Goal: Task Accomplishment & Management: Complete application form

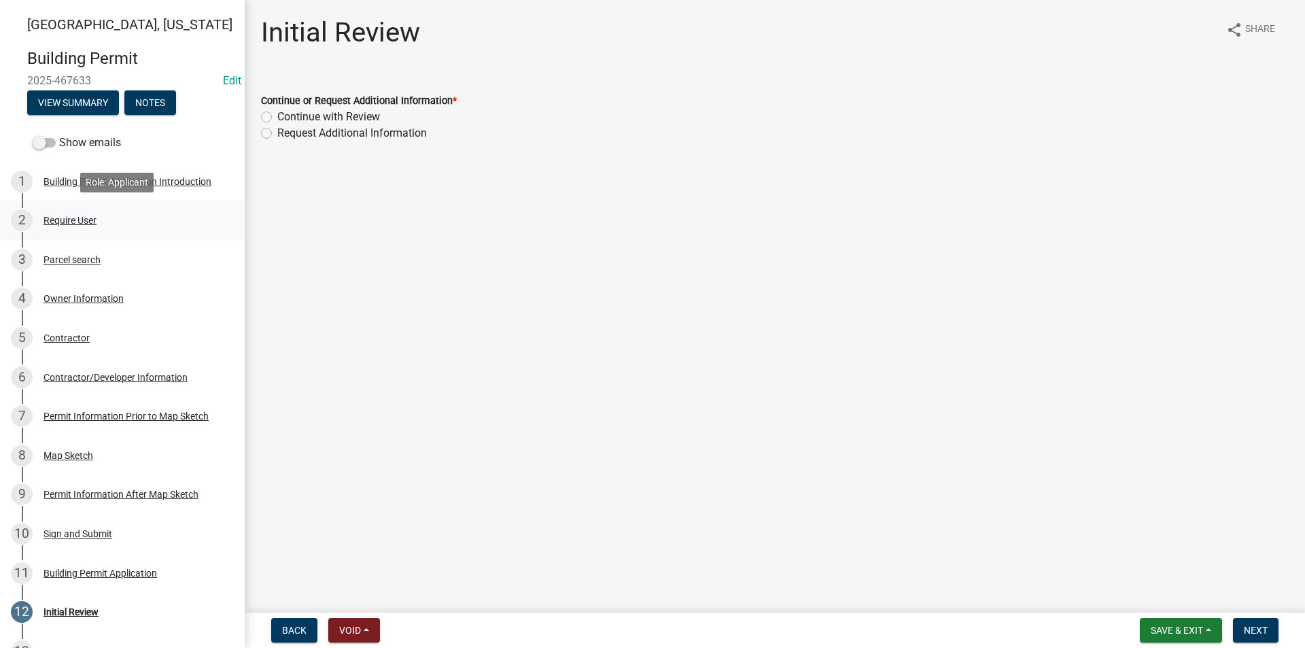
click at [74, 221] on div "Require User" at bounding box center [70, 220] width 53 height 10
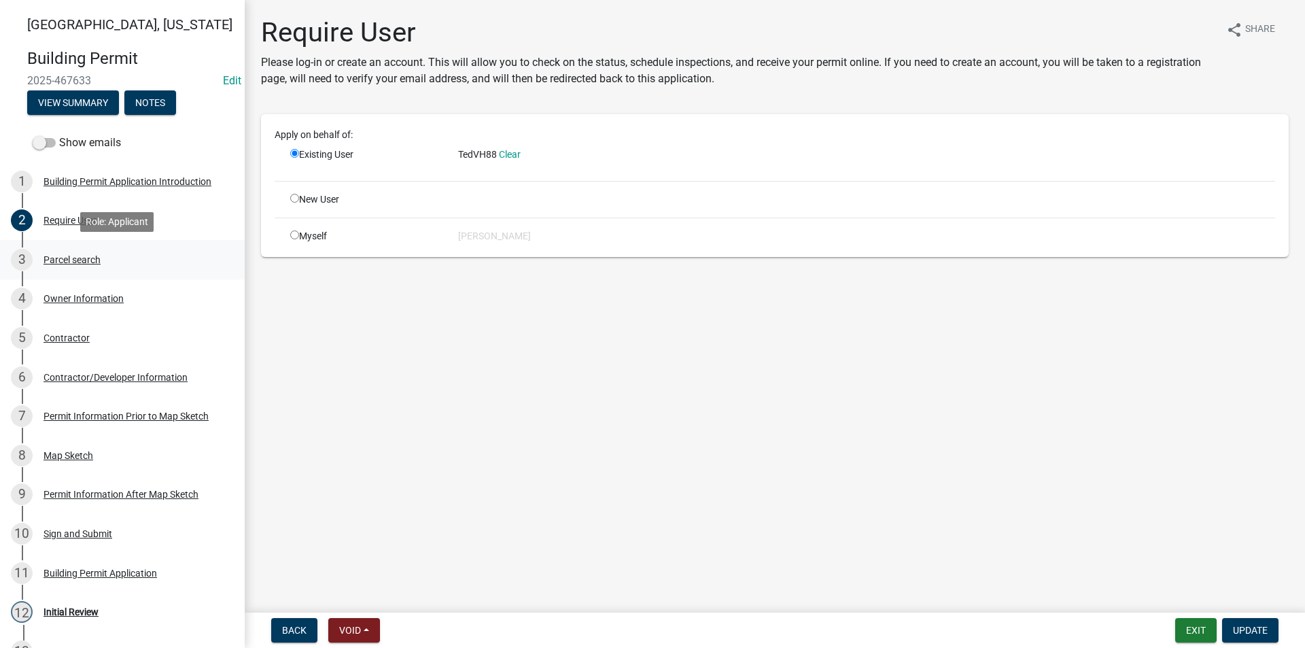
click at [61, 270] on div "3 Parcel search" at bounding box center [117, 260] width 212 height 22
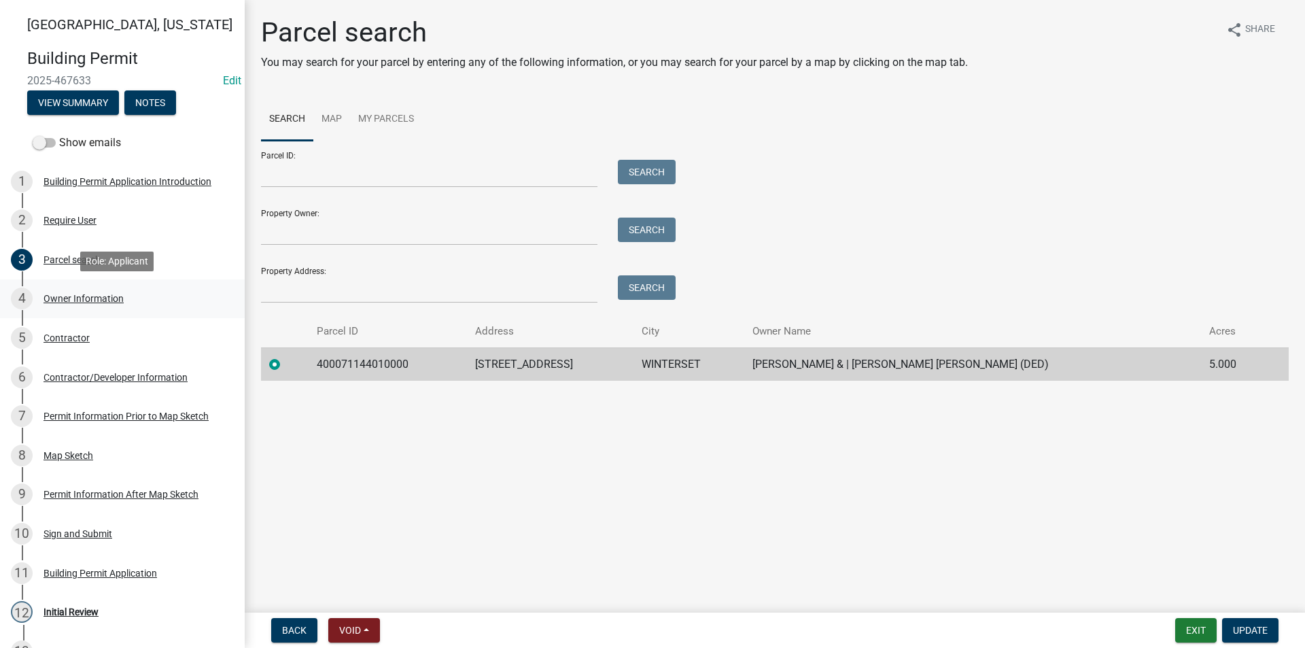
click at [49, 300] on div "Owner Information" at bounding box center [84, 299] width 80 height 10
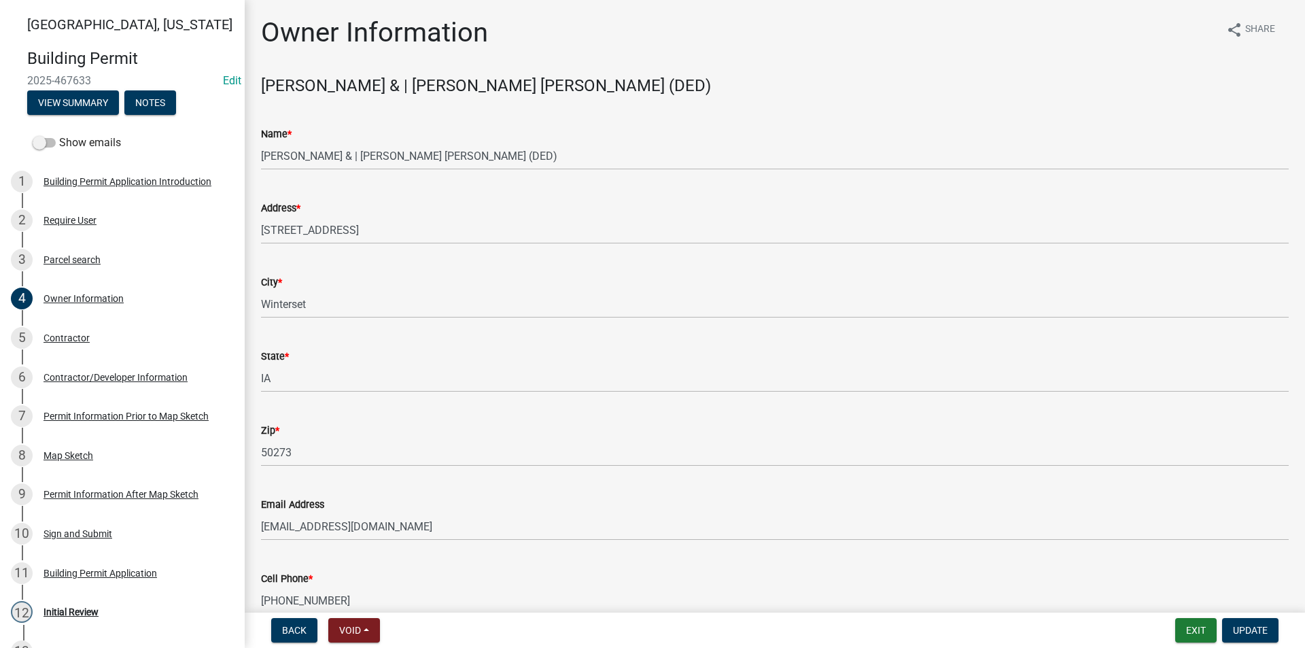
scroll to position [71, 0]
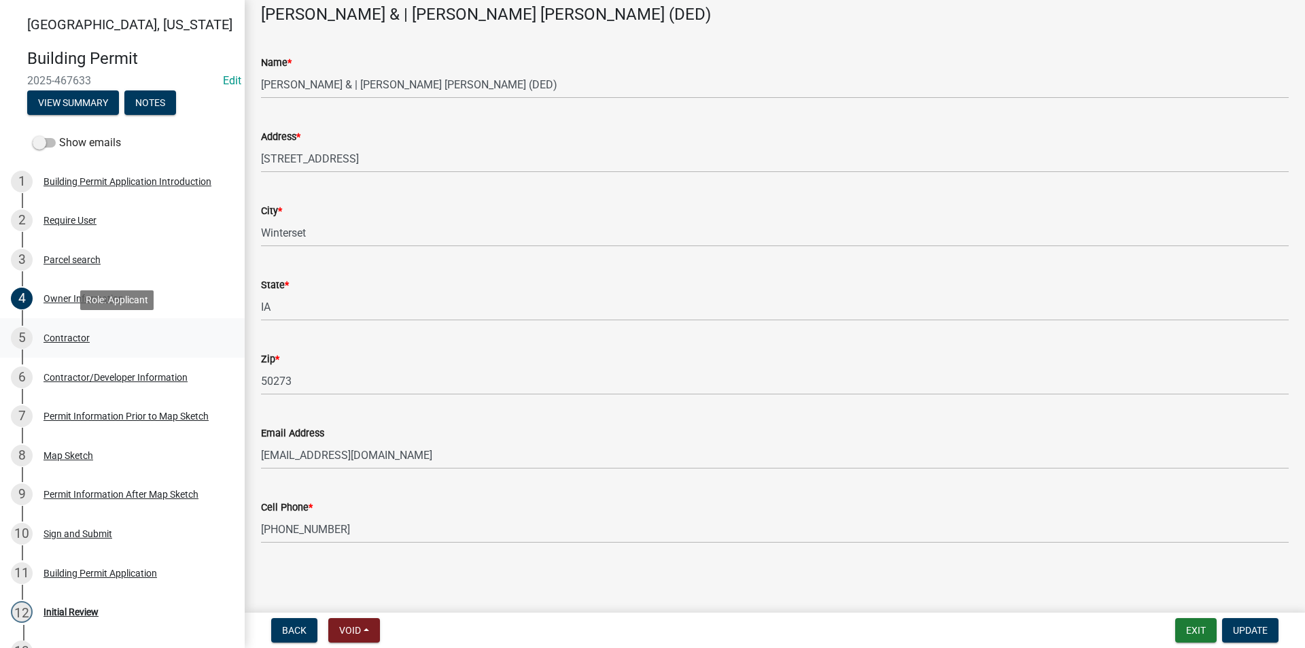
click at [97, 328] on div "5 Contractor" at bounding box center [117, 338] width 212 height 22
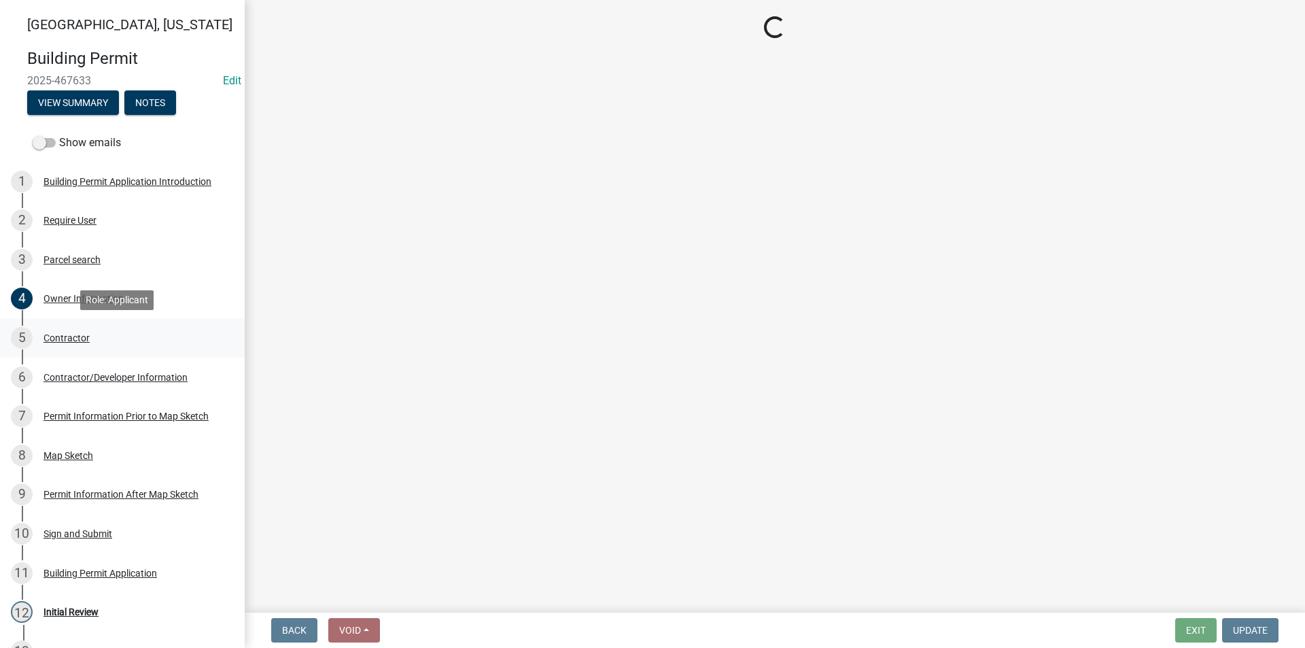
scroll to position [0, 0]
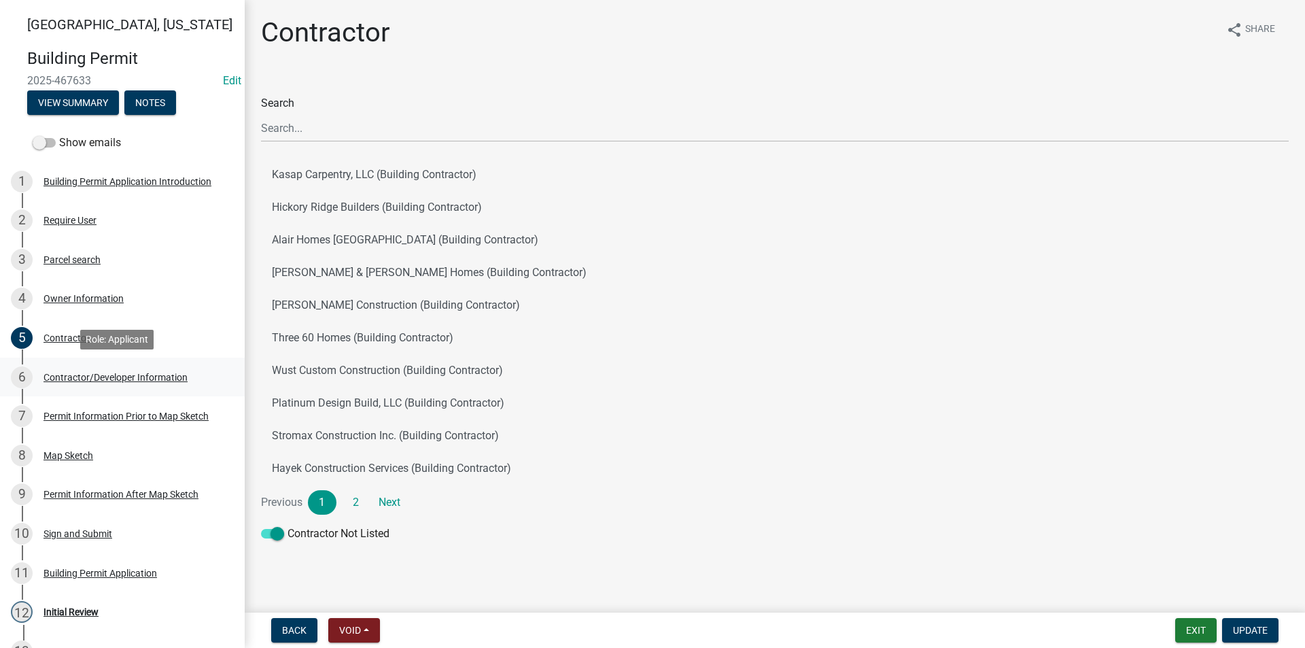
click at [128, 376] on div "Contractor/Developer Information" at bounding box center [116, 378] width 144 height 10
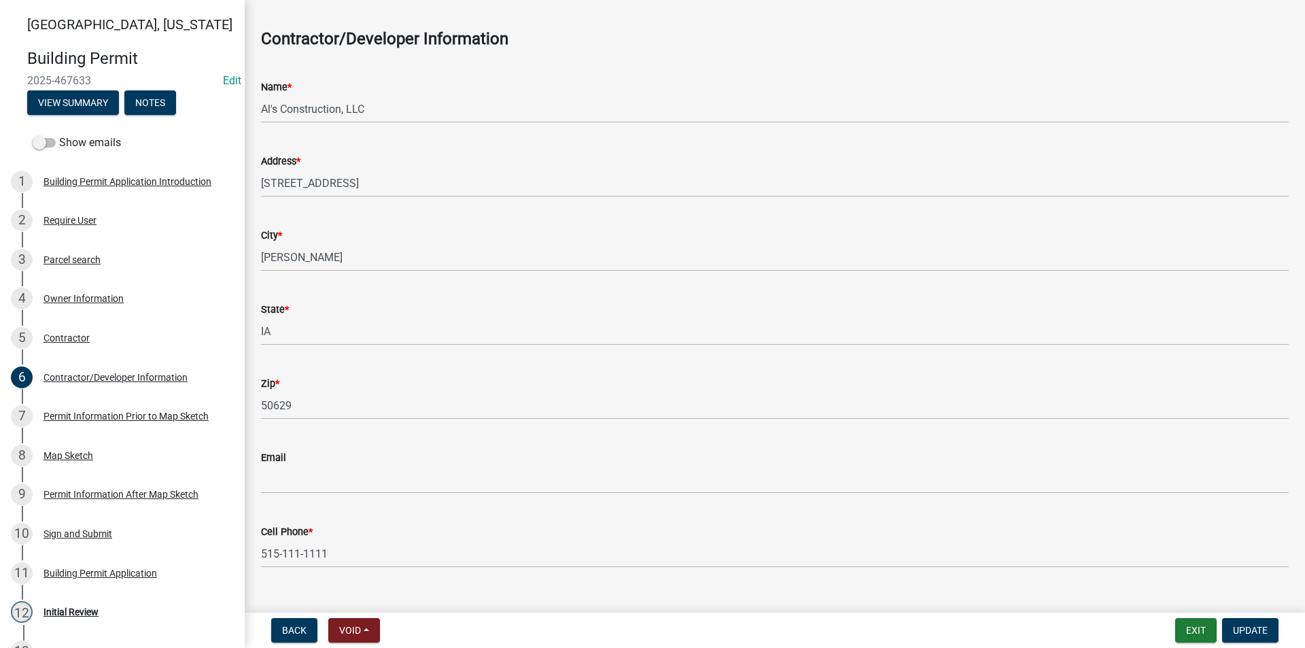
scroll to position [68, 0]
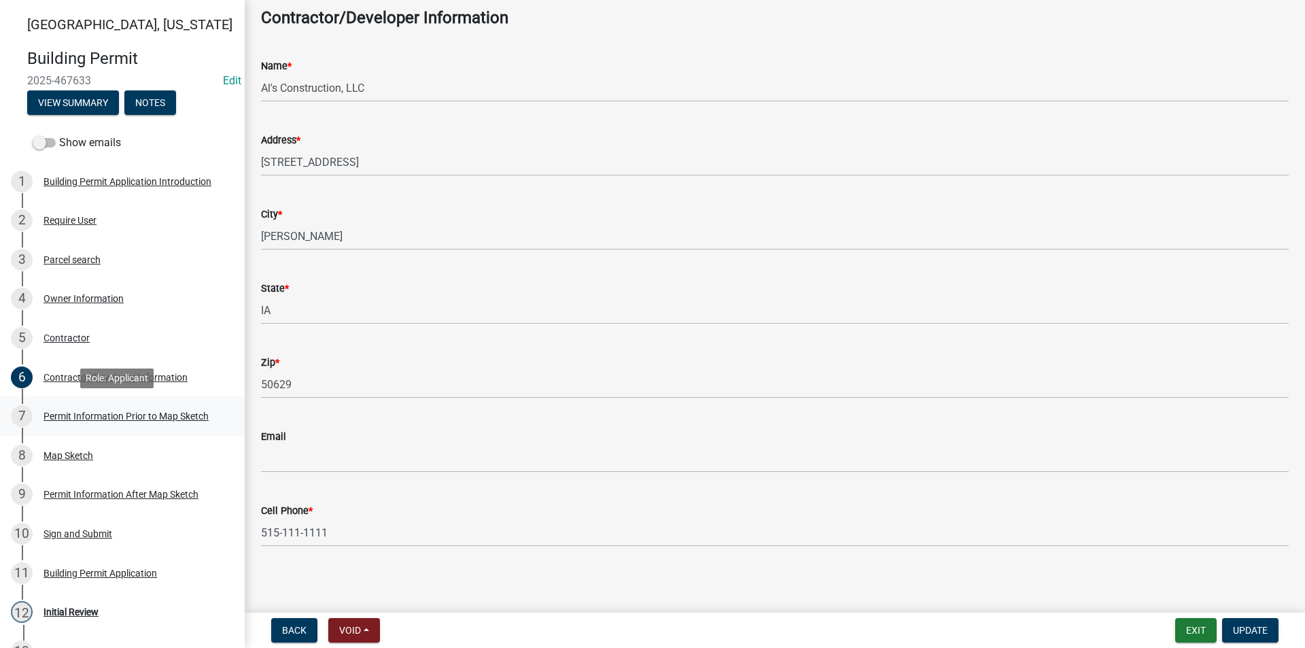
click at [126, 409] on div "7 Permit Information Prior to Map Sketch" at bounding box center [117, 416] width 212 height 22
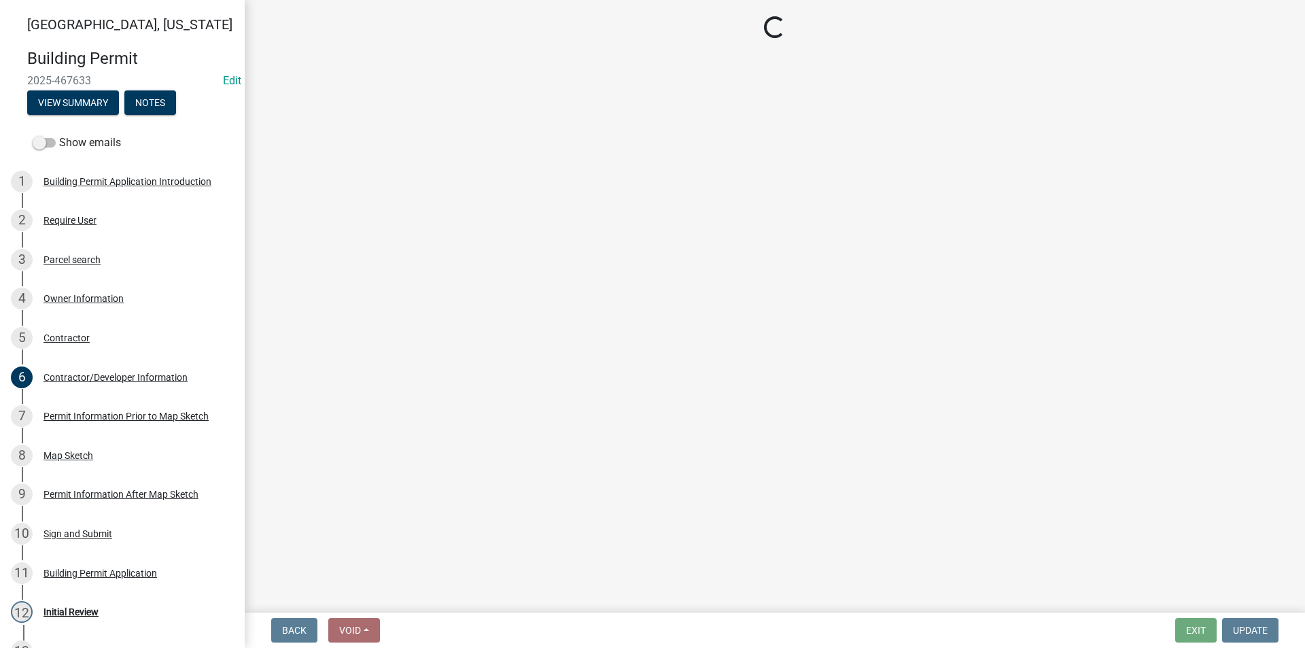
select select "6b2626da-78ea-4ec6-8513-ccc18f4ad425"
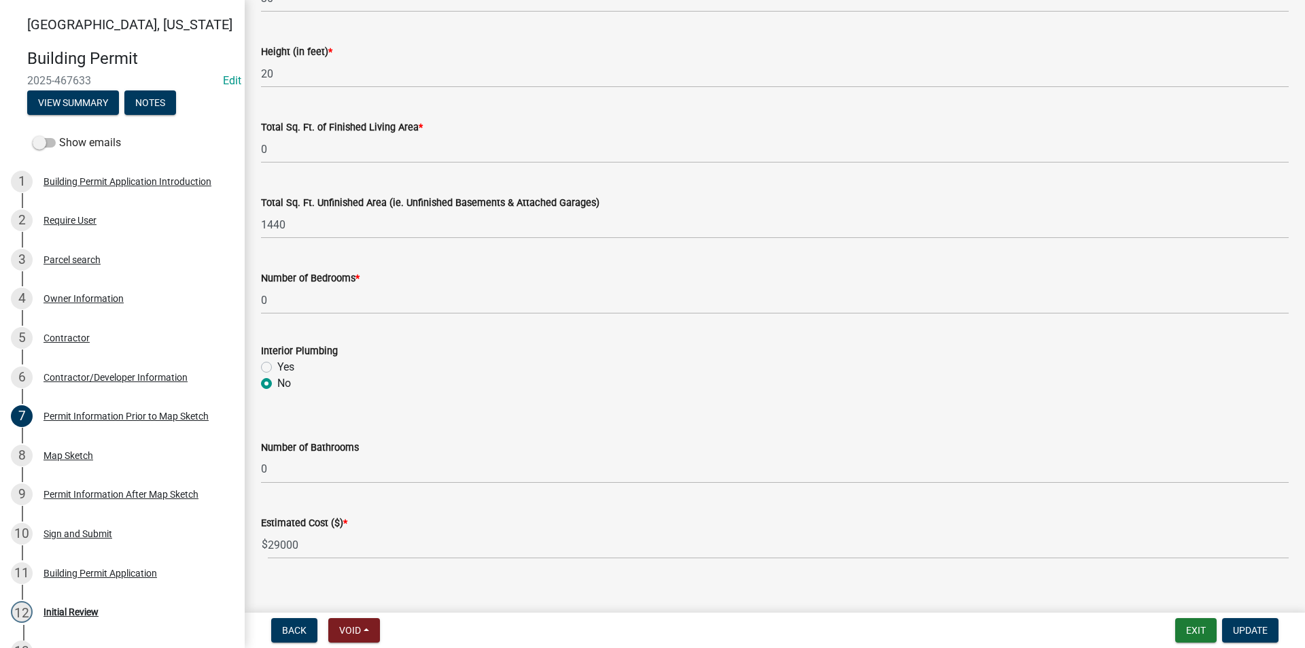
scroll to position [864, 0]
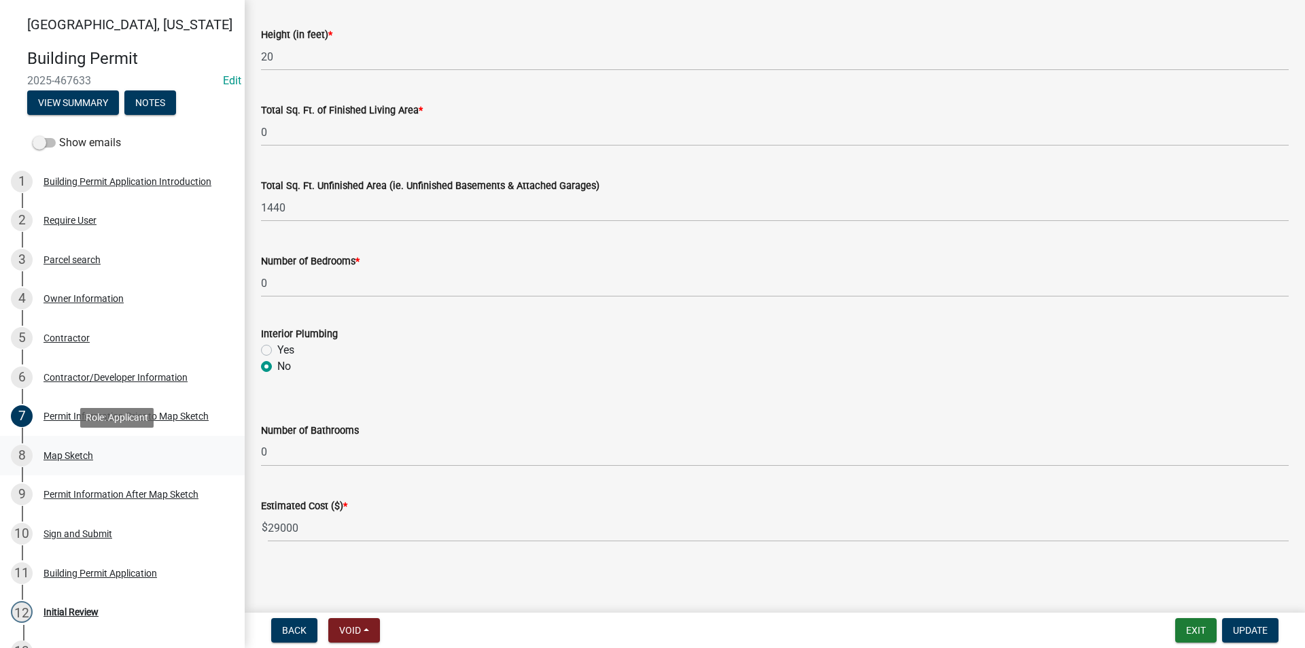
click at [101, 453] on div "8 Map Sketch" at bounding box center [117, 456] width 212 height 22
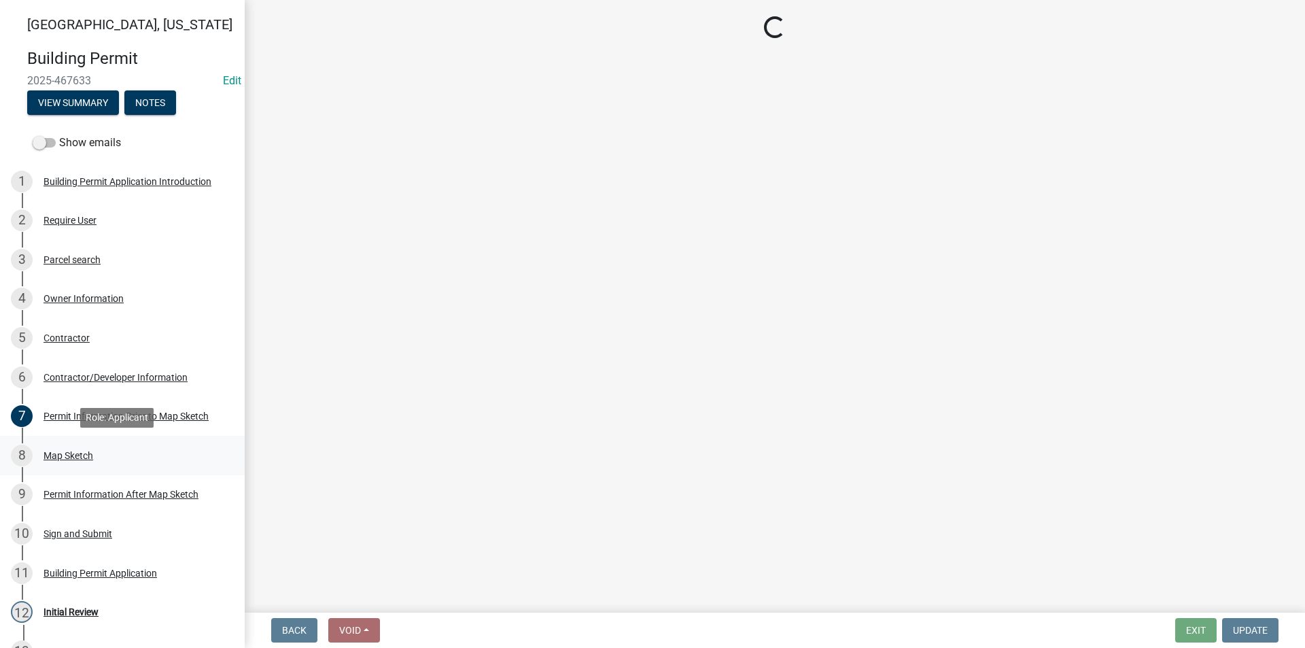
scroll to position [0, 0]
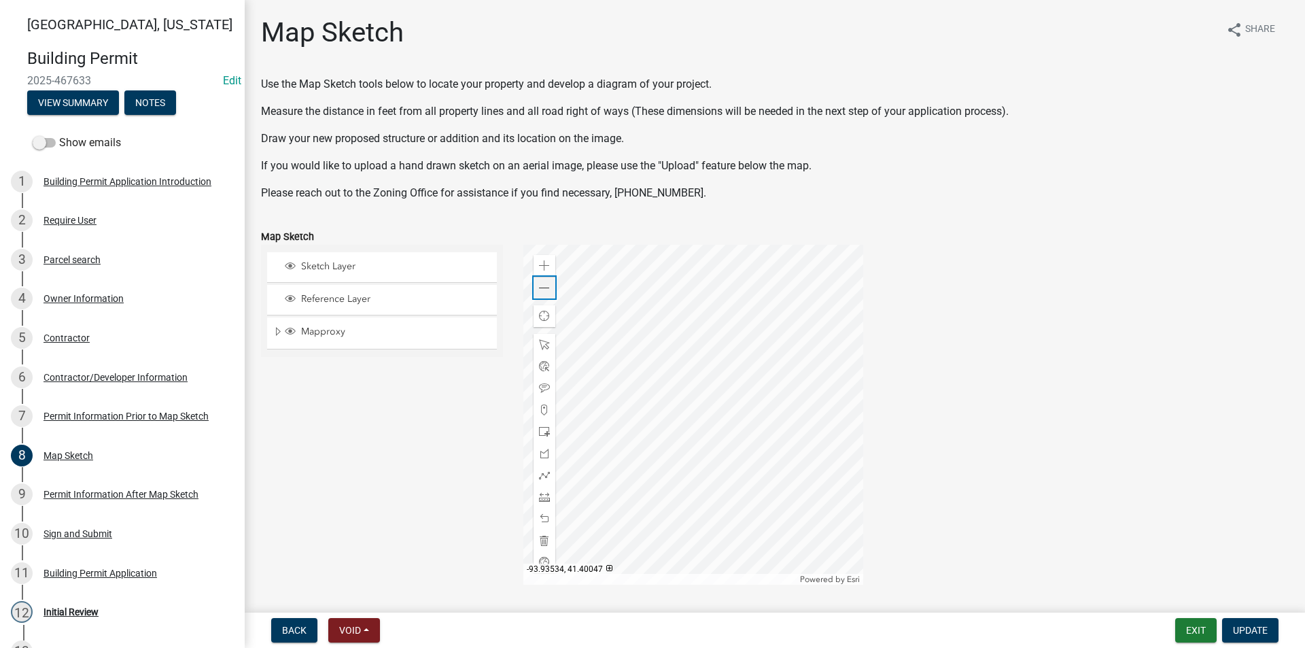
click at [542, 288] on span at bounding box center [544, 288] width 11 height 11
click at [75, 375] on div "Contractor/Developer Information" at bounding box center [116, 378] width 144 height 10
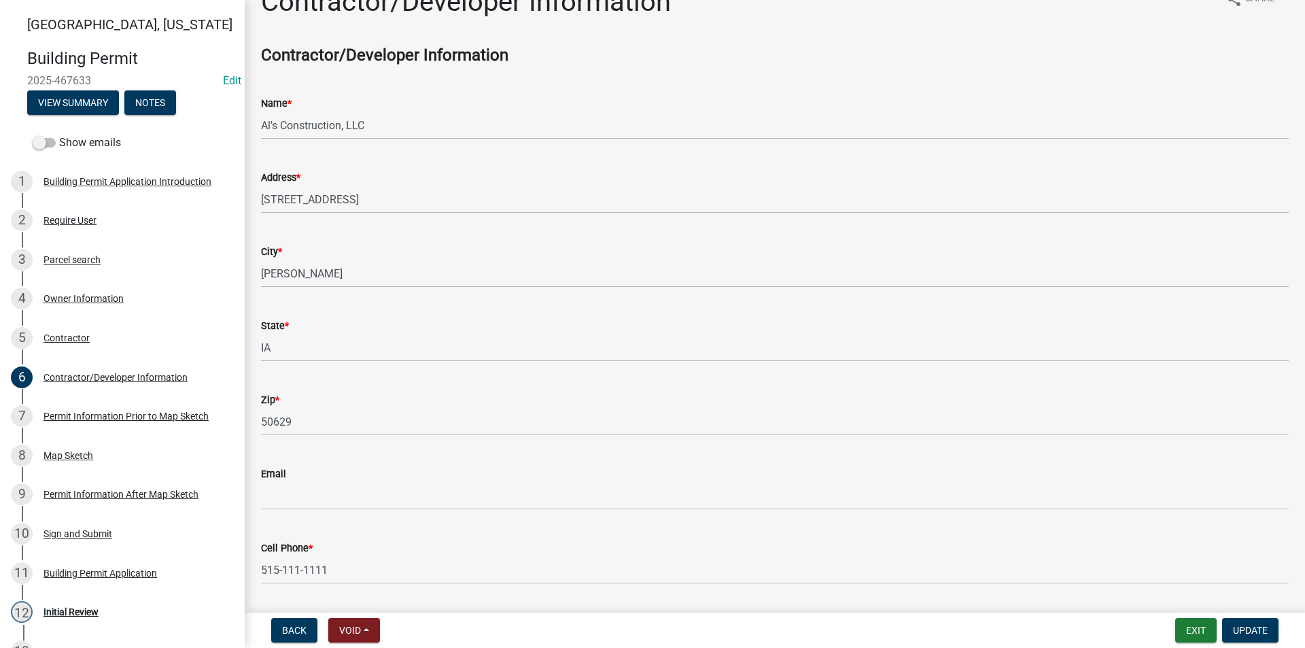
scroll to position [71, 0]
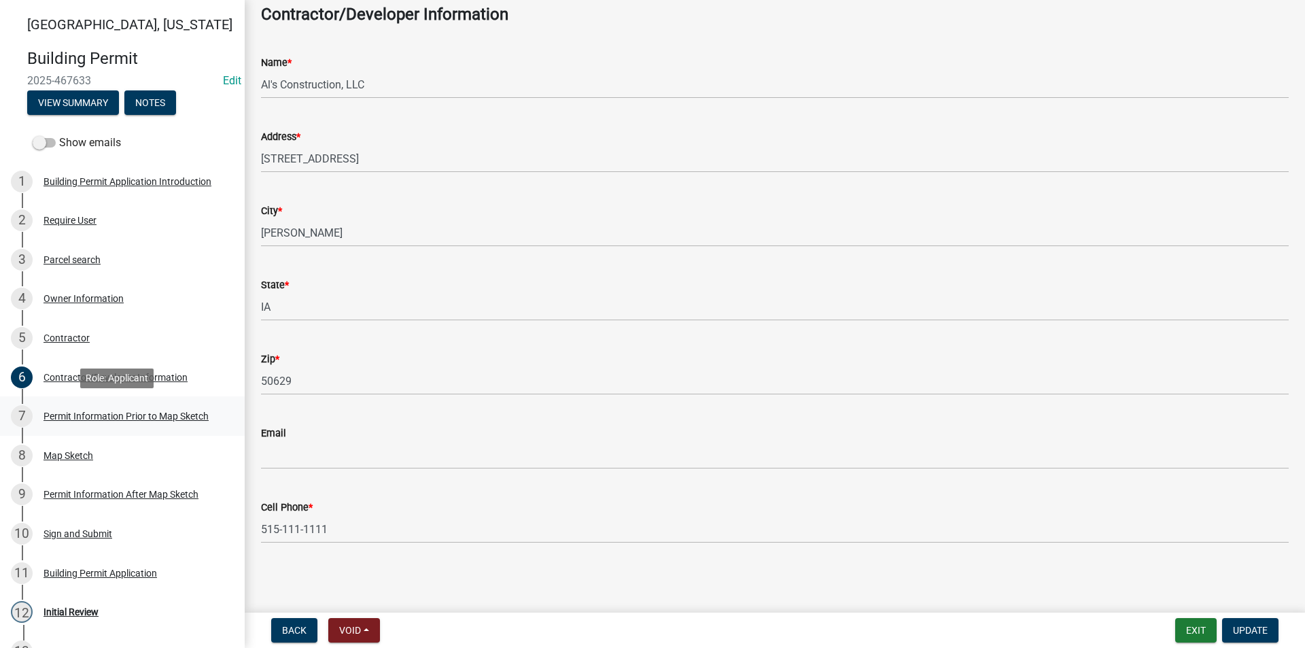
click at [60, 422] on div "7 Permit Information Prior to Map Sketch" at bounding box center [117, 416] width 212 height 22
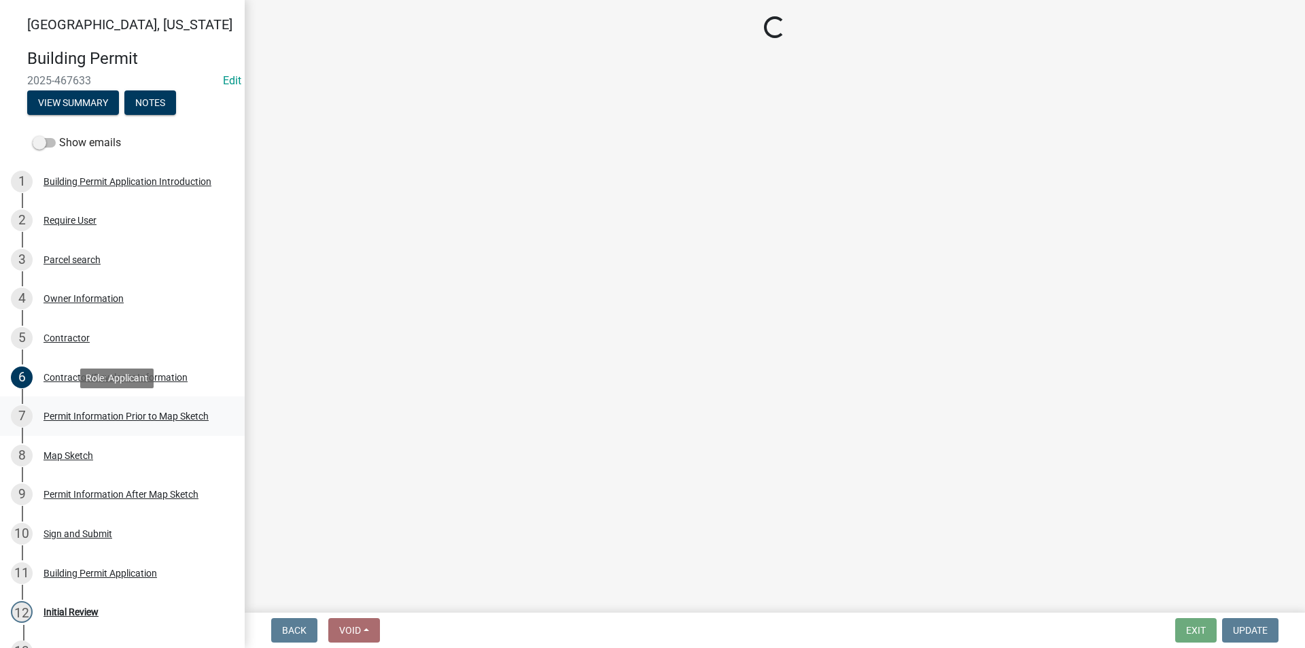
scroll to position [0, 0]
select select "6b2626da-78ea-4ec6-8513-ccc18f4ad425"
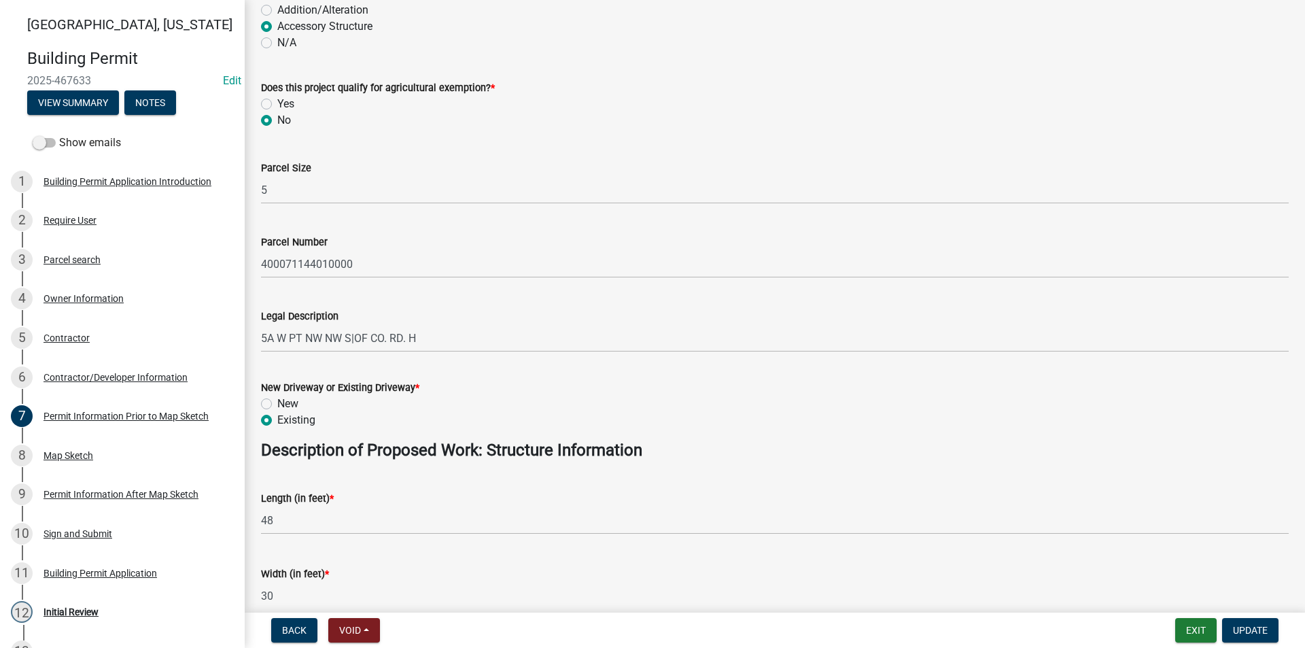
scroll to position [272, 0]
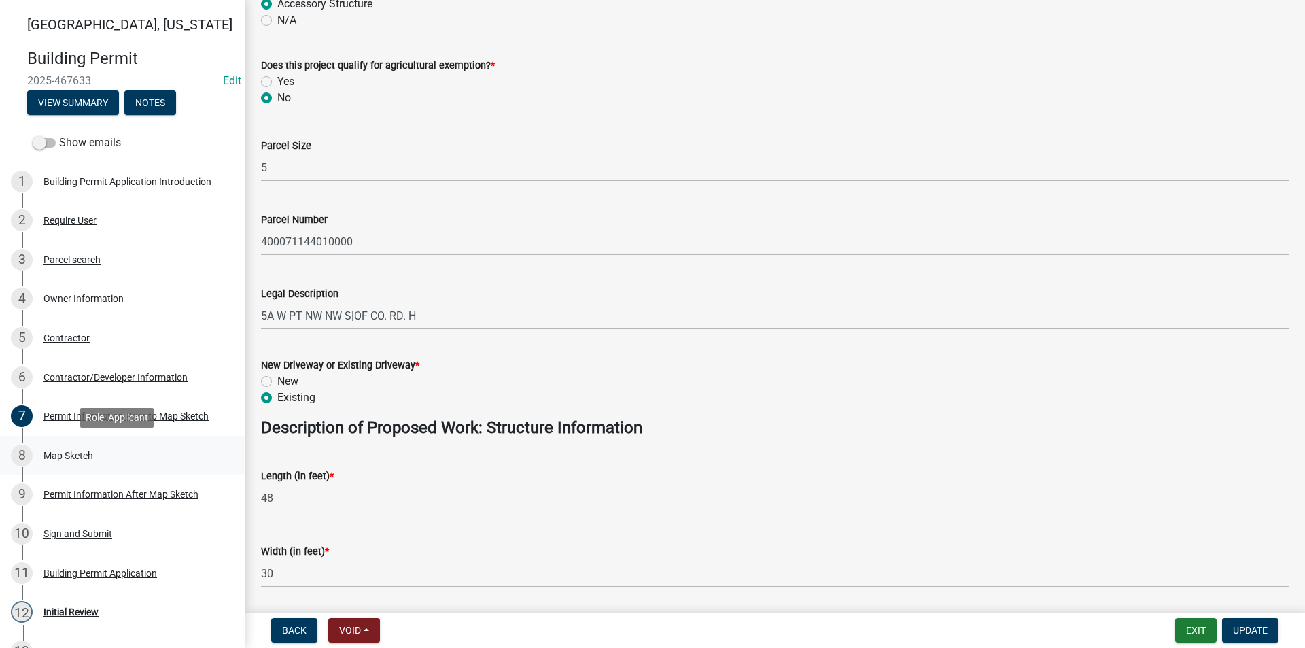
click at [87, 451] on div "Map Sketch" at bounding box center [69, 456] width 50 height 10
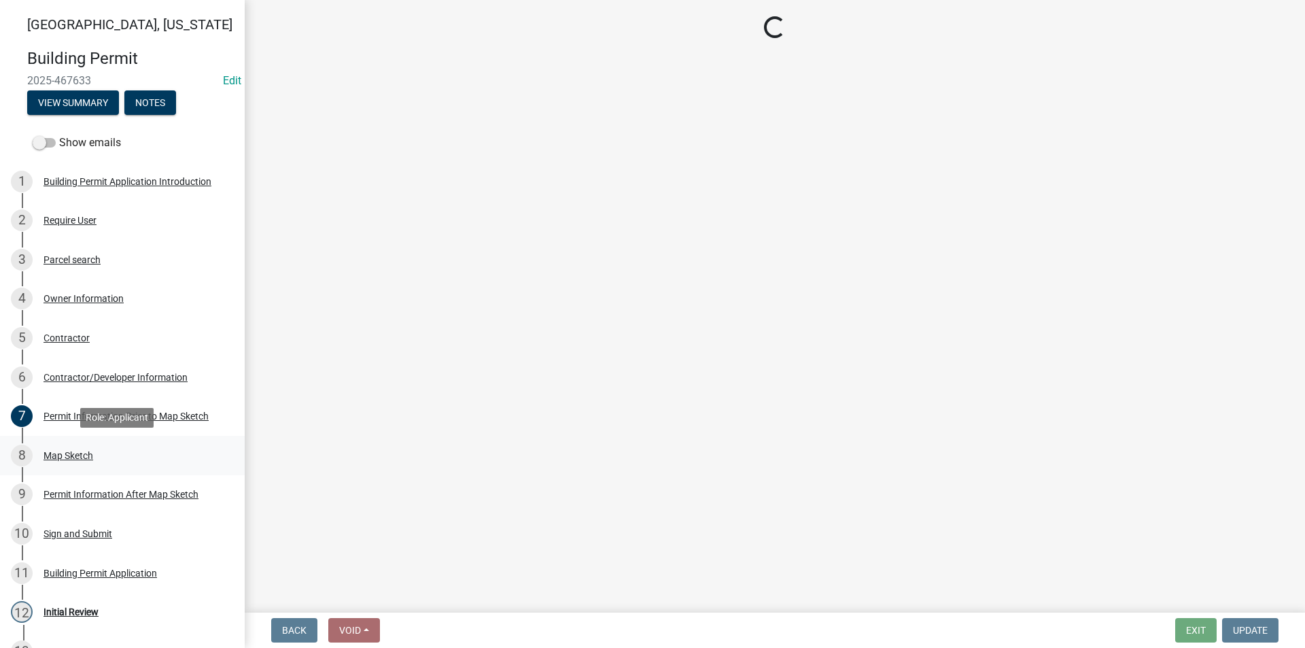
scroll to position [0, 0]
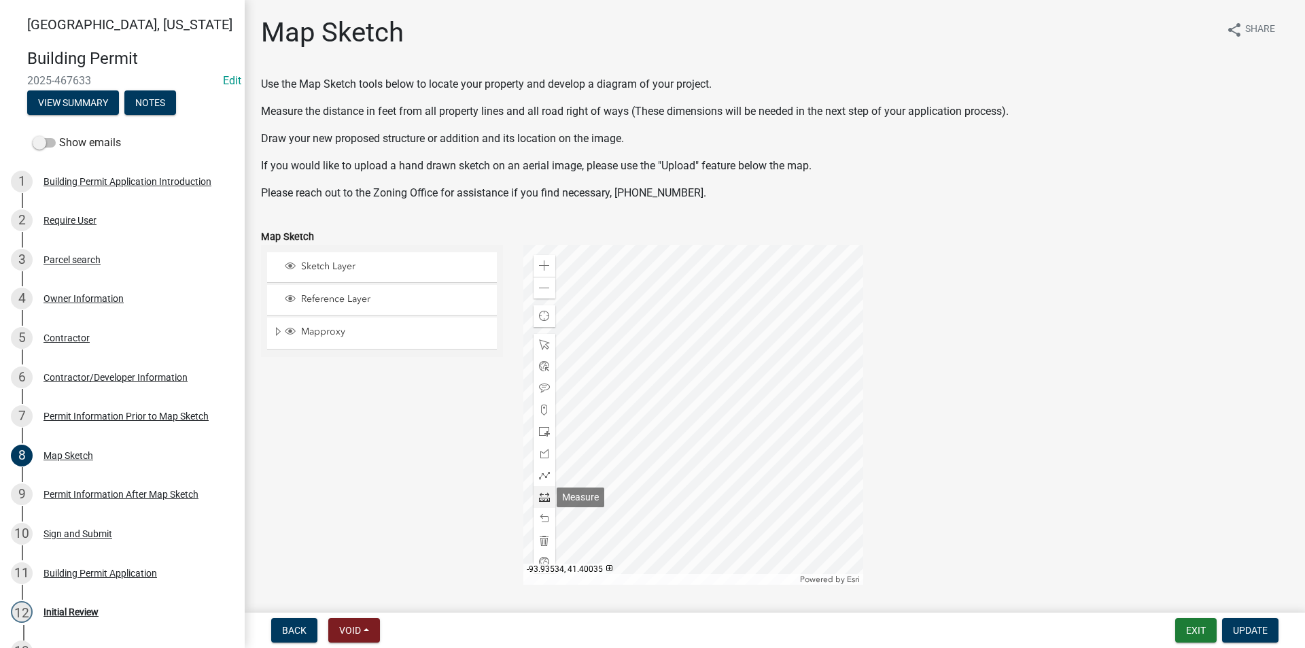
click at [544, 491] on span at bounding box center [544, 496] width 11 height 11
click at [636, 330] on div at bounding box center [693, 415] width 340 height 340
click at [750, 330] on div at bounding box center [693, 415] width 340 height 340
click at [752, 512] on div at bounding box center [693, 415] width 340 height 340
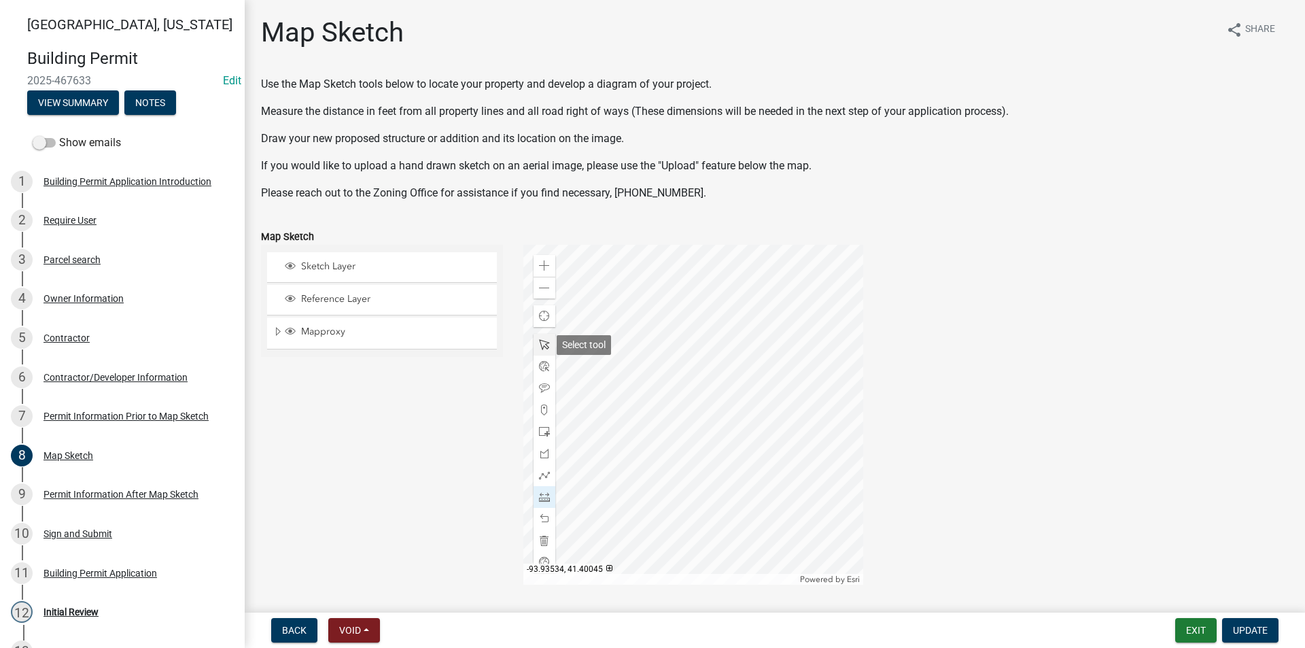
click at [543, 345] on span at bounding box center [544, 344] width 11 height 11
click at [685, 417] on div at bounding box center [693, 415] width 340 height 340
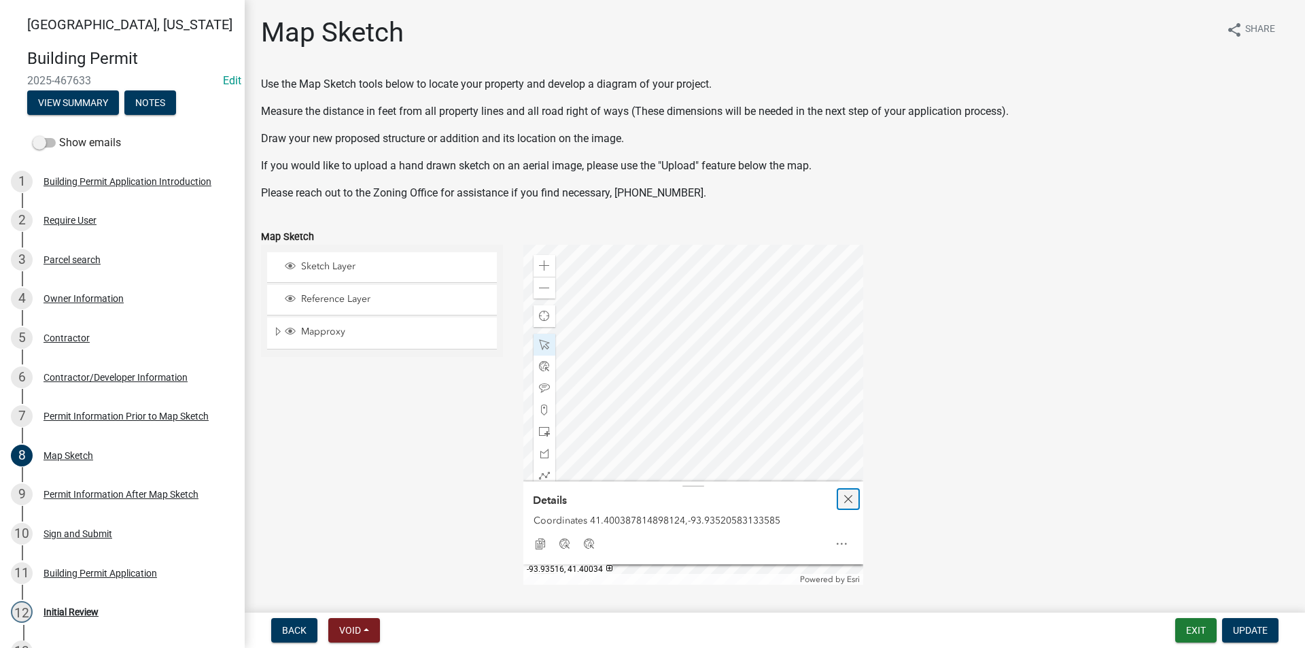
click at [844, 505] on div "Close" at bounding box center [848, 498] width 20 height 19
click at [752, 515] on div at bounding box center [693, 415] width 340 height 340
click at [744, 351] on div at bounding box center [693, 415] width 340 height 340
click at [752, 466] on div at bounding box center [693, 415] width 340 height 340
click at [752, 462] on div at bounding box center [693, 415] width 340 height 340
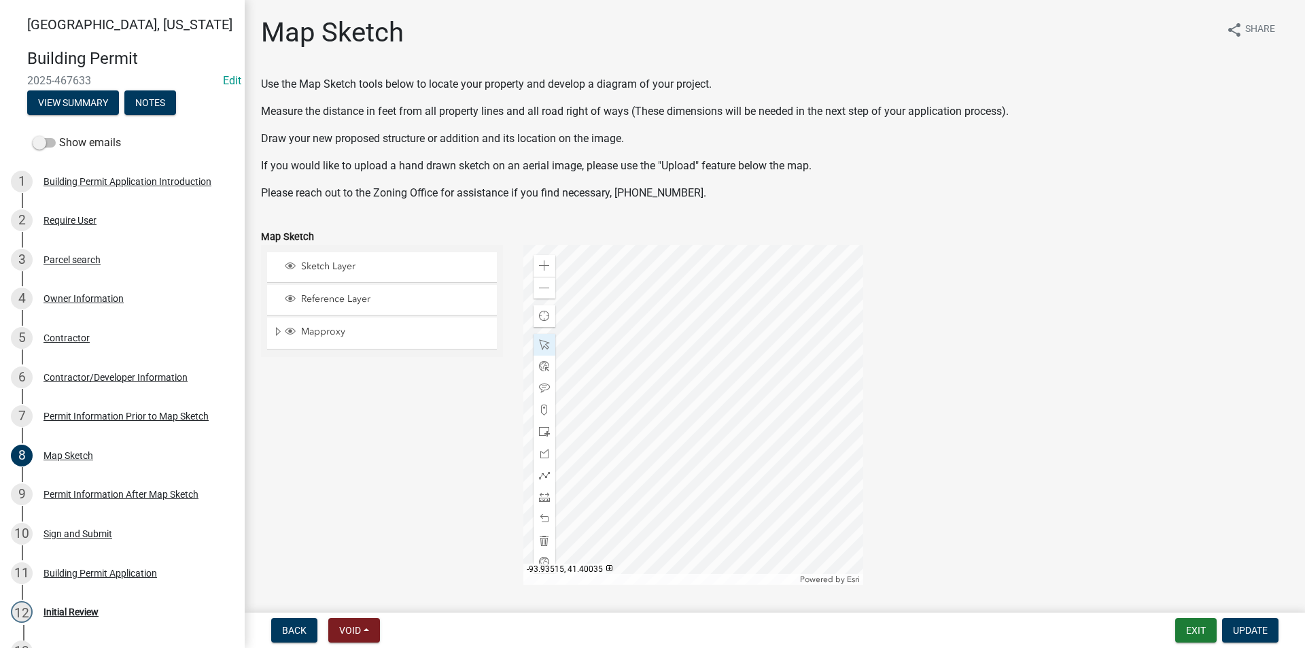
click at [752, 462] on div at bounding box center [693, 415] width 340 height 340
click at [752, 457] on div at bounding box center [693, 415] width 340 height 340
click at [735, 458] on div at bounding box center [693, 415] width 340 height 340
click at [751, 459] on div at bounding box center [693, 415] width 340 height 340
click at [751, 462] on div at bounding box center [693, 415] width 340 height 340
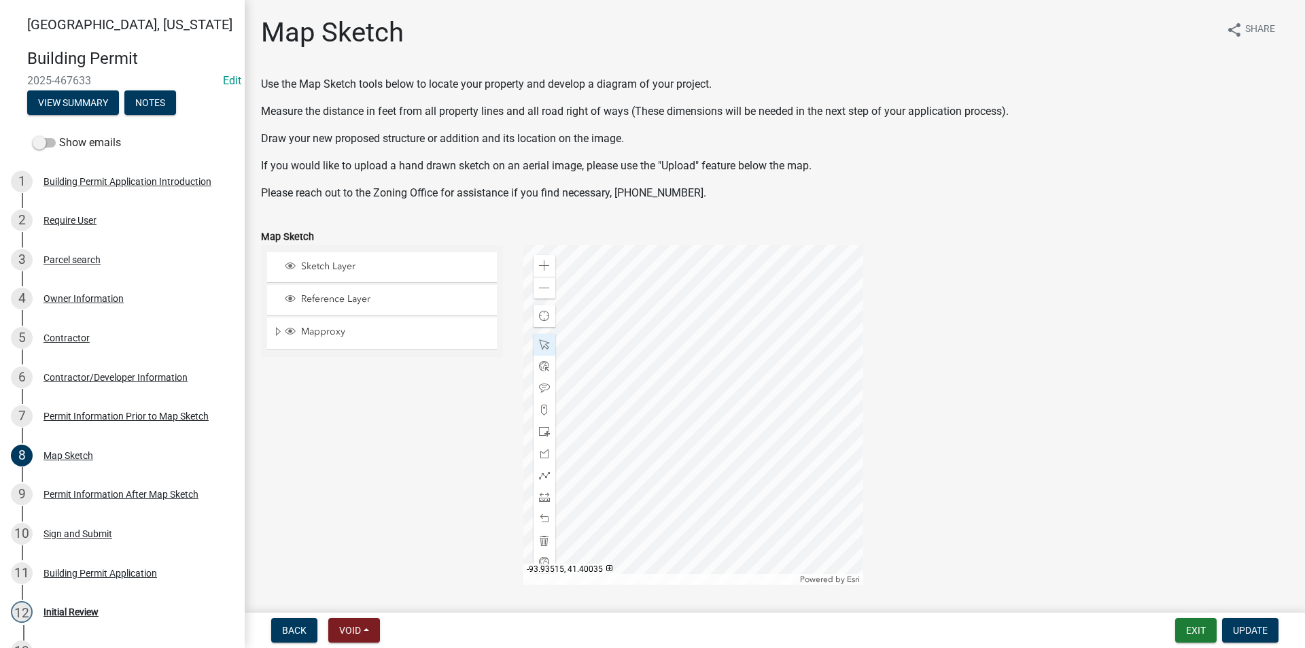
click at [753, 463] on div at bounding box center [693, 415] width 340 height 340
click at [843, 498] on span "Close" at bounding box center [848, 499] width 11 height 11
click at [723, 453] on div at bounding box center [693, 415] width 340 height 340
click at [540, 500] on span at bounding box center [544, 496] width 11 height 11
click at [655, 505] on div at bounding box center [693, 415] width 340 height 340
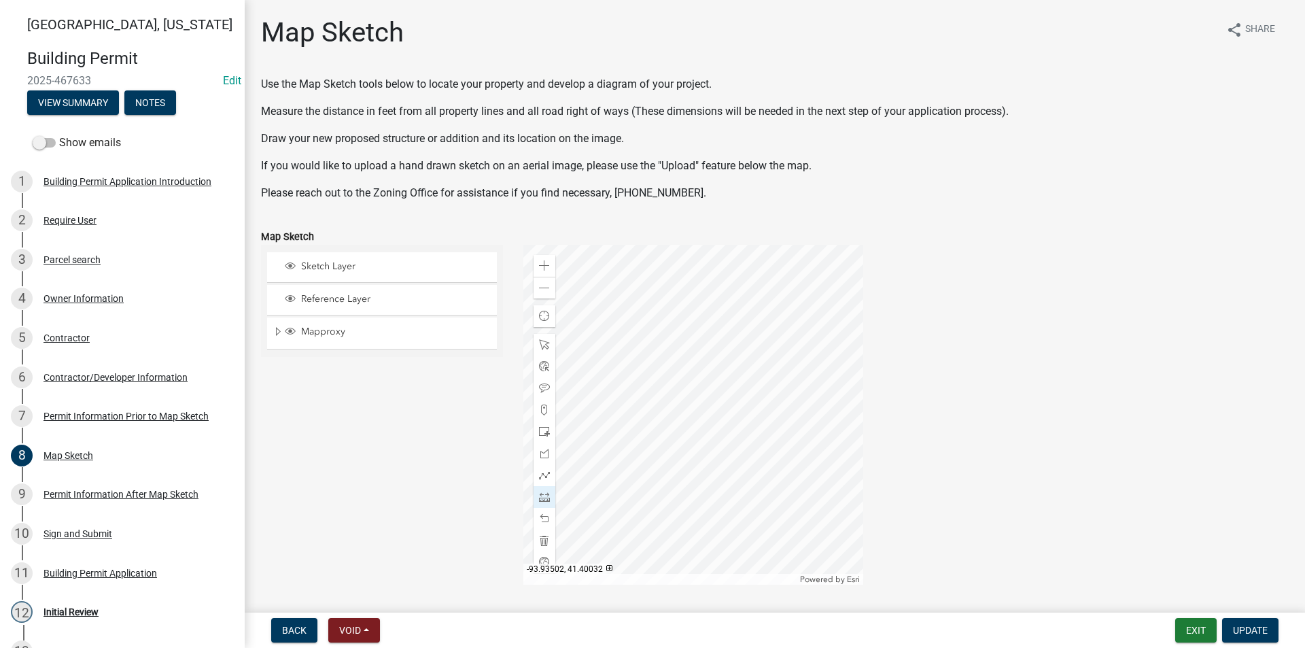
click at [788, 506] on div at bounding box center [693, 415] width 340 height 340
click at [789, 506] on div at bounding box center [693, 415] width 340 height 340
click at [542, 515] on span at bounding box center [544, 518] width 11 height 11
click at [544, 515] on span at bounding box center [544, 518] width 11 height 11
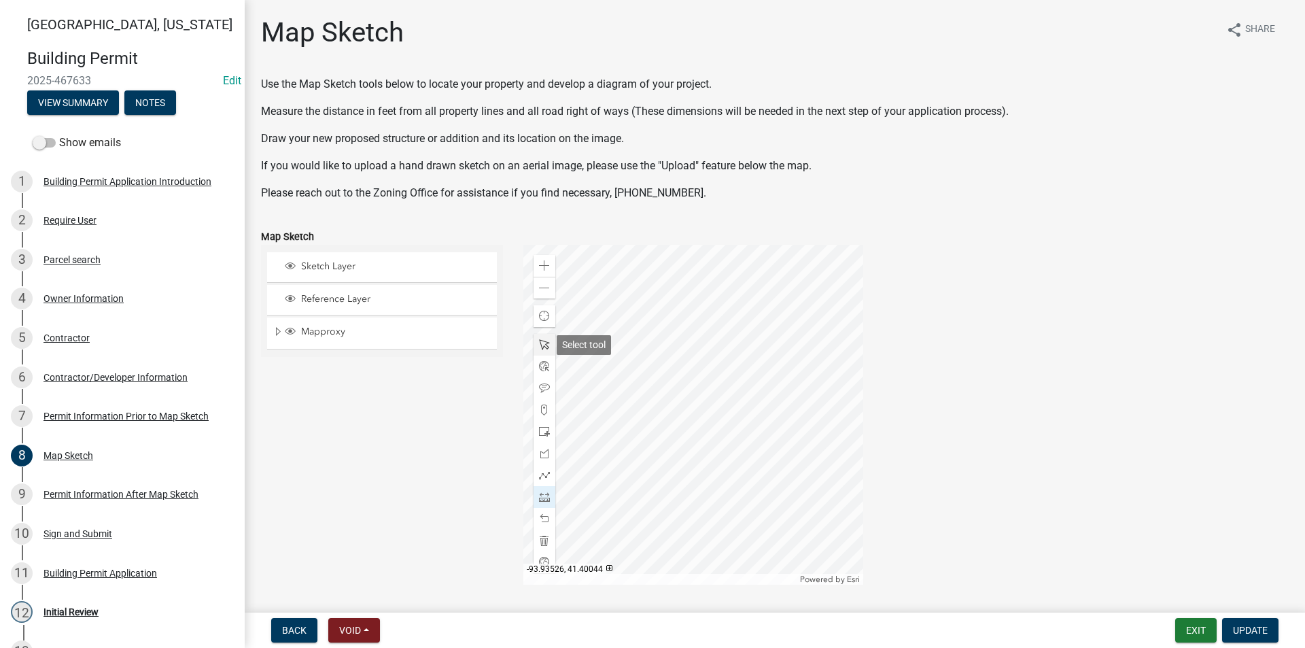
click at [539, 344] on span at bounding box center [544, 344] width 11 height 11
click at [746, 501] on div at bounding box center [693, 415] width 340 height 340
click at [746, 504] on div at bounding box center [693, 415] width 340 height 340
click at [750, 505] on div at bounding box center [693, 415] width 340 height 340
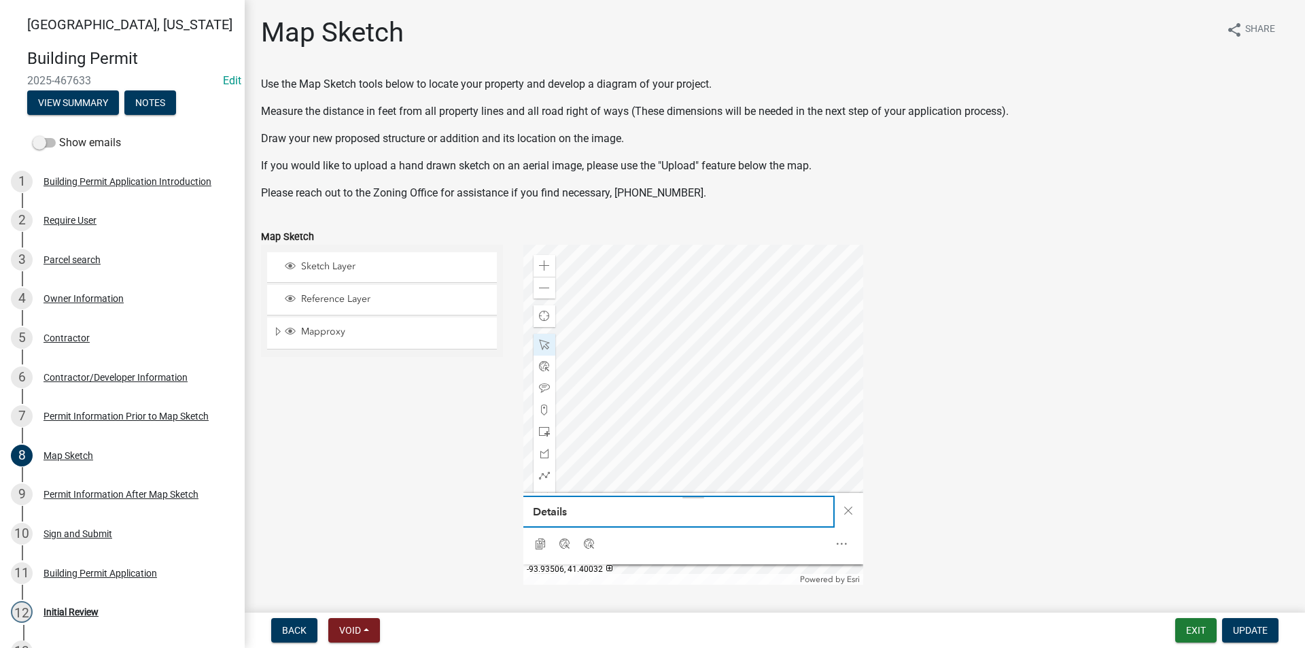
click at [750, 505] on button "Details" at bounding box center [678, 511] width 310 height 29
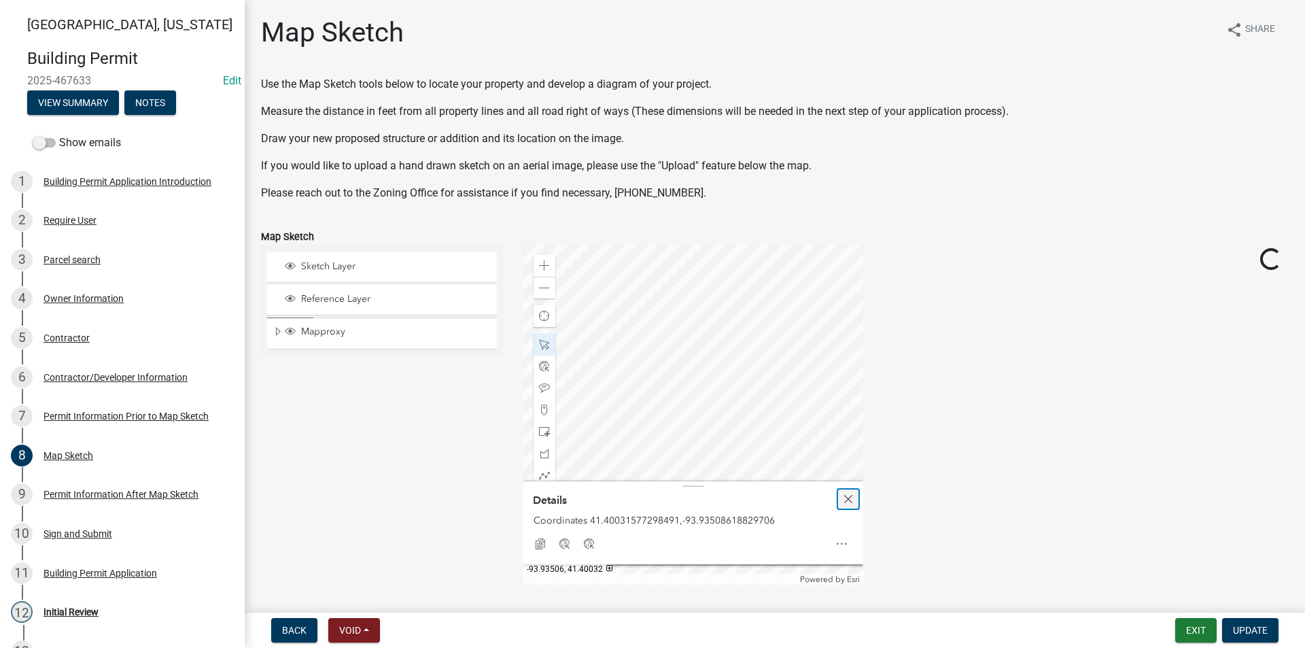
click at [843, 500] on span "Close" at bounding box center [848, 499] width 11 height 11
click at [725, 415] on div at bounding box center [693, 415] width 340 height 340
click at [740, 460] on div at bounding box center [693, 415] width 340 height 340
click at [768, 416] on div at bounding box center [693, 415] width 340 height 340
click at [570, 381] on div at bounding box center [693, 415] width 340 height 340
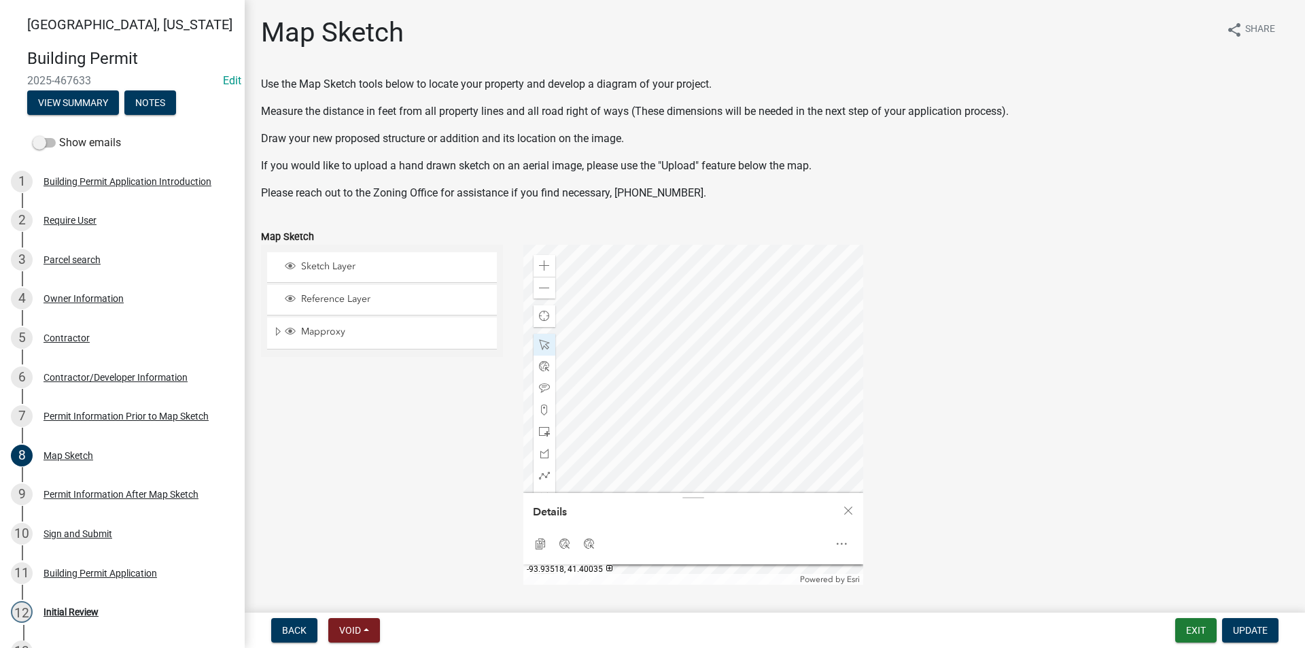
click at [591, 371] on div at bounding box center [693, 415] width 340 height 340
click at [662, 436] on div at bounding box center [693, 415] width 340 height 340
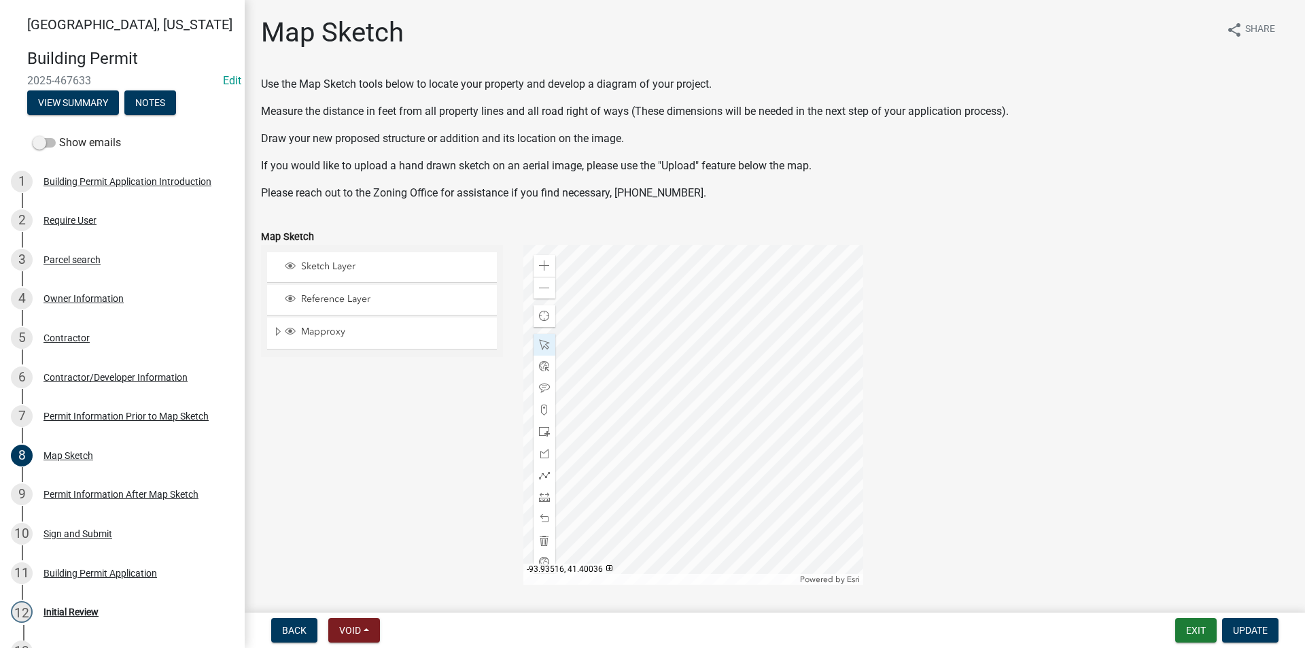
click at [604, 358] on div at bounding box center [693, 415] width 340 height 340
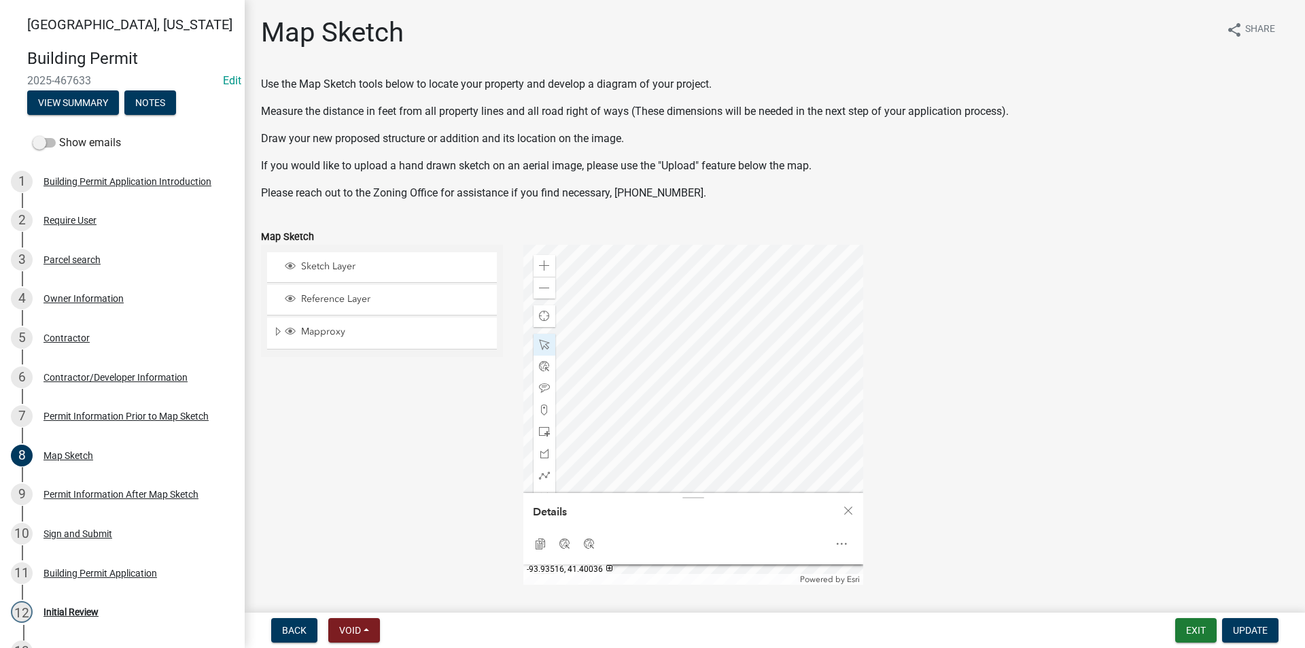
click at [610, 359] on div at bounding box center [693, 415] width 340 height 340
click at [686, 442] on div at bounding box center [693, 415] width 340 height 340
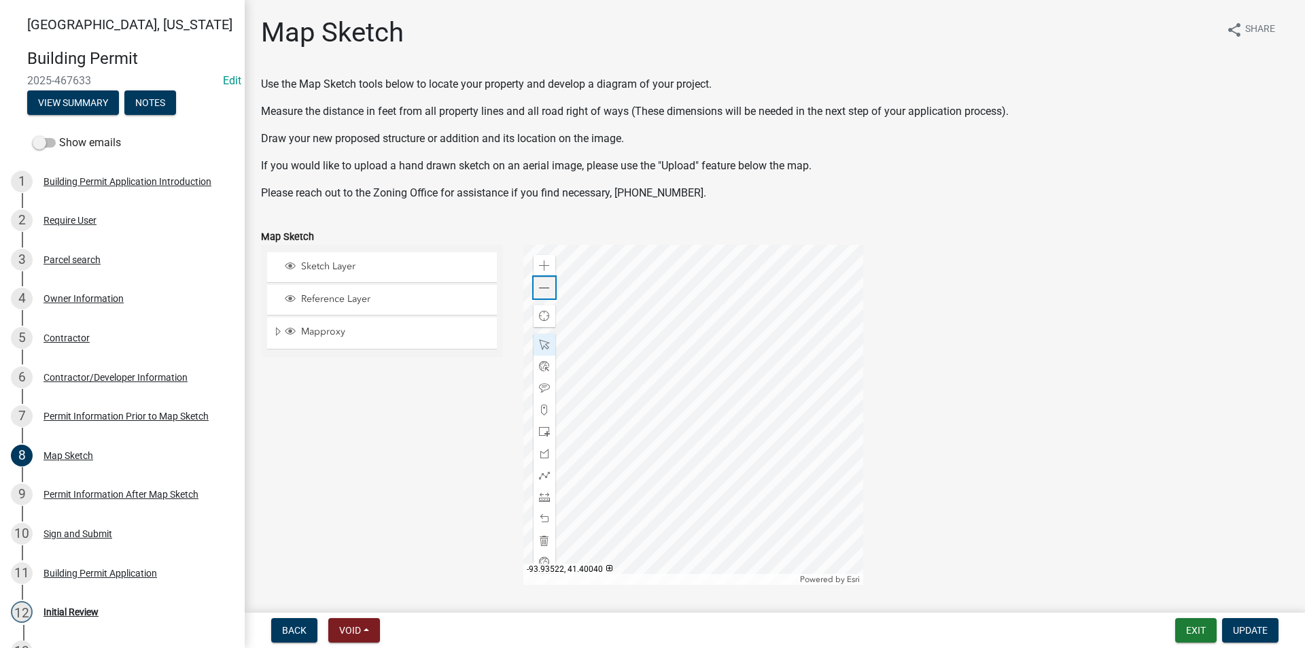
click at [548, 290] on div "Zoom out" at bounding box center [545, 288] width 22 height 22
click at [670, 365] on div at bounding box center [693, 415] width 340 height 340
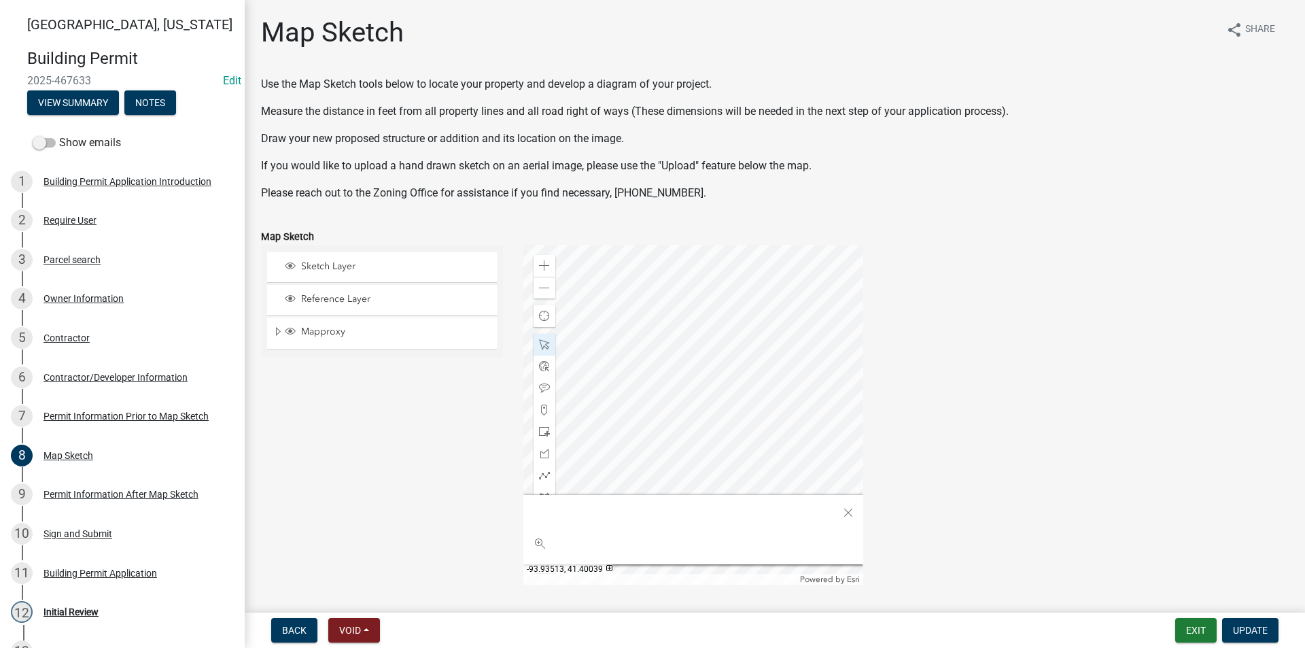
click at [669, 376] on div at bounding box center [693, 415] width 340 height 340
click at [671, 384] on div at bounding box center [693, 415] width 340 height 340
click at [670, 390] on div at bounding box center [693, 415] width 340 height 340
click at [637, 336] on div at bounding box center [693, 415] width 340 height 340
click at [639, 339] on div at bounding box center [693, 415] width 340 height 340
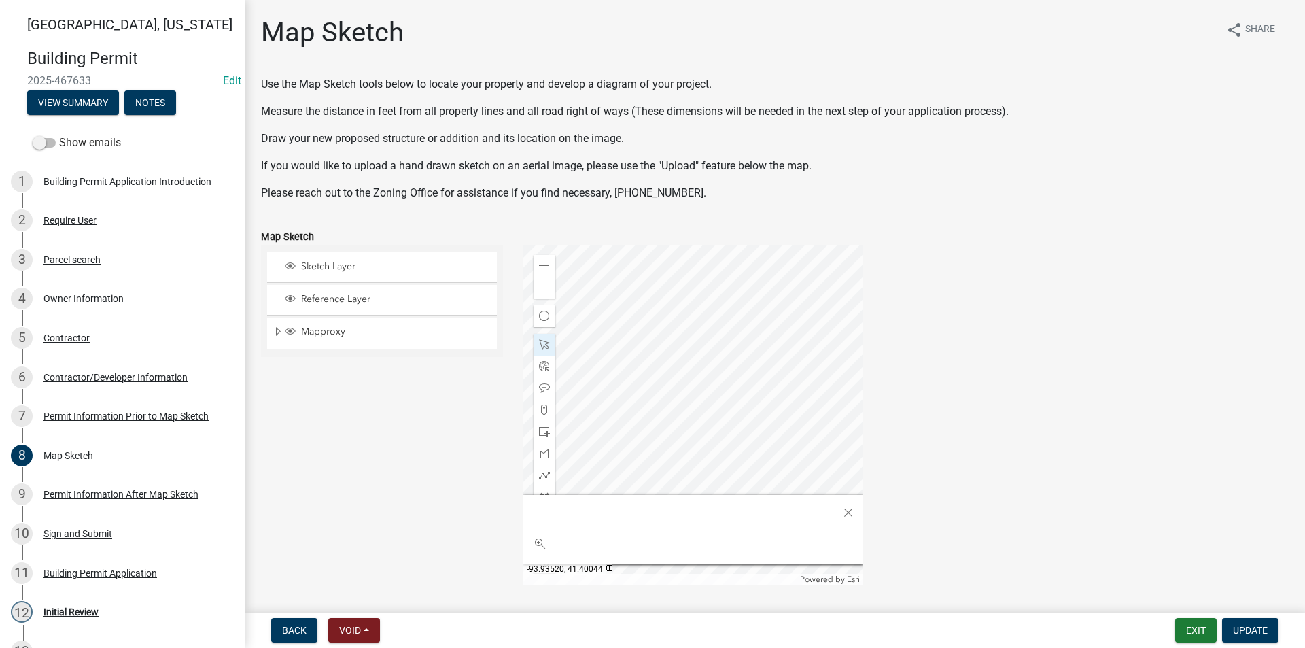
click at [642, 350] on div at bounding box center [693, 415] width 340 height 340
click at [846, 515] on span "Close" at bounding box center [848, 512] width 11 height 11
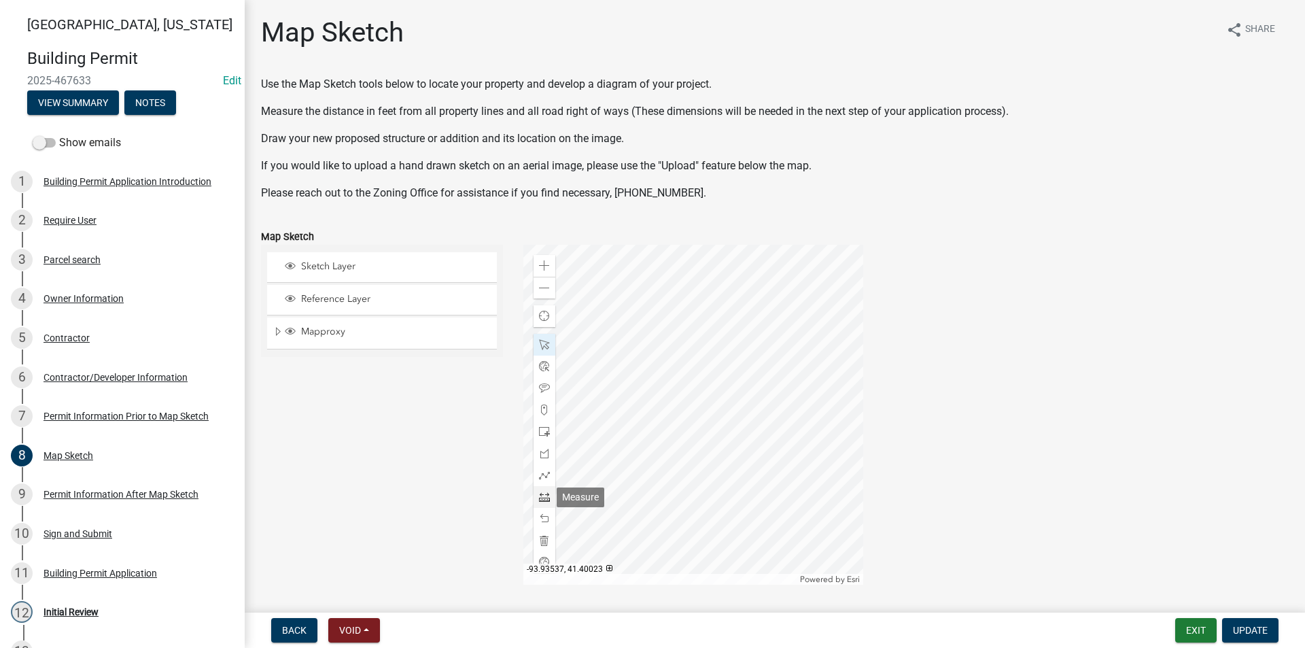
click at [546, 496] on span at bounding box center [544, 496] width 11 height 11
click at [801, 457] on div at bounding box center [693, 415] width 340 height 340
click at [534, 265] on div "Zoom in" at bounding box center [545, 266] width 22 height 22
click at [637, 421] on div at bounding box center [693, 415] width 340 height 340
click at [664, 445] on div at bounding box center [693, 415] width 340 height 340
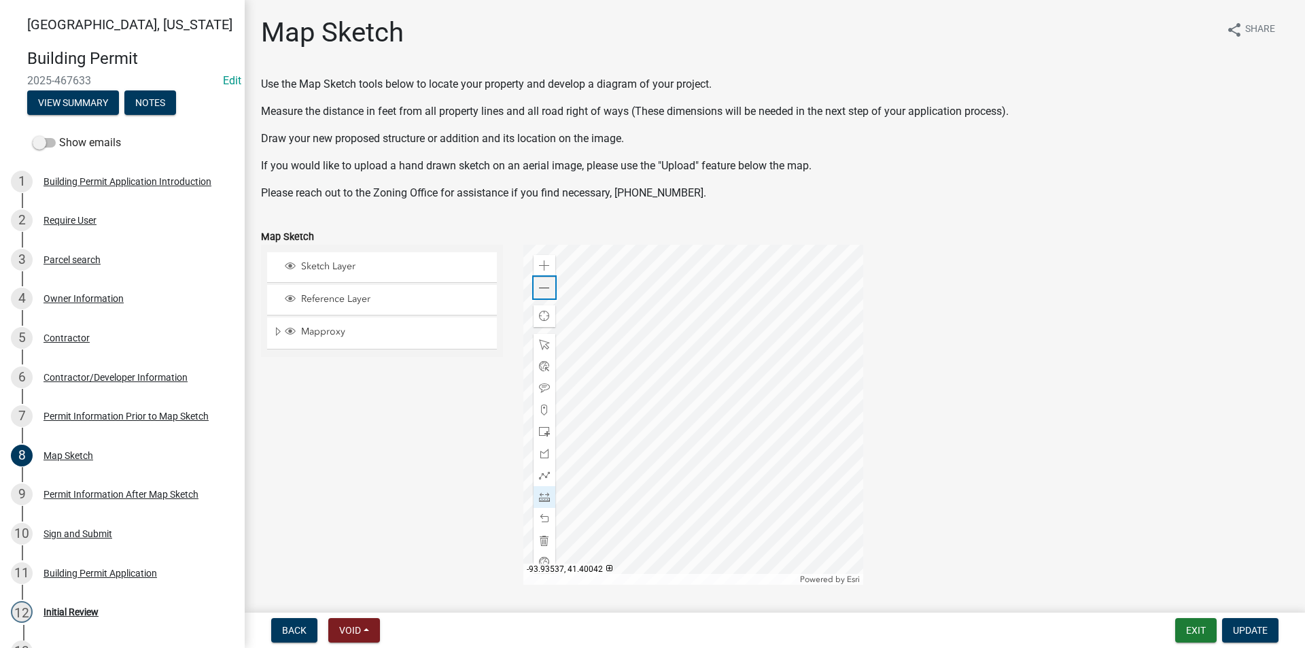
click at [540, 288] on span at bounding box center [544, 288] width 11 height 11
click at [677, 430] on div at bounding box center [693, 415] width 340 height 340
click at [541, 291] on span at bounding box center [544, 288] width 11 height 11
click at [591, 424] on div at bounding box center [693, 415] width 340 height 340
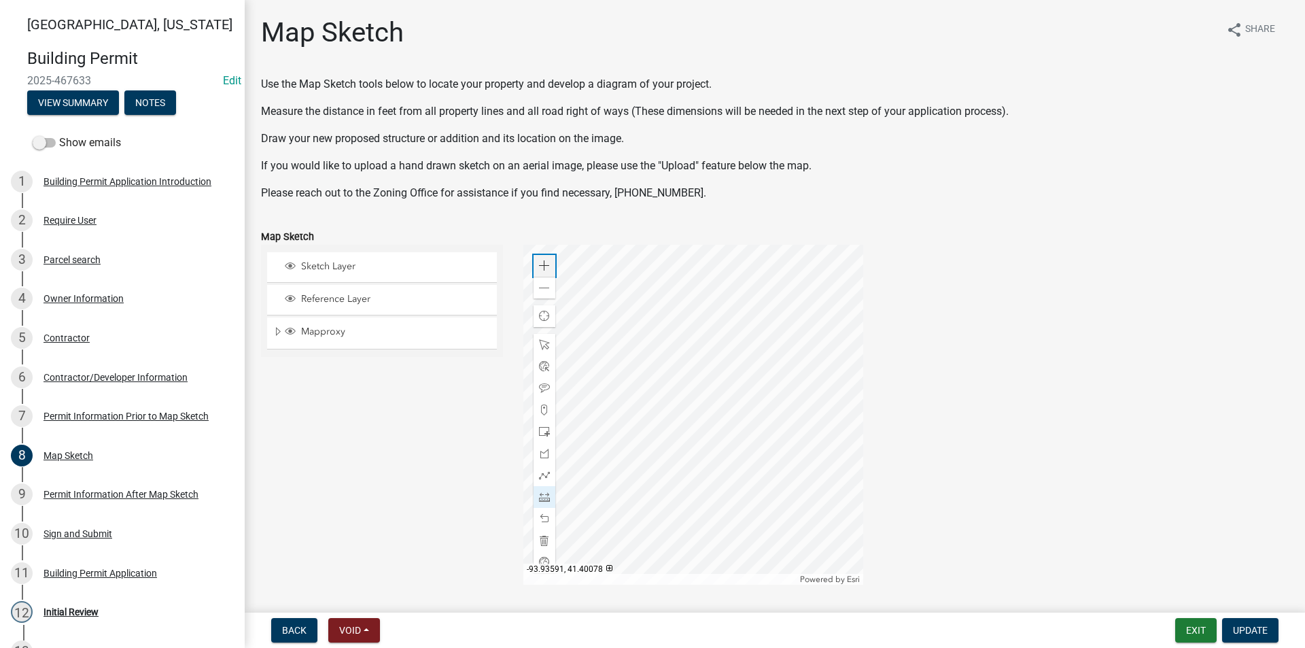
click at [542, 264] on span at bounding box center [544, 265] width 11 height 11
click at [761, 343] on div at bounding box center [693, 415] width 340 height 340
click at [549, 290] on div "Zoom out" at bounding box center [545, 288] width 22 height 22
click at [729, 398] on div at bounding box center [693, 415] width 340 height 340
click at [731, 312] on div at bounding box center [693, 415] width 340 height 340
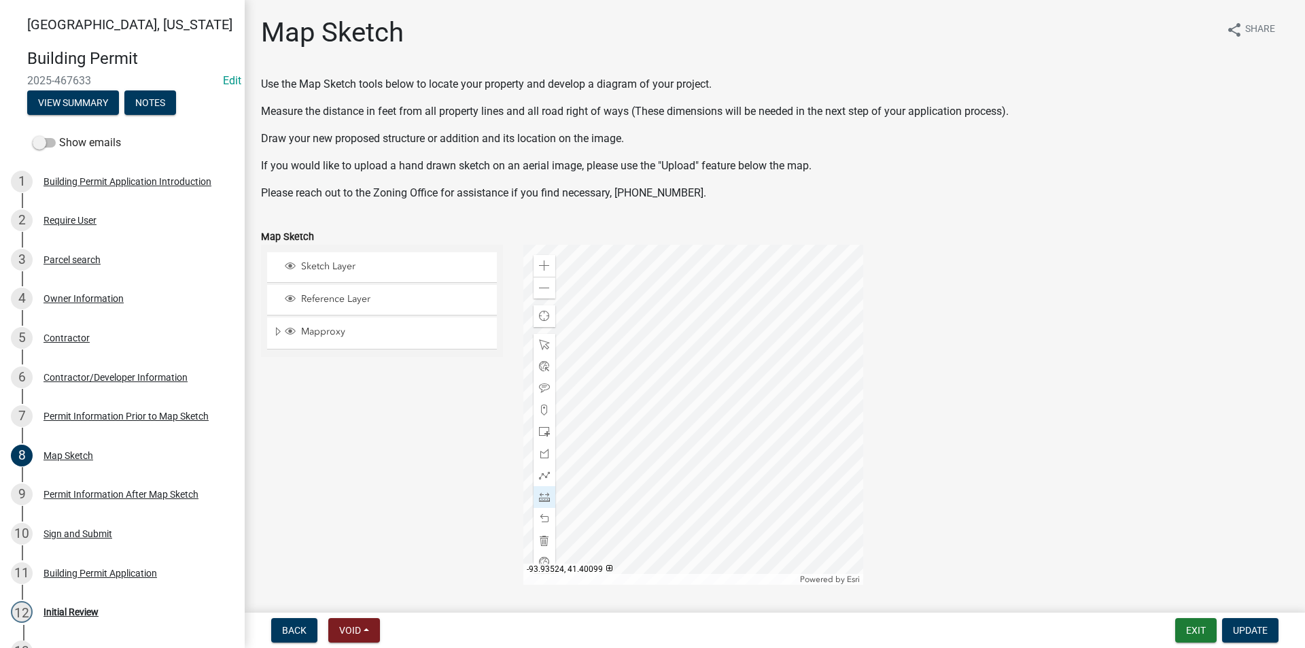
click at [731, 312] on div at bounding box center [693, 415] width 340 height 340
click at [778, 382] on div at bounding box center [693, 415] width 340 height 340
click at [546, 269] on span at bounding box center [544, 265] width 11 height 11
click at [747, 378] on div at bounding box center [693, 415] width 340 height 340
click at [764, 416] on div at bounding box center [693, 415] width 340 height 340
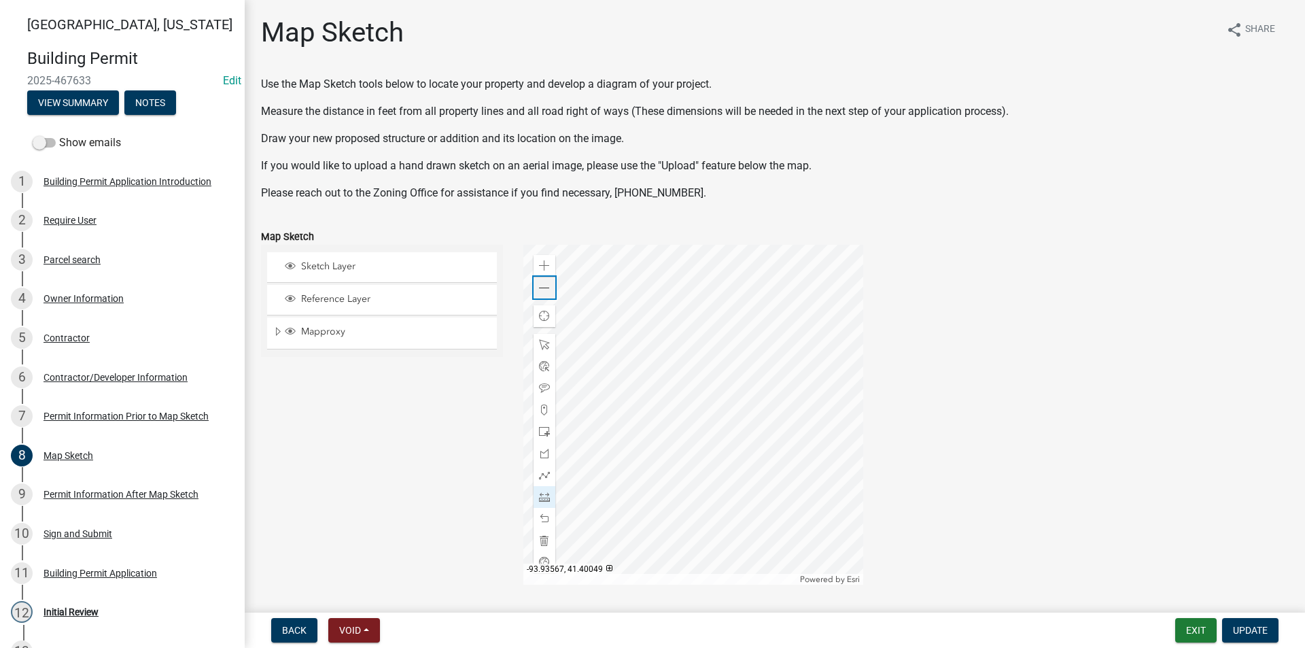
click at [545, 293] on span at bounding box center [544, 288] width 11 height 11
click at [748, 306] on div at bounding box center [693, 415] width 340 height 340
click at [739, 285] on div at bounding box center [693, 415] width 340 height 340
click at [747, 290] on div at bounding box center [693, 415] width 340 height 340
click at [748, 428] on div at bounding box center [693, 415] width 340 height 340
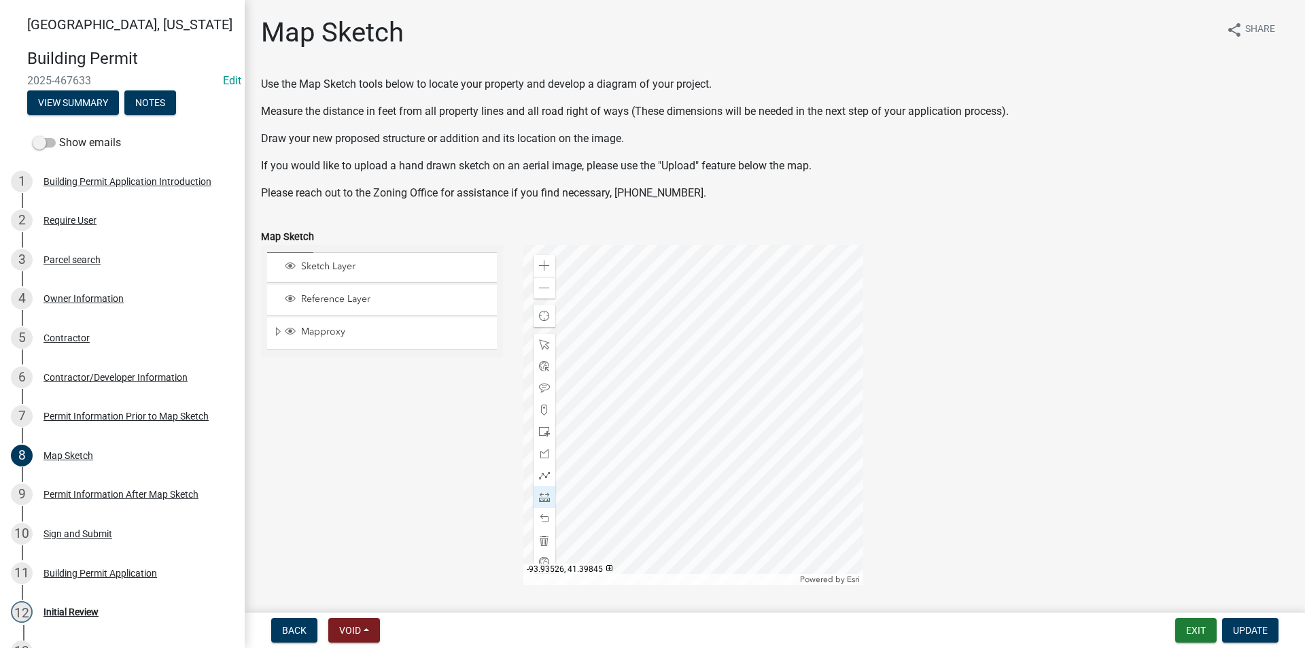
click at [748, 428] on div at bounding box center [693, 415] width 340 height 340
click at [545, 347] on span at bounding box center [544, 344] width 11 height 11
click at [814, 570] on div at bounding box center [693, 415] width 340 height 340
drag, startPoint x: 910, startPoint y: 392, endPoint x: 893, endPoint y: 469, distance: 79.5
click at [916, 485] on div "Zoom in Zoom out Find my location Powered by Esri -93.93494, 41.39880 Loading..." at bounding box center [906, 415] width 787 height 340
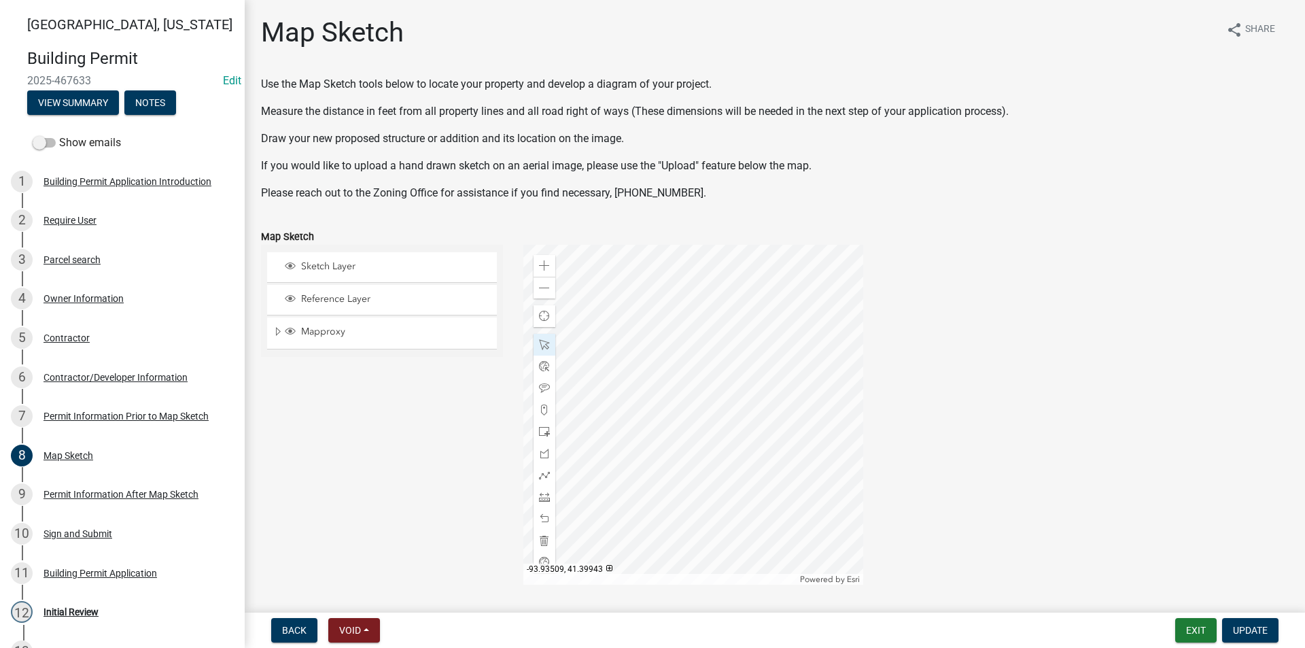
click at [816, 585] on div at bounding box center [693, 415] width 340 height 340
click at [799, 468] on div at bounding box center [693, 415] width 340 height 340
click at [794, 508] on div at bounding box center [693, 415] width 340 height 340
click at [1250, 629] on span "Update" at bounding box center [1250, 630] width 35 height 11
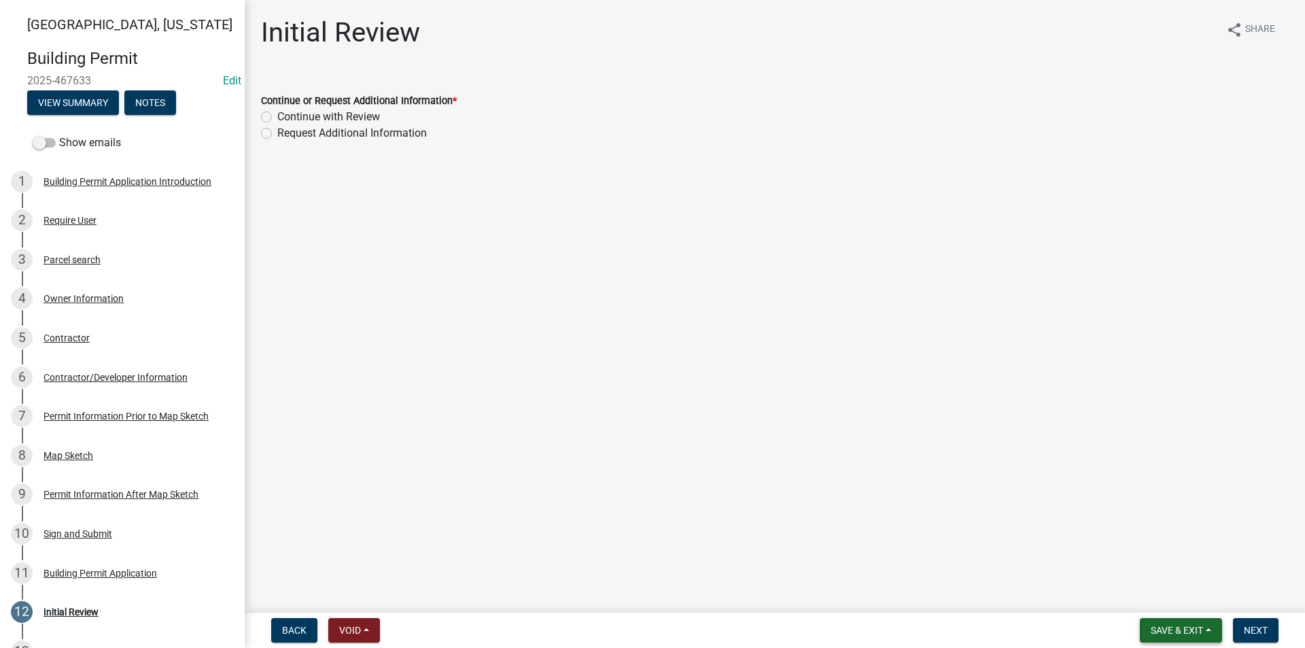
click at [1179, 622] on button "Save & Exit" at bounding box center [1181, 630] width 82 height 24
click at [1158, 570] on button "Save" at bounding box center [1167, 562] width 109 height 33
click at [88, 426] on div "7 Permit Information Prior to Map Sketch" at bounding box center [117, 416] width 212 height 22
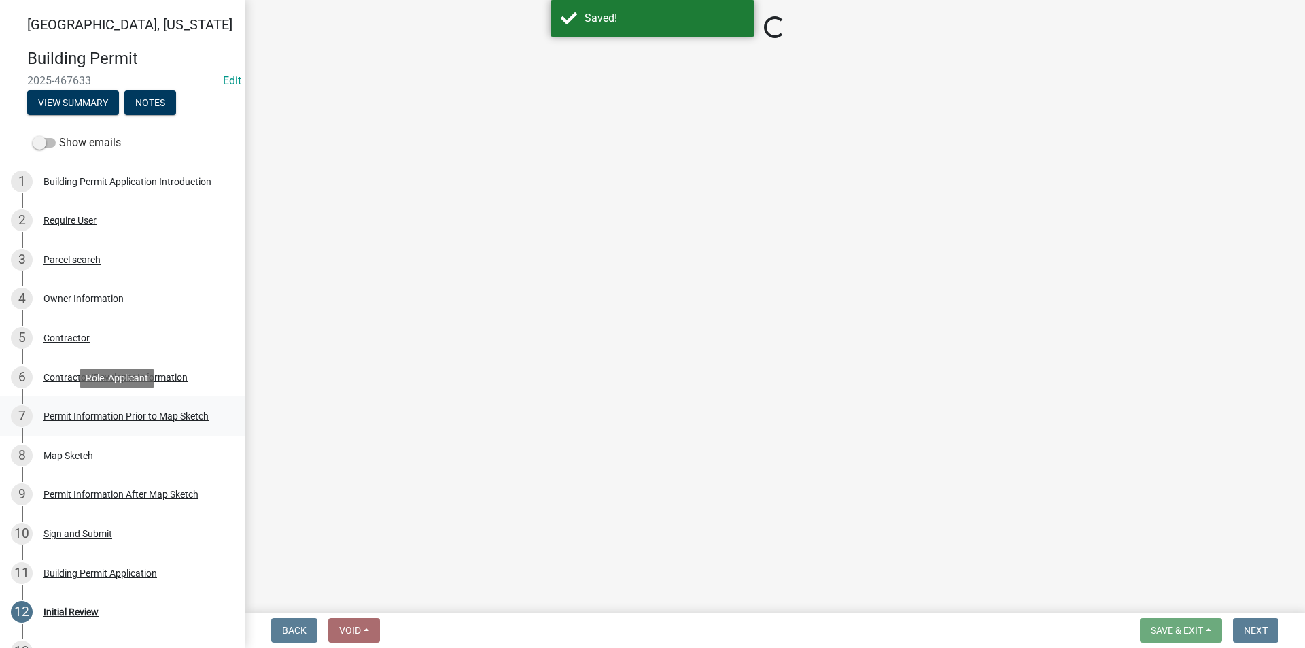
select select "6b2626da-78ea-4ec6-8513-ccc18f4ad425"
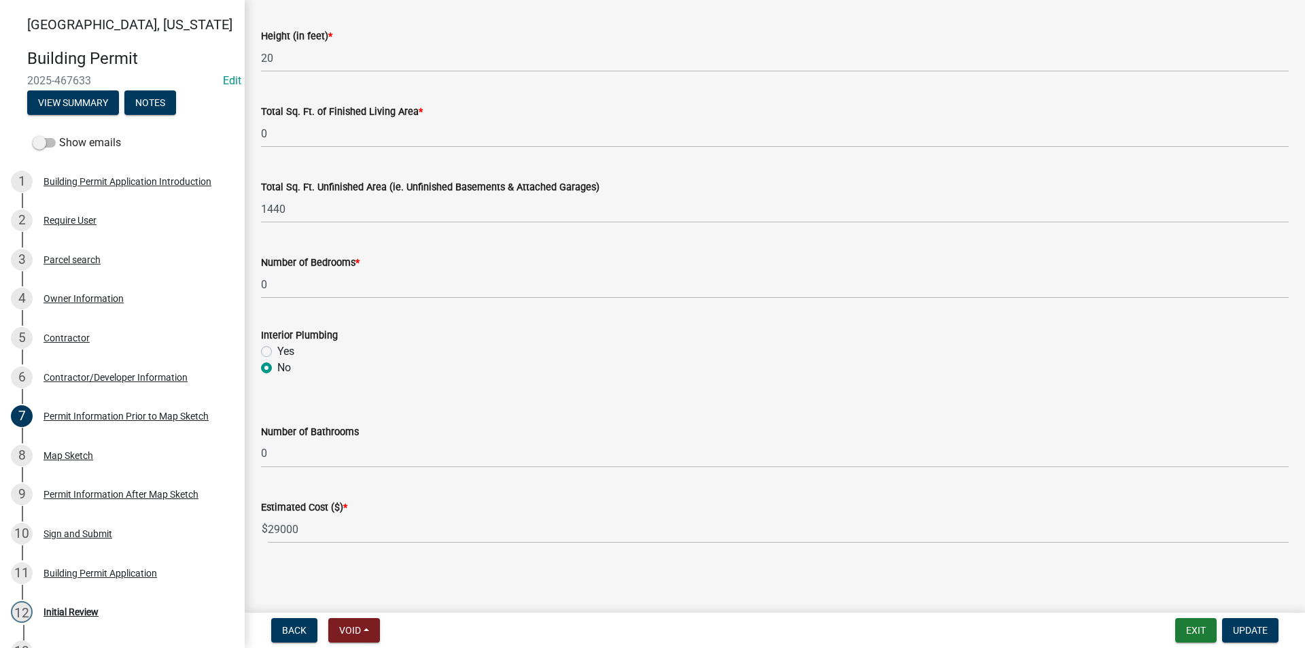
scroll to position [864, 0]
click at [92, 454] on div "Map Sketch" at bounding box center [69, 456] width 50 height 10
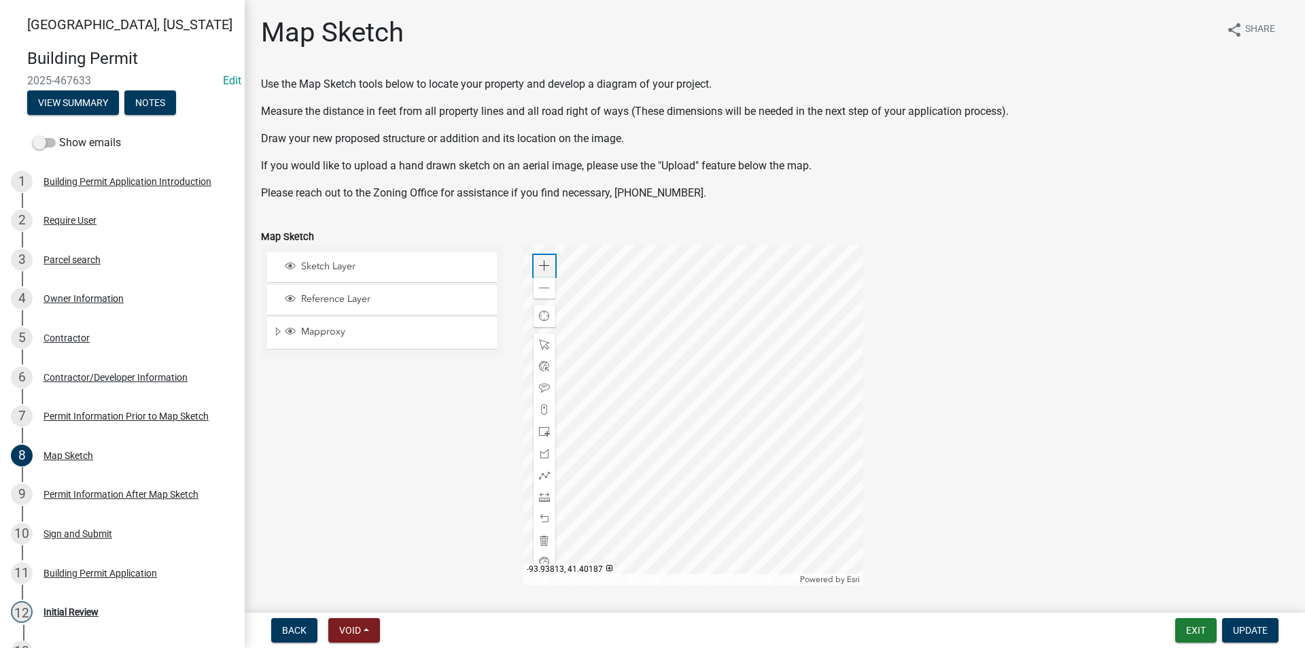
click at [545, 268] on span at bounding box center [544, 265] width 11 height 11
click at [771, 375] on div at bounding box center [693, 415] width 340 height 340
click at [87, 493] on div "Permit Information After Map Sketch" at bounding box center [121, 494] width 155 height 10
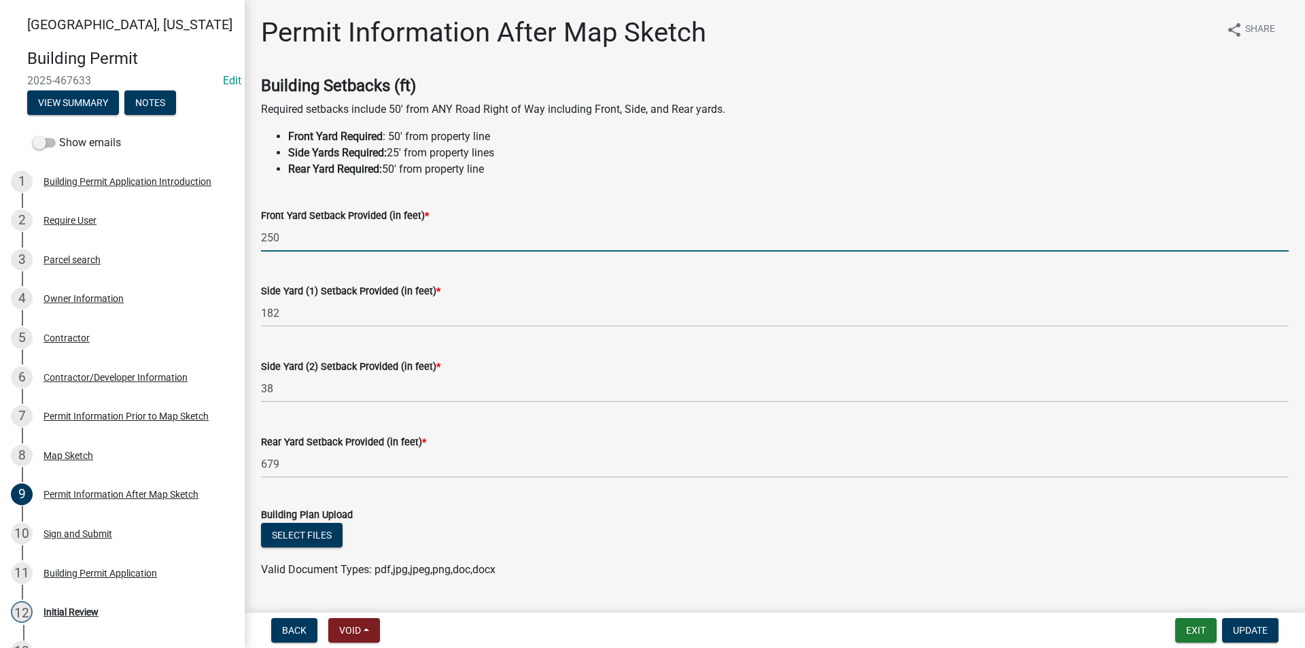
drag, startPoint x: 300, startPoint y: 238, endPoint x: 248, endPoint y: 240, distance: 51.7
click at [248, 240] on div "Permit Information After Map Sketch share Share Building Setbacks (ft) Required…" at bounding box center [775, 396] width 1060 height 761
type input "197"
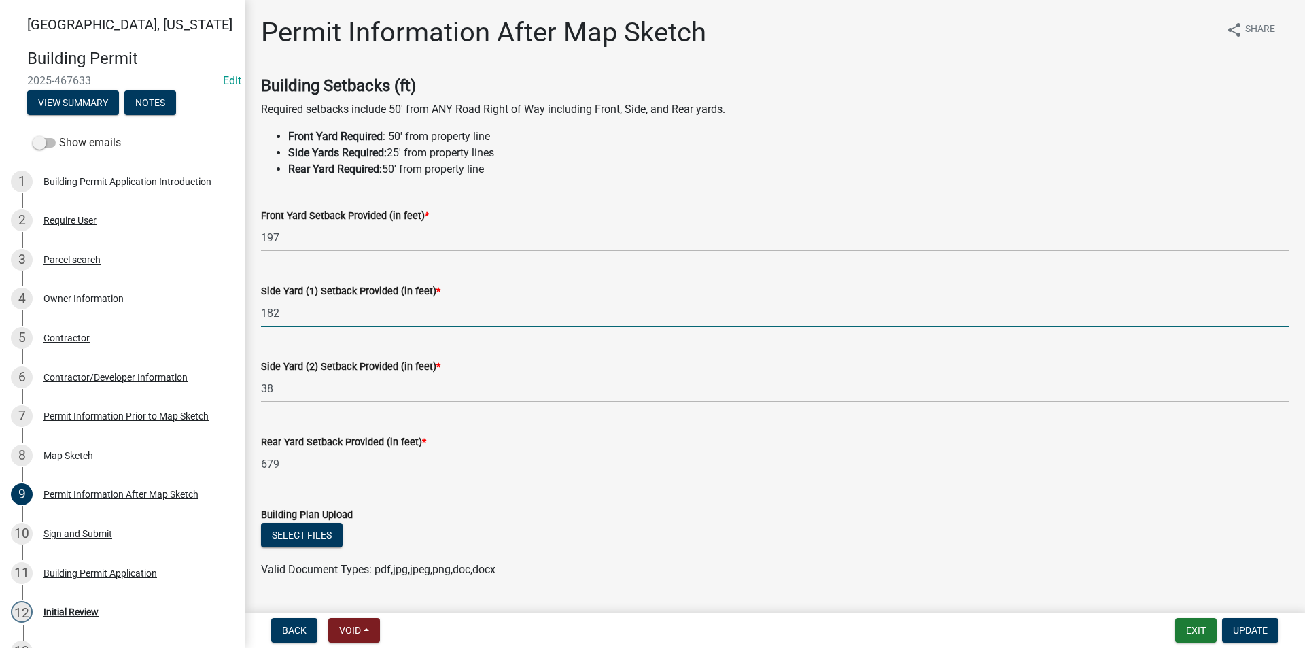
drag, startPoint x: 300, startPoint y: 306, endPoint x: 255, endPoint y: 311, distance: 45.1
click at [255, 311] on div "Side Yard (1) Setback Provided (in feet) * 182" at bounding box center [775, 295] width 1048 height 63
type input "35"
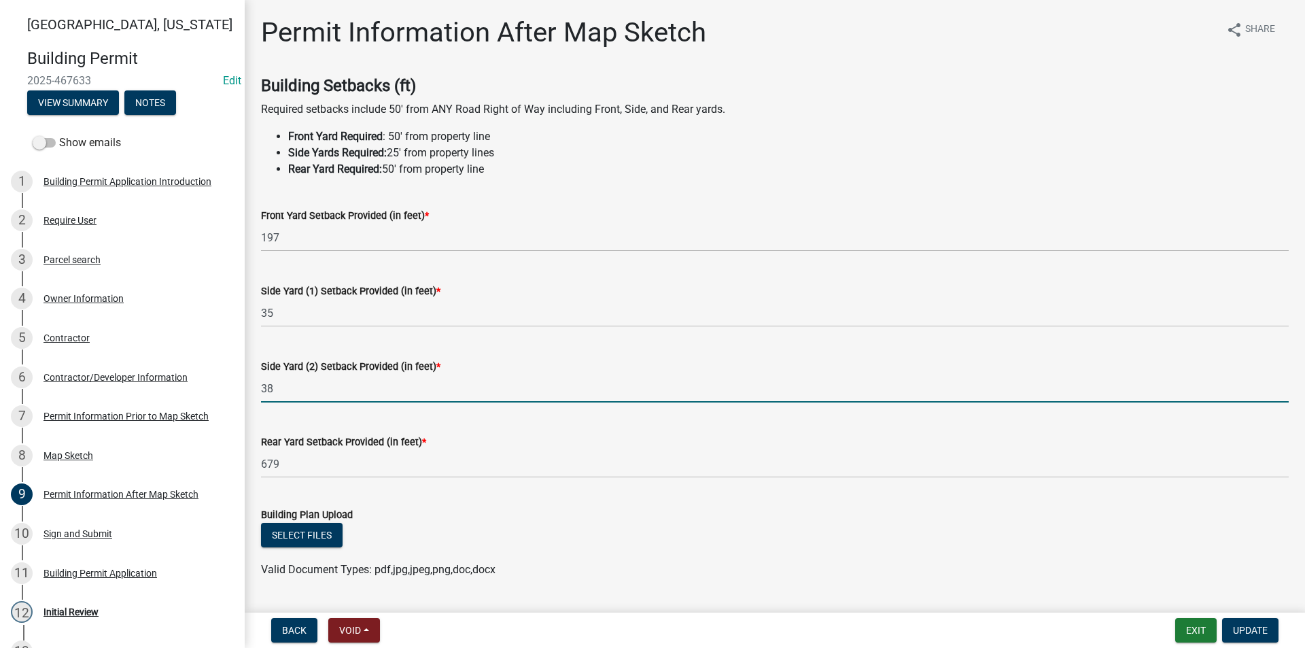
drag, startPoint x: 284, startPoint y: 389, endPoint x: 254, endPoint y: 385, distance: 30.9
click at [254, 385] on div "Side Yard (2) Setback Provided (in feet) * 38" at bounding box center [775, 370] width 1048 height 63
type input "141"
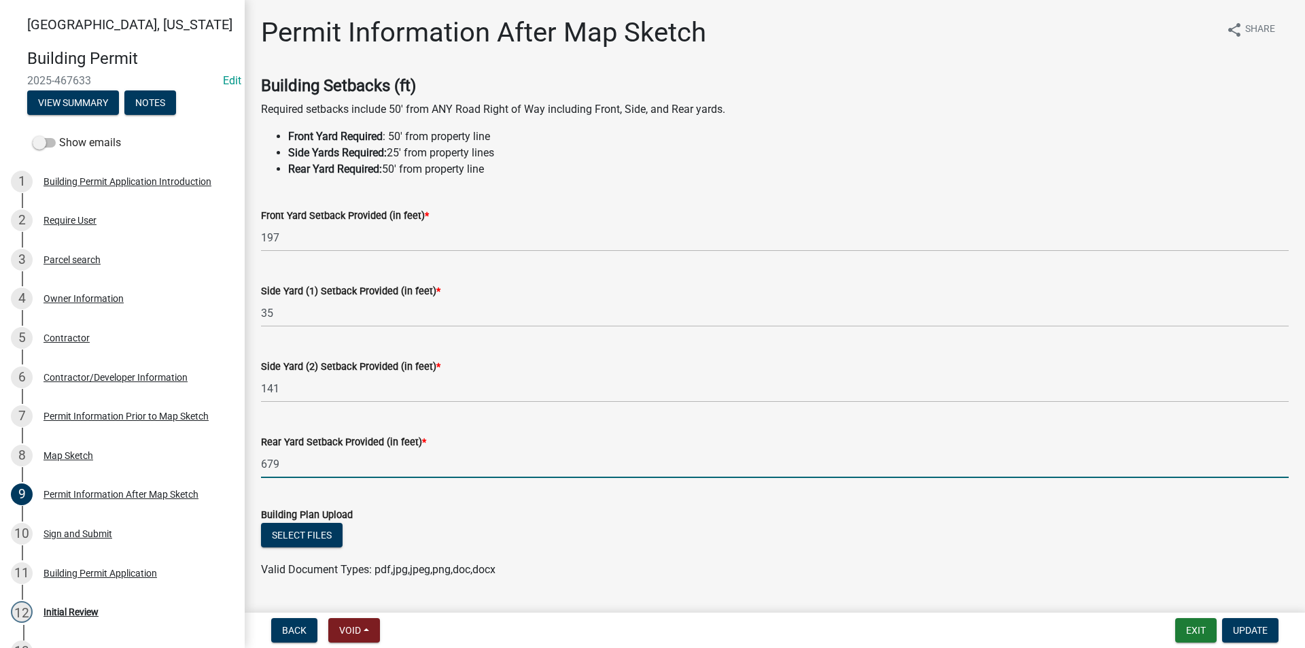
drag, startPoint x: 281, startPoint y: 465, endPoint x: 255, endPoint y: 460, distance: 26.3
click at [255, 460] on div "Rear Yard Setback Provided (in feet) * 679" at bounding box center [775, 446] width 1048 height 63
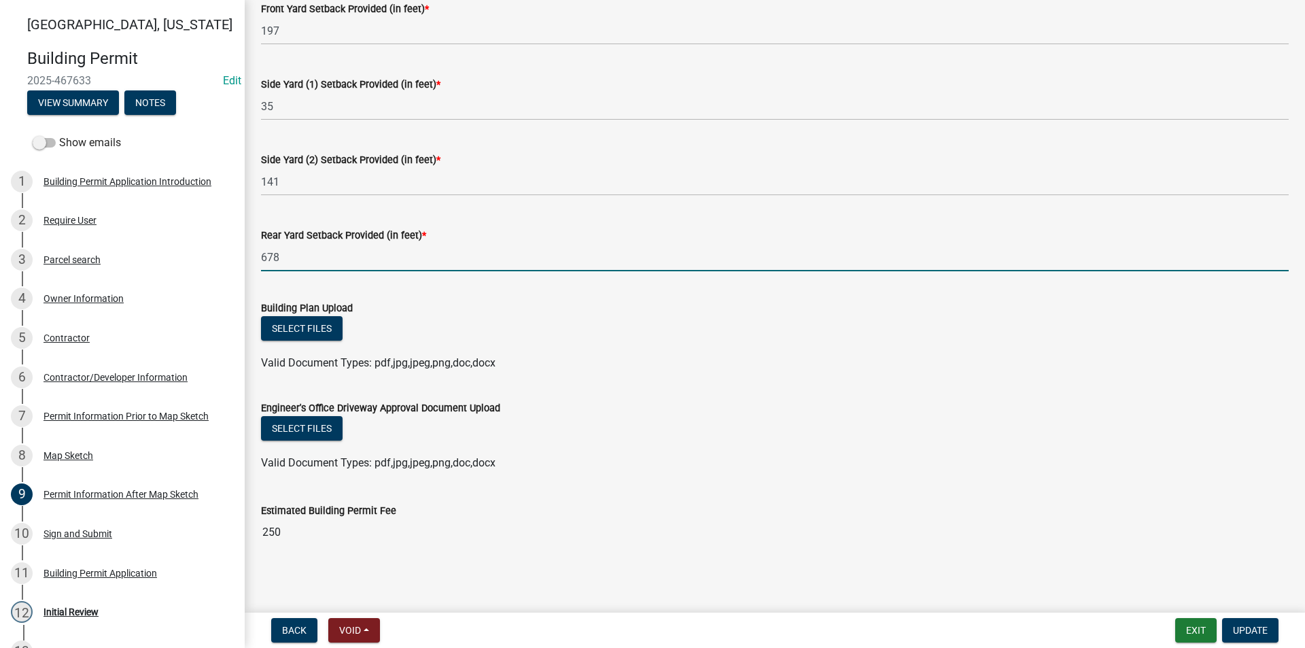
scroll to position [211, 0]
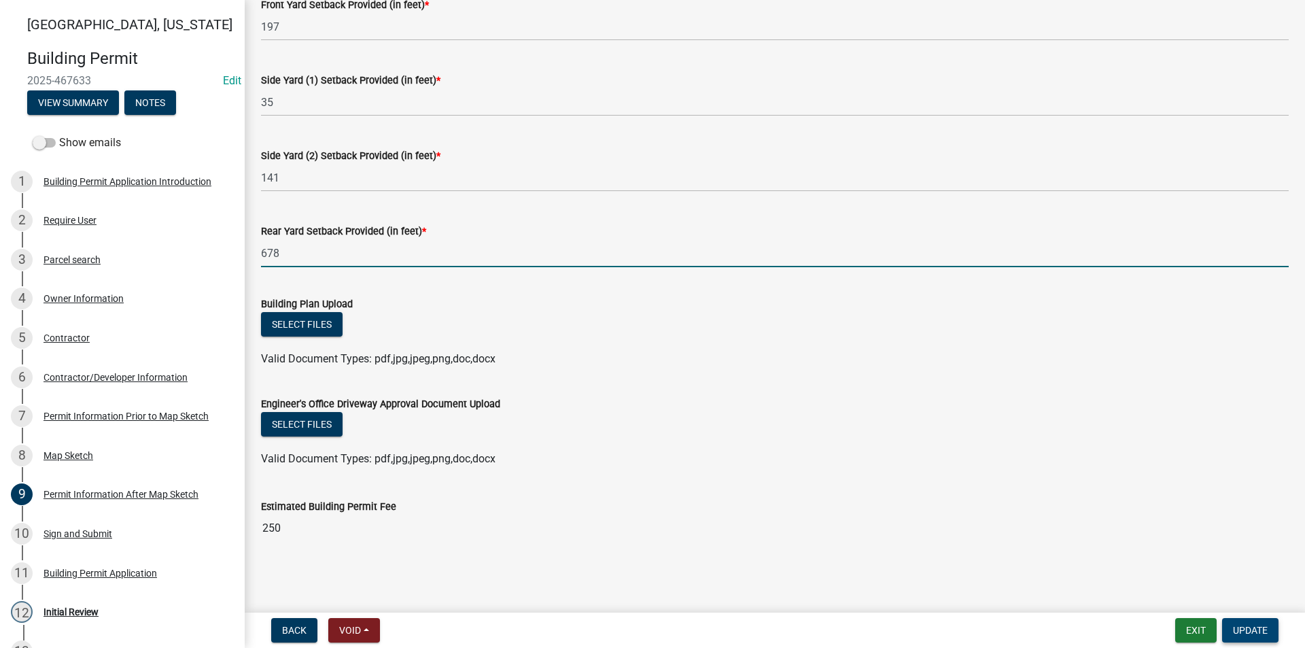
type input "678"
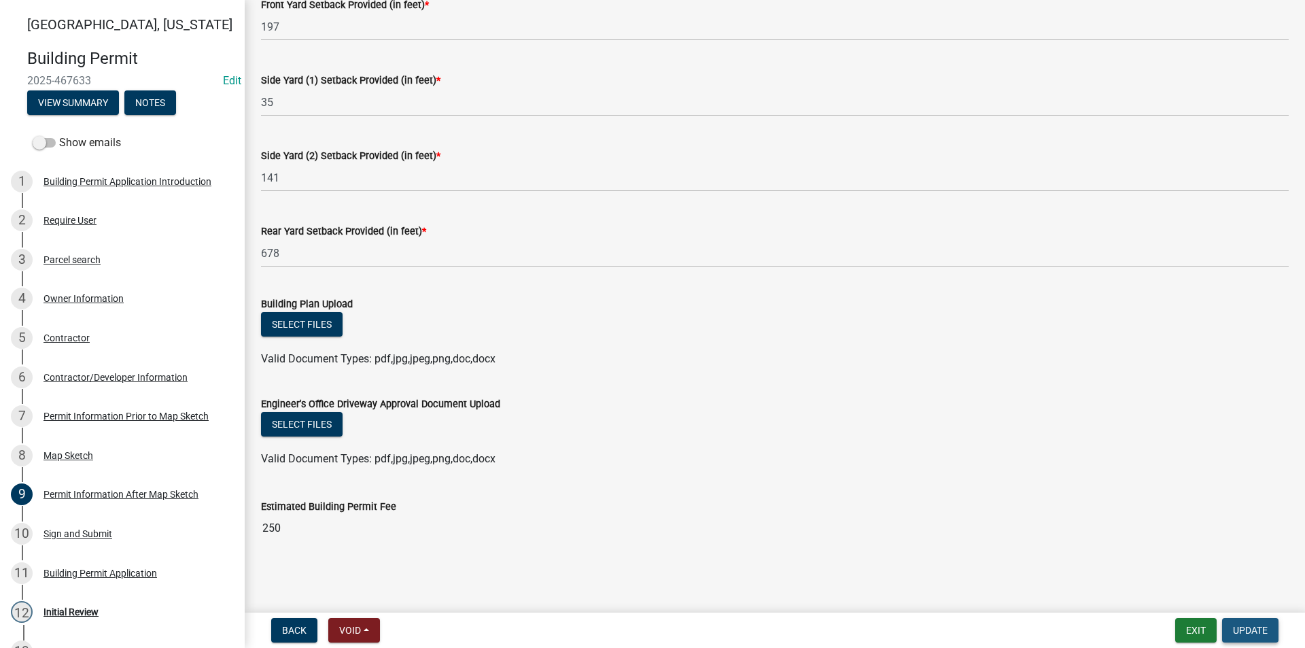
click at [1247, 627] on span "Update" at bounding box center [1250, 630] width 35 height 11
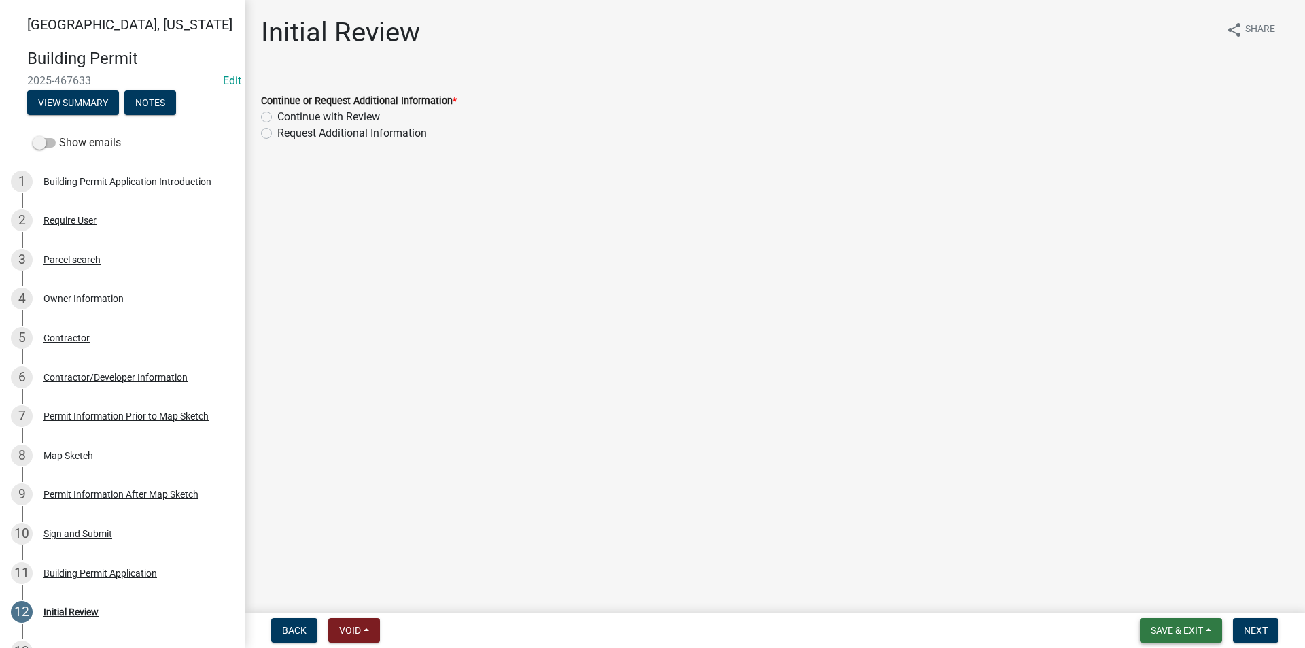
click at [1182, 630] on span "Save & Exit" at bounding box center [1177, 630] width 52 height 11
click at [1161, 565] on button "Save" at bounding box center [1167, 562] width 109 height 33
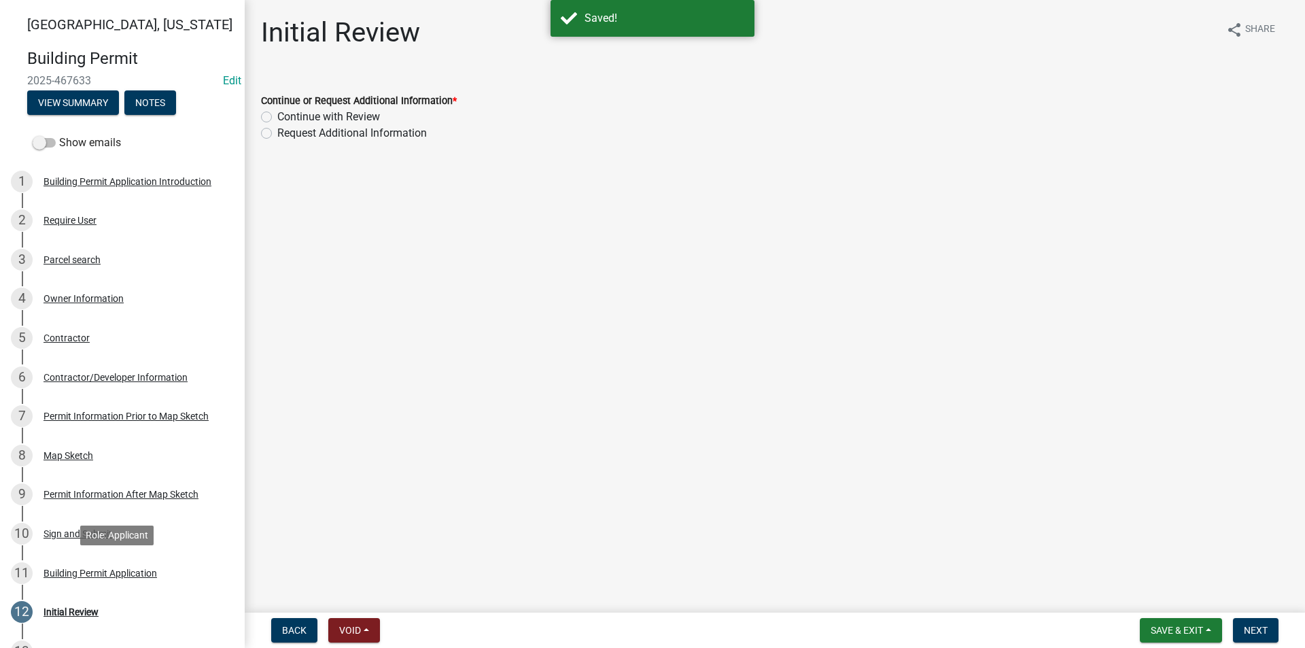
click at [96, 572] on div "Building Permit Application" at bounding box center [101, 573] width 114 height 10
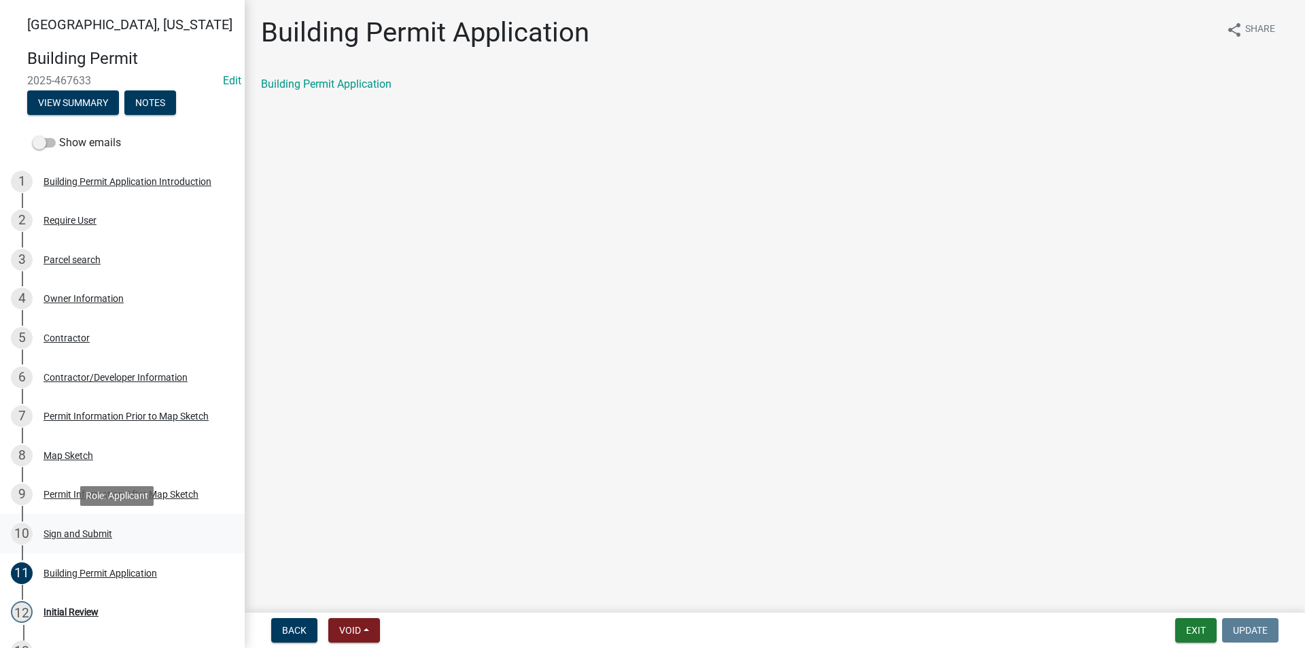
click at [69, 536] on div "Sign and Submit" at bounding box center [78, 534] width 69 height 10
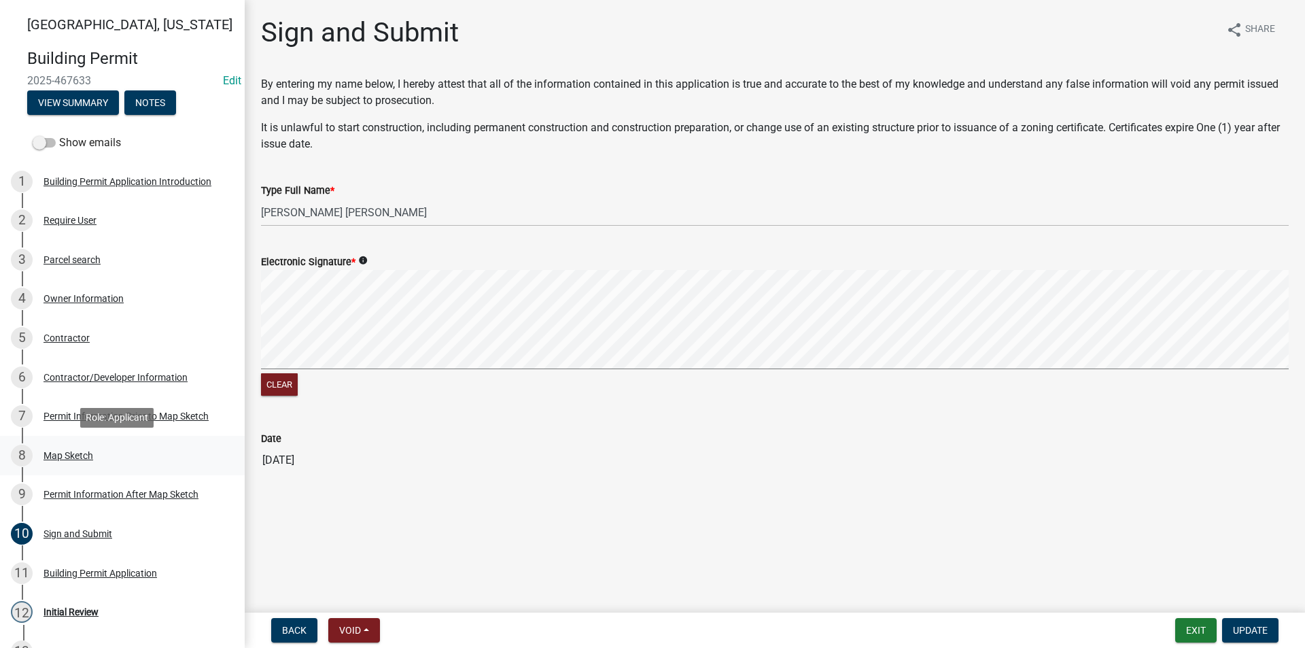
click at [74, 462] on div "8 Map Sketch" at bounding box center [117, 456] width 212 height 22
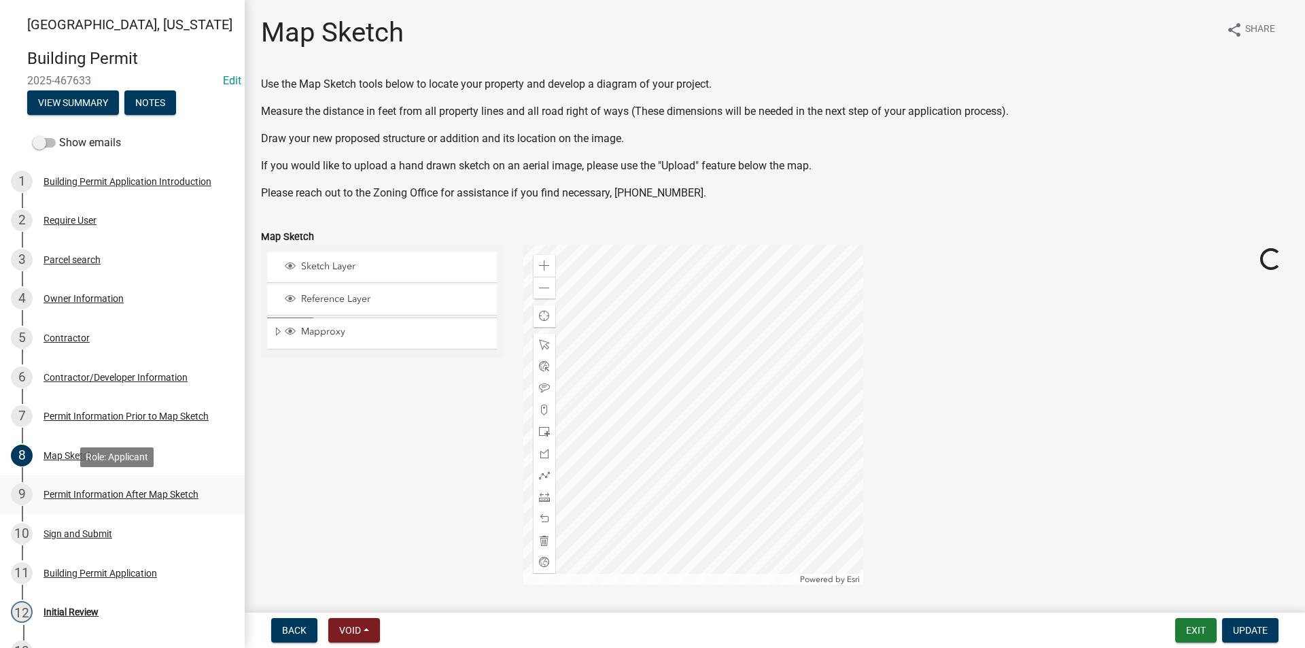
click at [73, 495] on div "Permit Information After Map Sketch" at bounding box center [121, 494] width 155 height 10
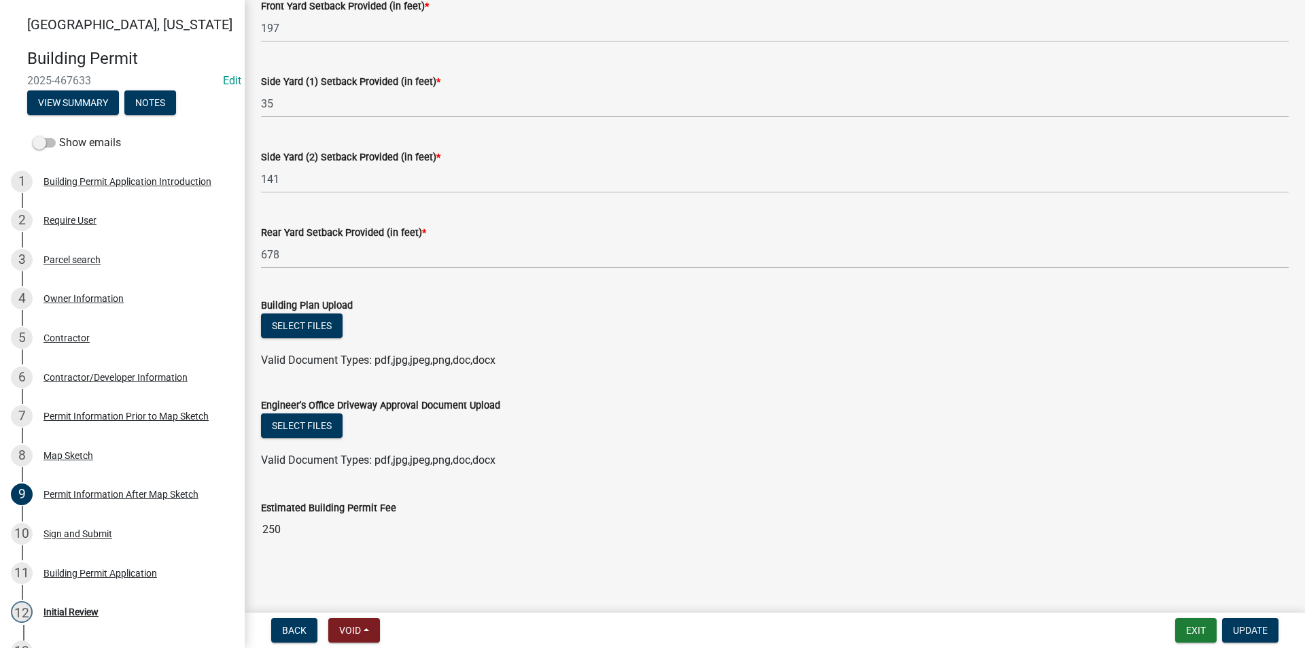
scroll to position [211, 0]
click at [63, 538] on div "Sign and Submit" at bounding box center [78, 534] width 69 height 10
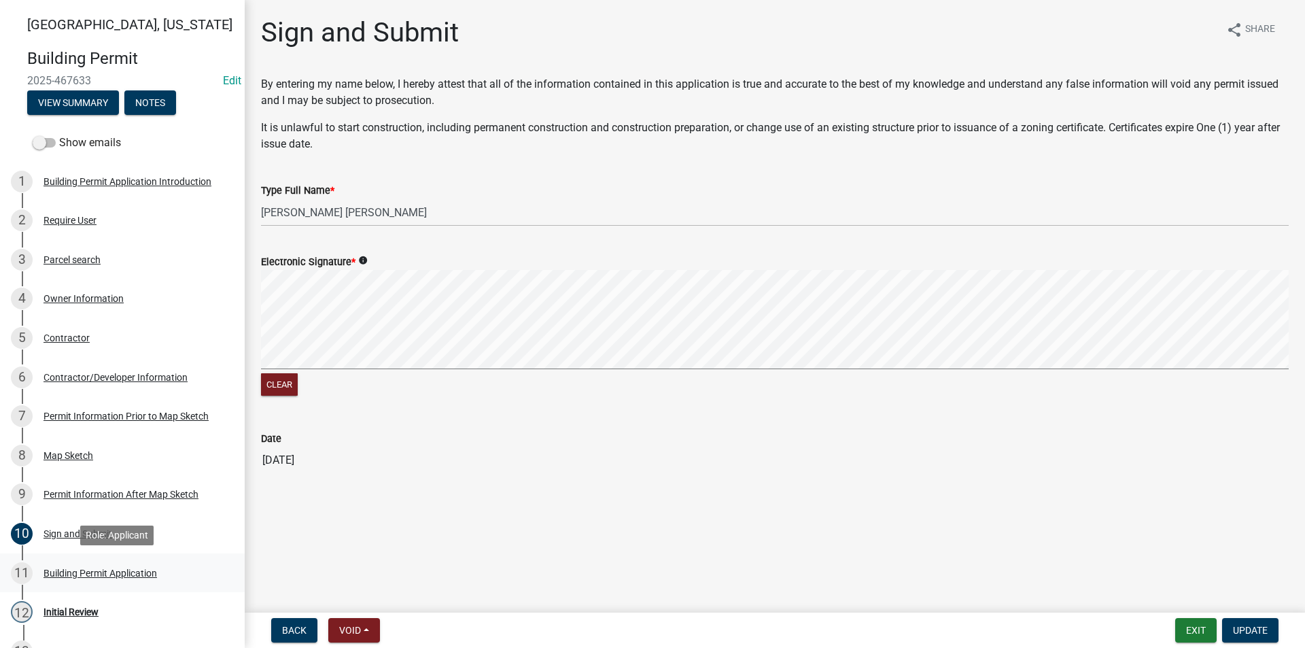
click at [89, 572] on div "Building Permit Application" at bounding box center [101, 573] width 114 height 10
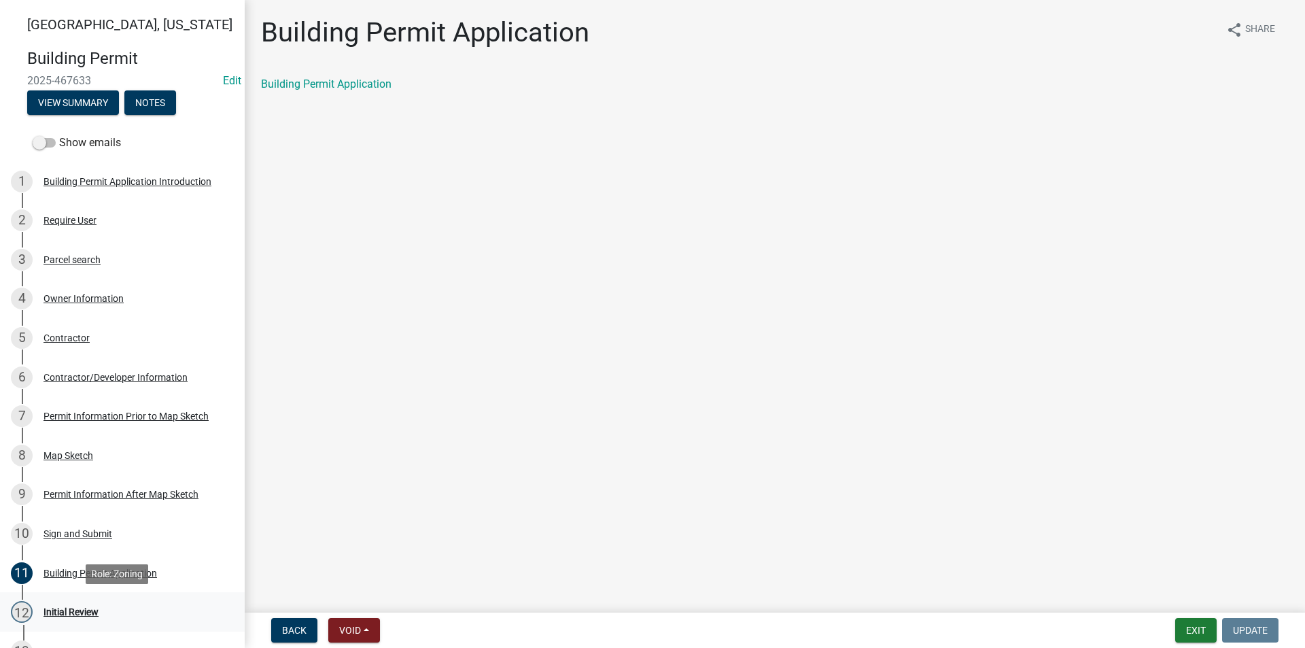
click at [83, 604] on div "12 Initial Review" at bounding box center [117, 612] width 212 height 22
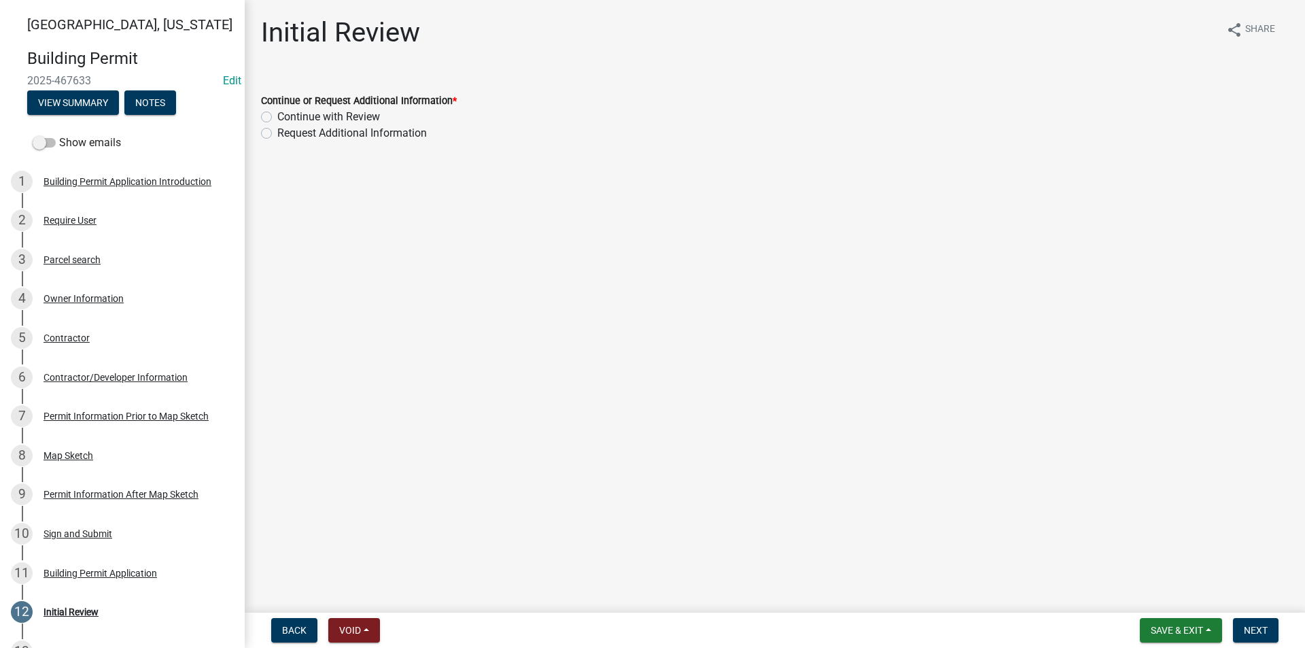
click at [277, 116] on label "Continue with Review" at bounding box center [328, 117] width 103 height 16
click at [277, 116] on input "Continue with Review" at bounding box center [281, 113] width 9 height 9
radio input "true"
click at [1259, 632] on span "Next" at bounding box center [1256, 630] width 24 height 11
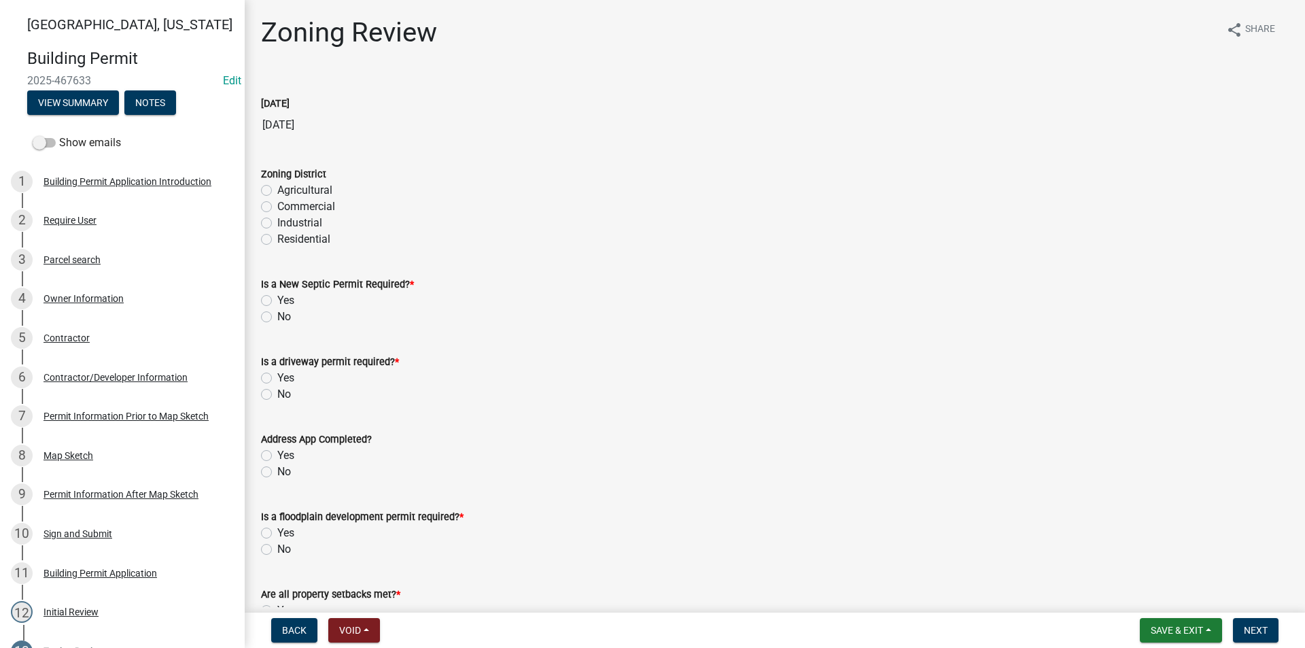
click at [277, 192] on label "Agricultural" at bounding box center [304, 190] width 55 height 16
click at [277, 191] on input "Agricultural" at bounding box center [281, 186] width 9 height 9
radio input "true"
click at [277, 319] on label "No" at bounding box center [284, 317] width 14 height 16
click at [277, 317] on input "No" at bounding box center [281, 313] width 9 height 9
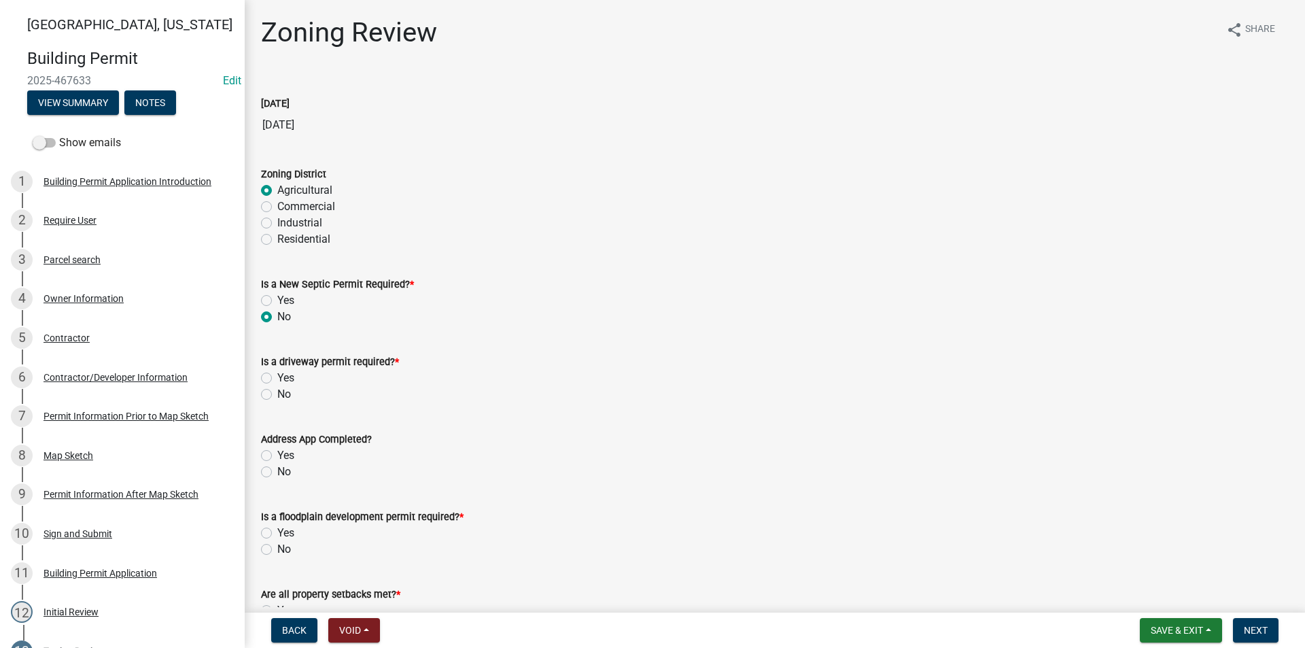
radio input "true"
click at [277, 394] on label "No" at bounding box center [284, 394] width 14 height 16
click at [277, 394] on input "No" at bounding box center [281, 390] width 9 height 9
radio input "true"
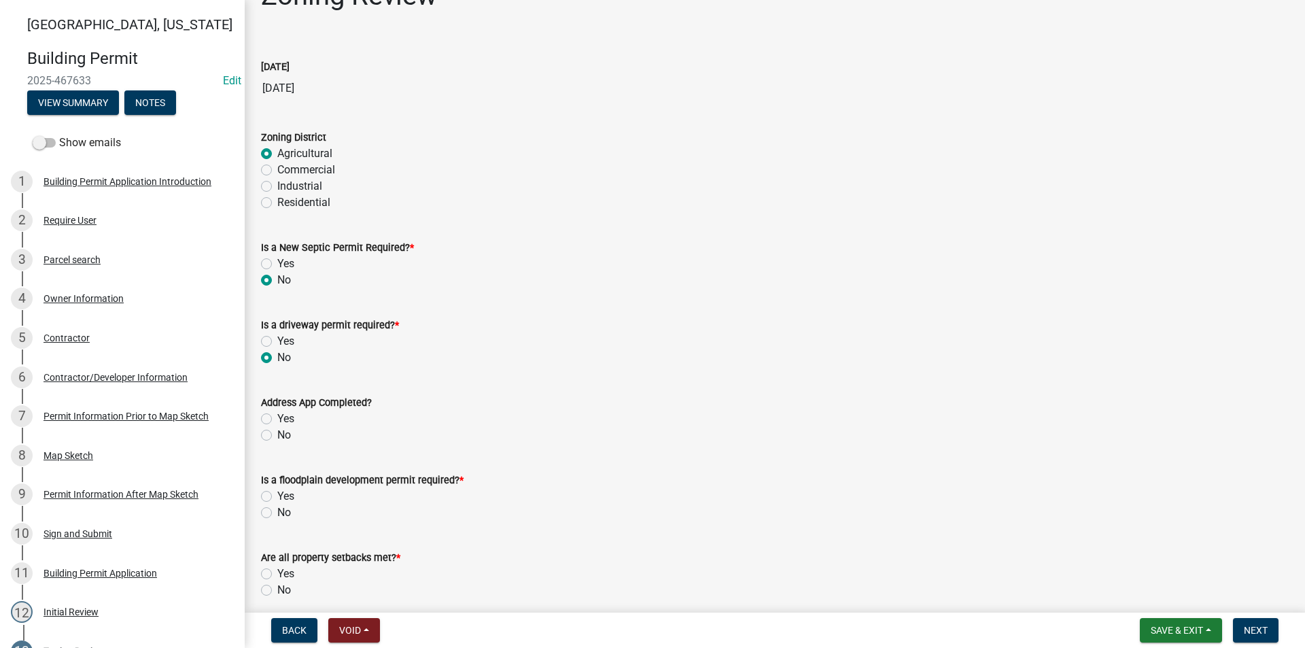
scroll to position [68, 0]
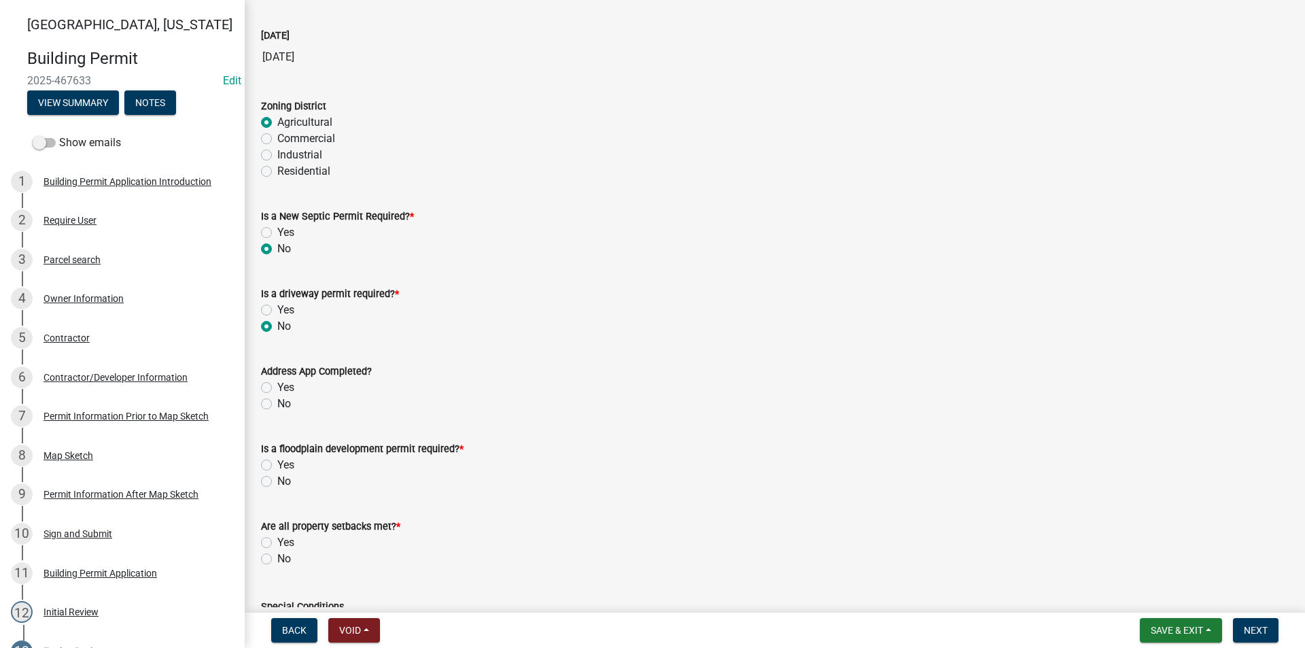
click at [277, 390] on label "Yes" at bounding box center [285, 387] width 17 height 16
click at [277, 388] on input "Yes" at bounding box center [281, 383] width 9 height 9
radio input "true"
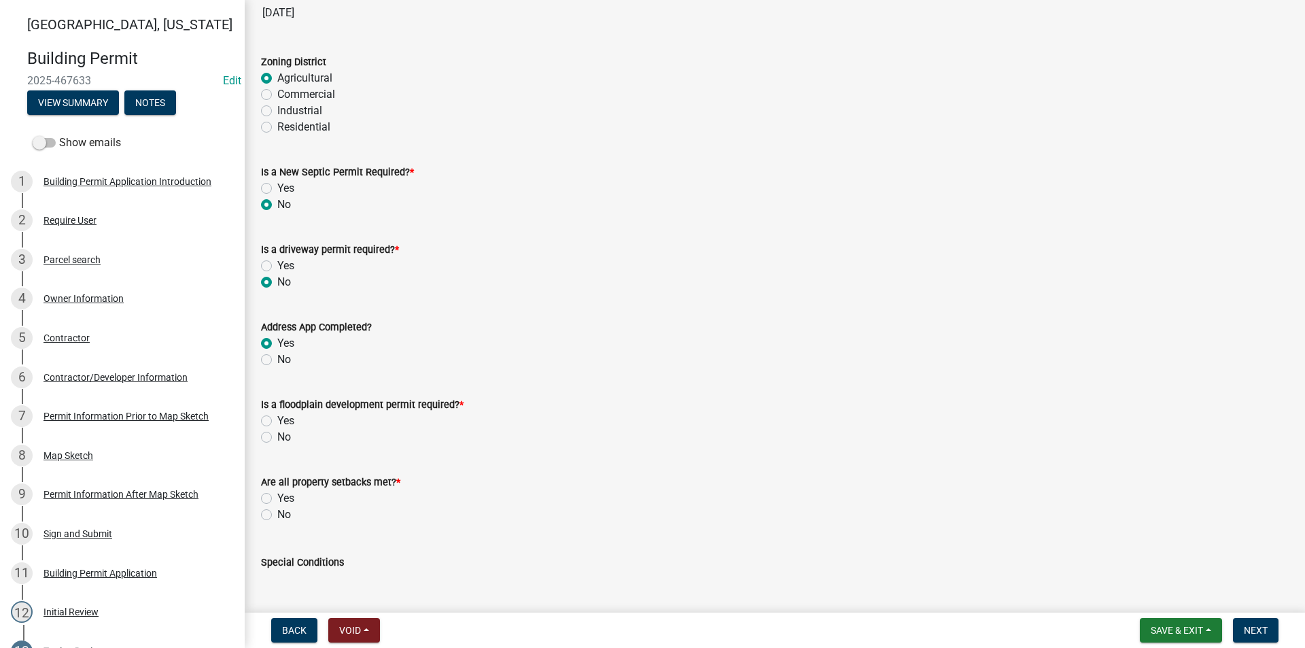
scroll to position [136, 0]
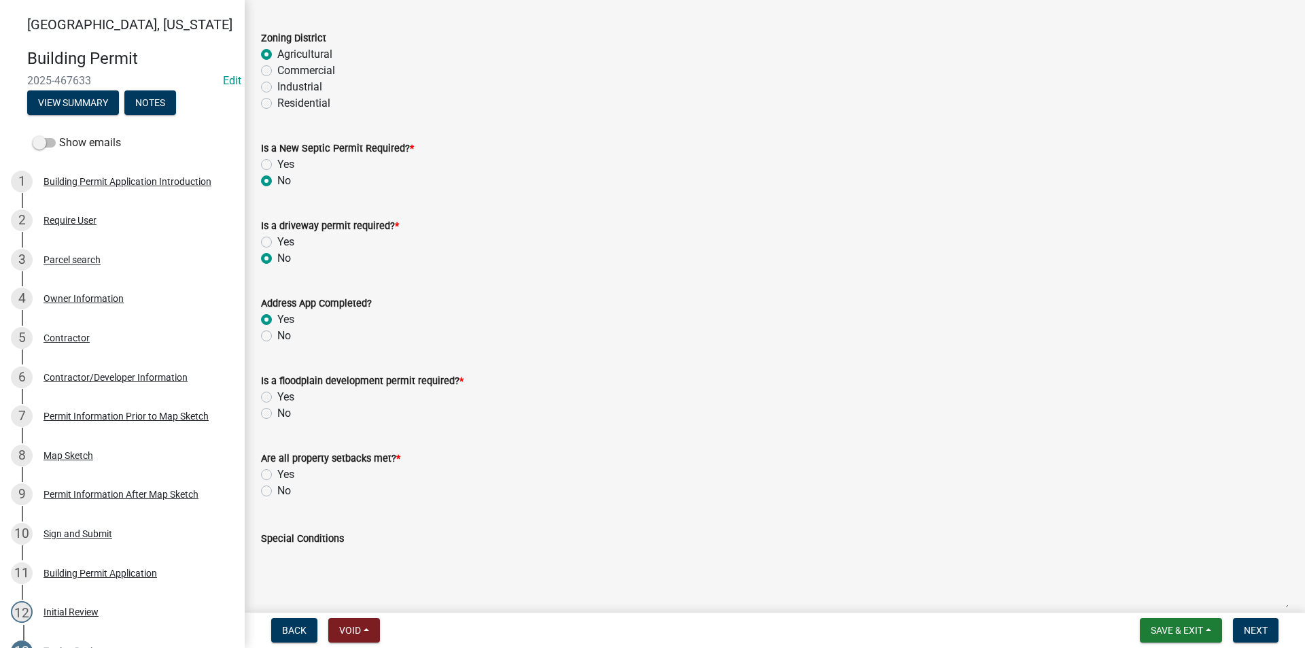
click at [277, 414] on label "No" at bounding box center [284, 413] width 14 height 16
click at [277, 414] on input "No" at bounding box center [281, 409] width 9 height 9
radio input "true"
click at [277, 474] on label "Yes" at bounding box center [285, 474] width 17 height 16
click at [277, 474] on input "Yes" at bounding box center [281, 470] width 9 height 9
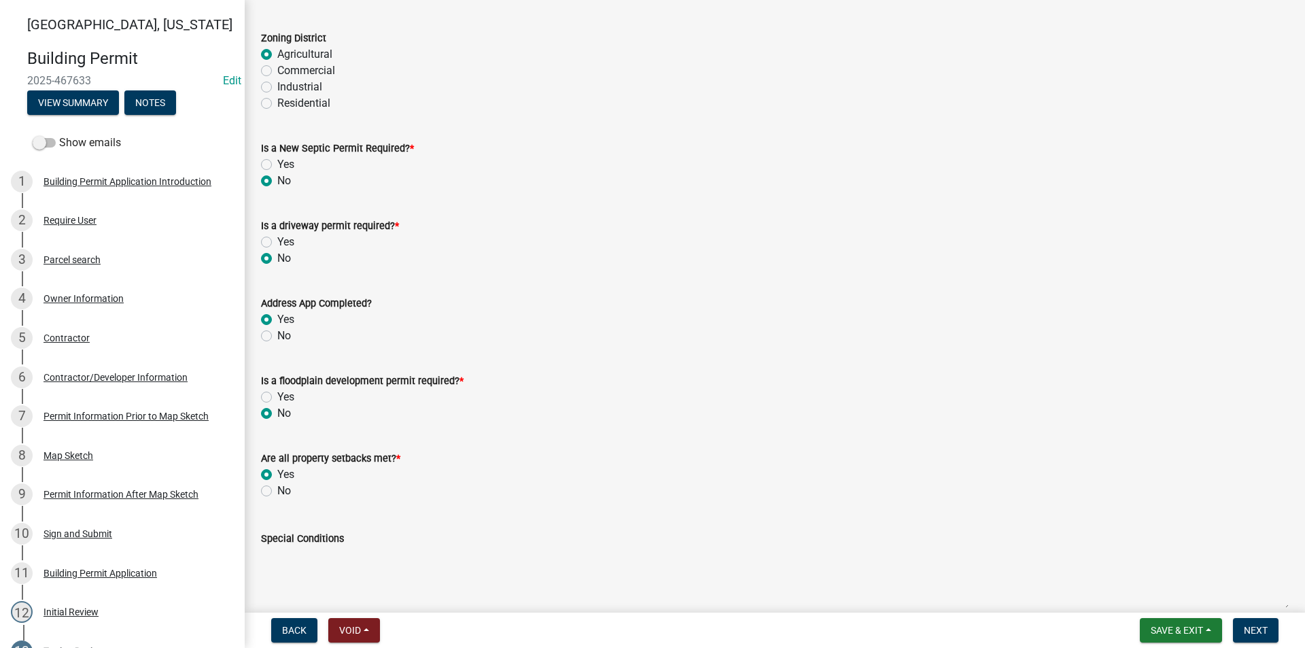
radio input "true"
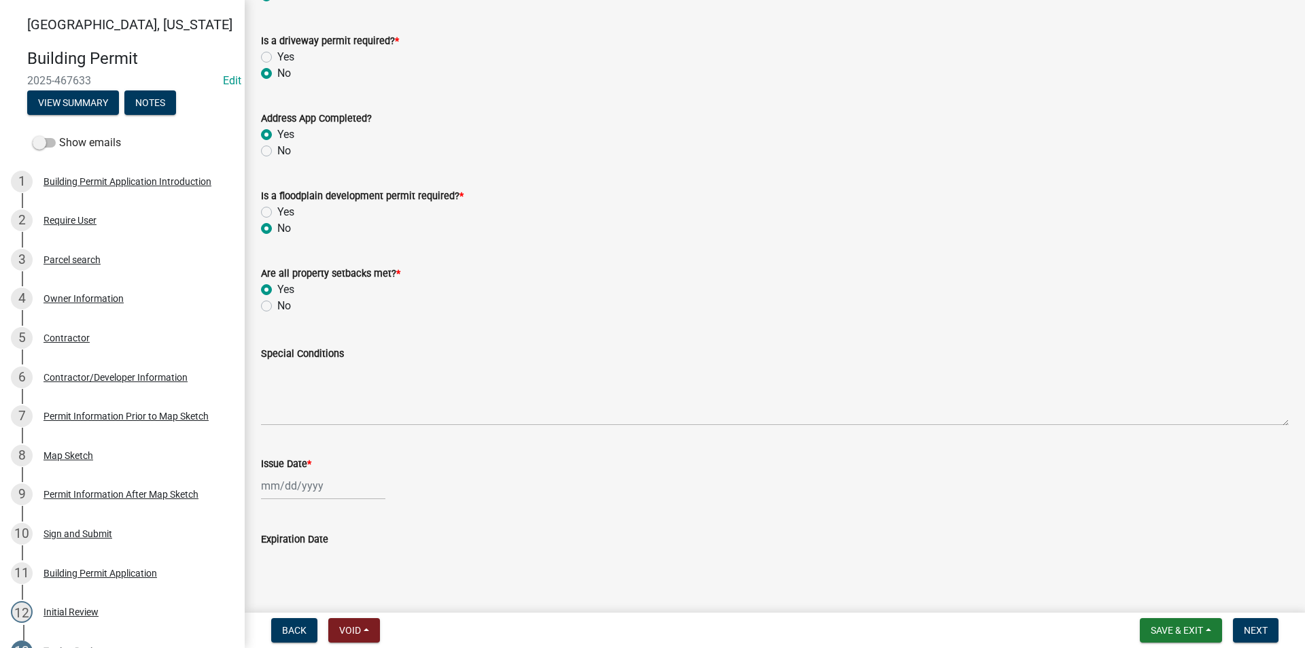
scroll to position [340, 0]
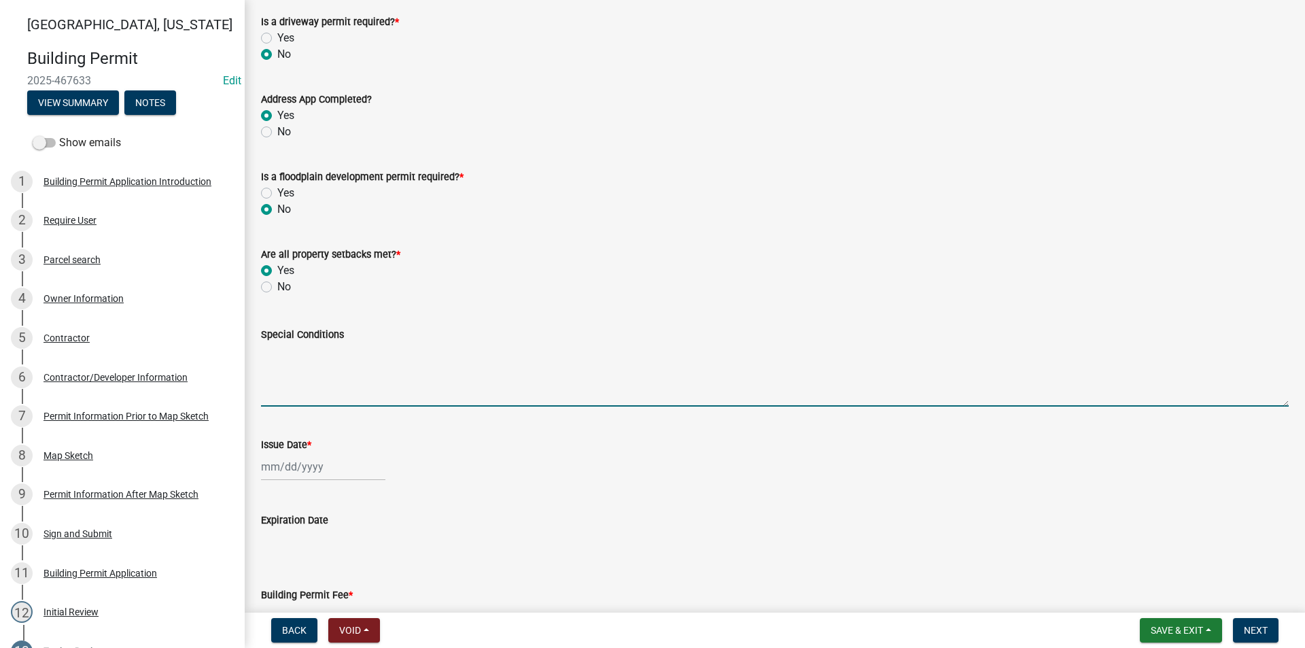
click at [324, 380] on textarea "Special Conditions" at bounding box center [775, 375] width 1028 height 64
type textarea "30'X48' Detached Pole Building"
select select "8"
select select "2025"
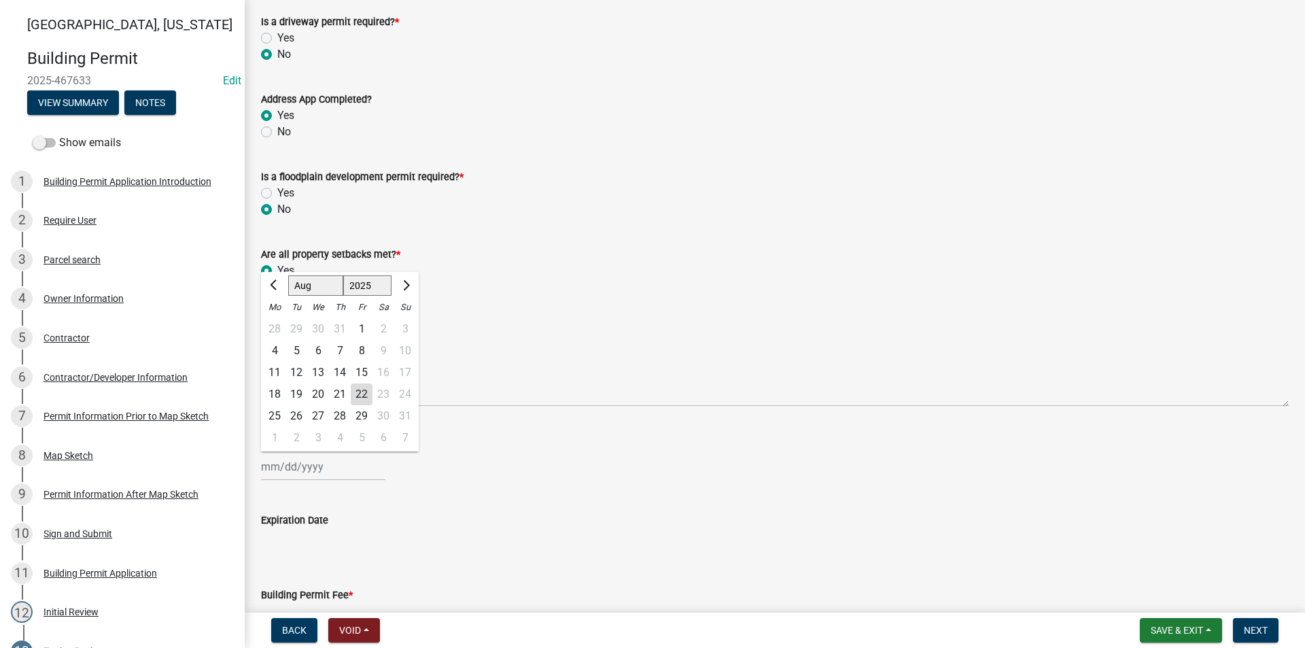
click at [283, 462] on div "Jan Feb Mar Apr May Jun Jul Aug Sep Oct Nov Dec 1525 1526 1527 1528 1529 1530 1…" at bounding box center [323, 467] width 124 height 28
click at [360, 395] on div "22" at bounding box center [362, 394] width 22 height 22
type input "08/22/2025"
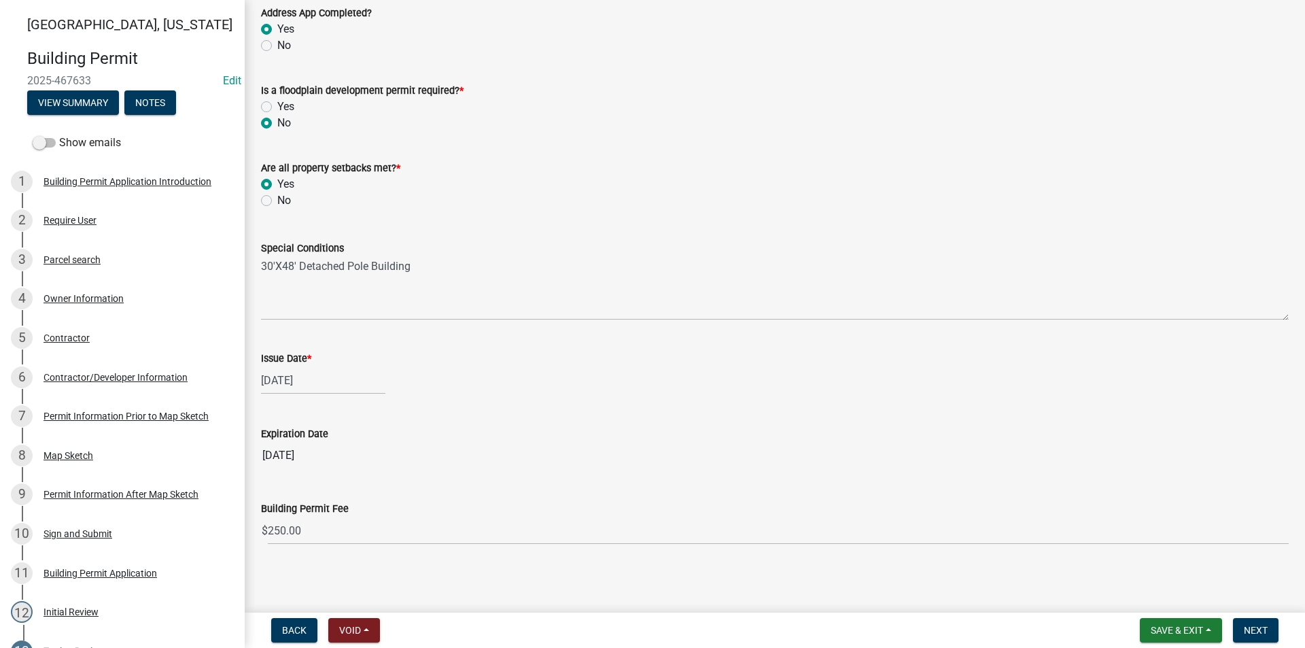
scroll to position [429, 0]
click at [1262, 630] on span "Next" at bounding box center [1256, 630] width 24 height 11
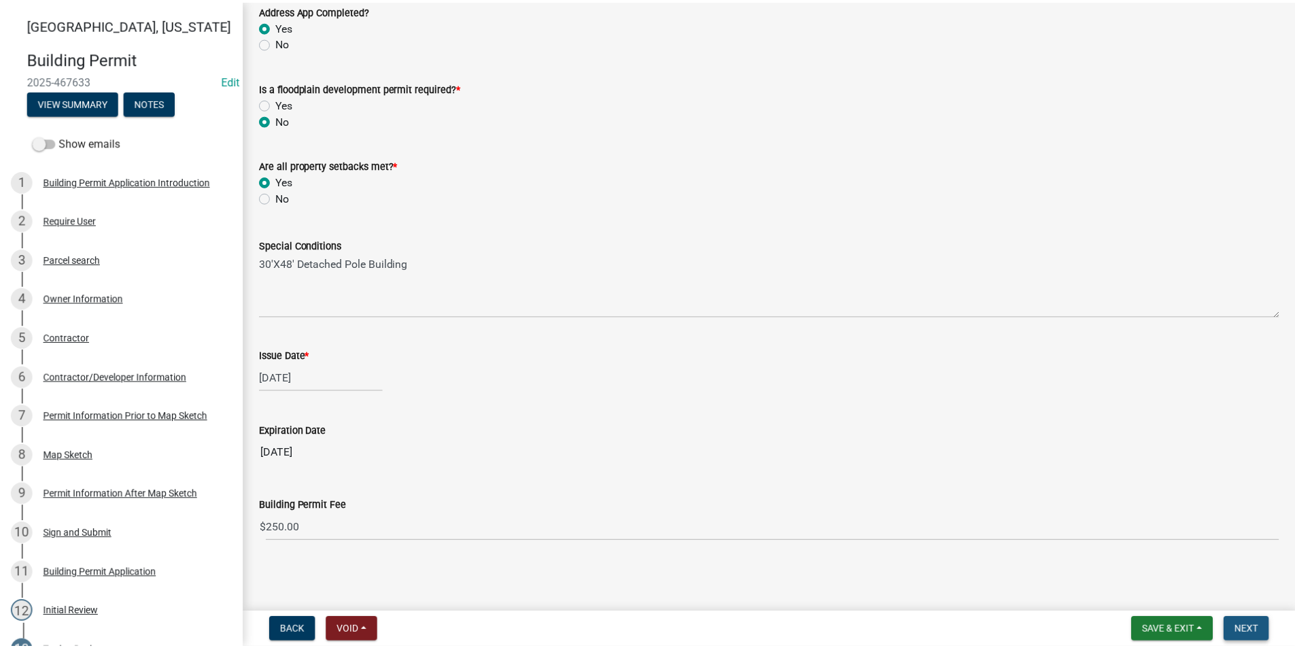
scroll to position [0, 0]
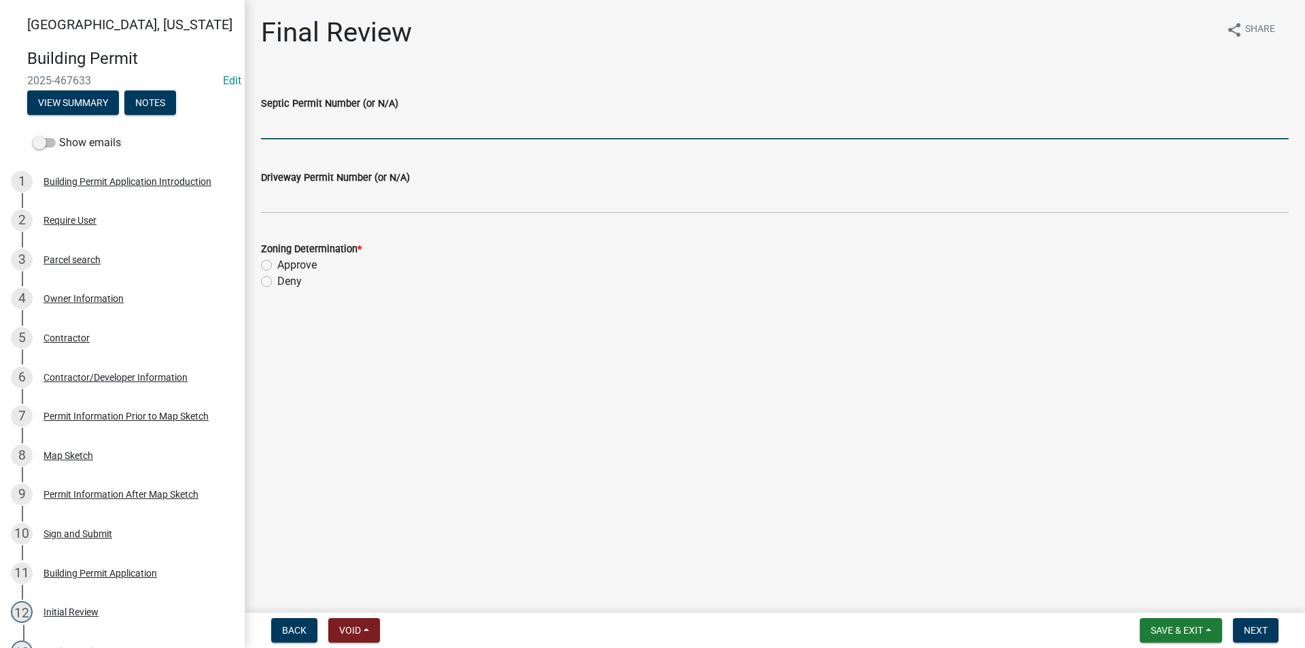
click at [307, 132] on input "Septic Permit Number (or N/A)" at bounding box center [775, 125] width 1028 height 28
type input "N/A"
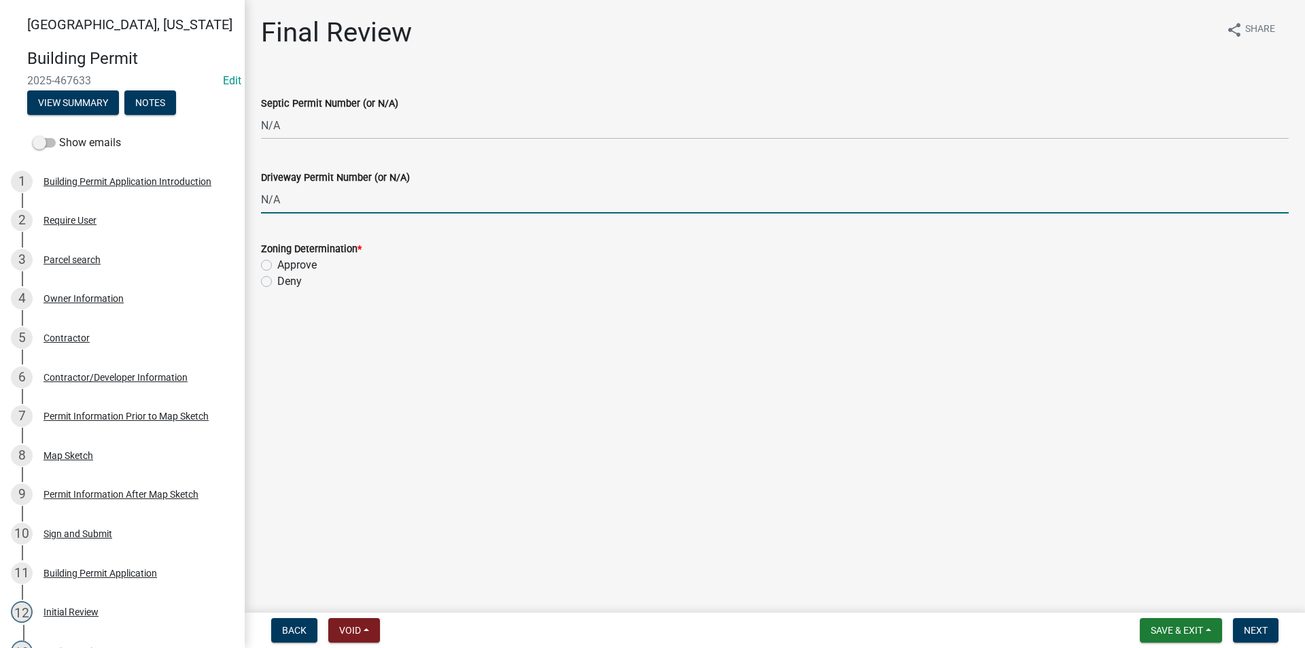
type input "N/A"
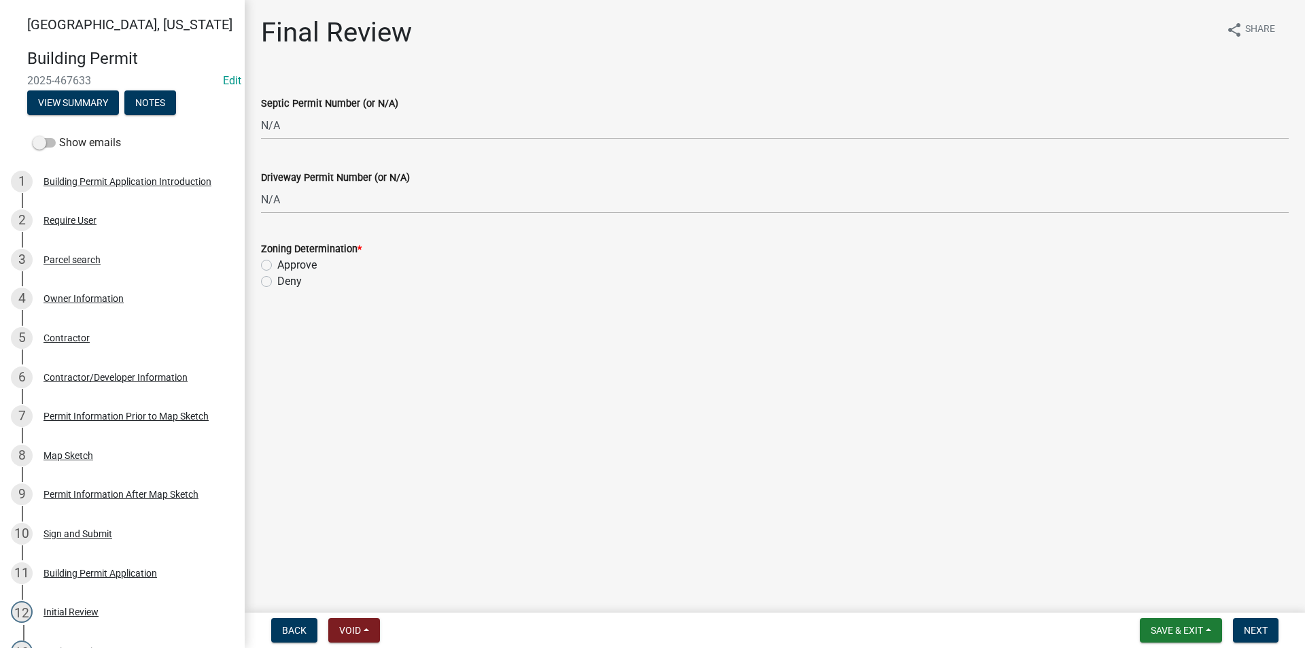
click at [277, 261] on label "Approve" at bounding box center [296, 265] width 39 height 16
click at [277, 261] on input "Approve" at bounding box center [281, 261] width 9 height 9
radio input "true"
click at [1247, 619] on button "Next" at bounding box center [1256, 630] width 46 height 24
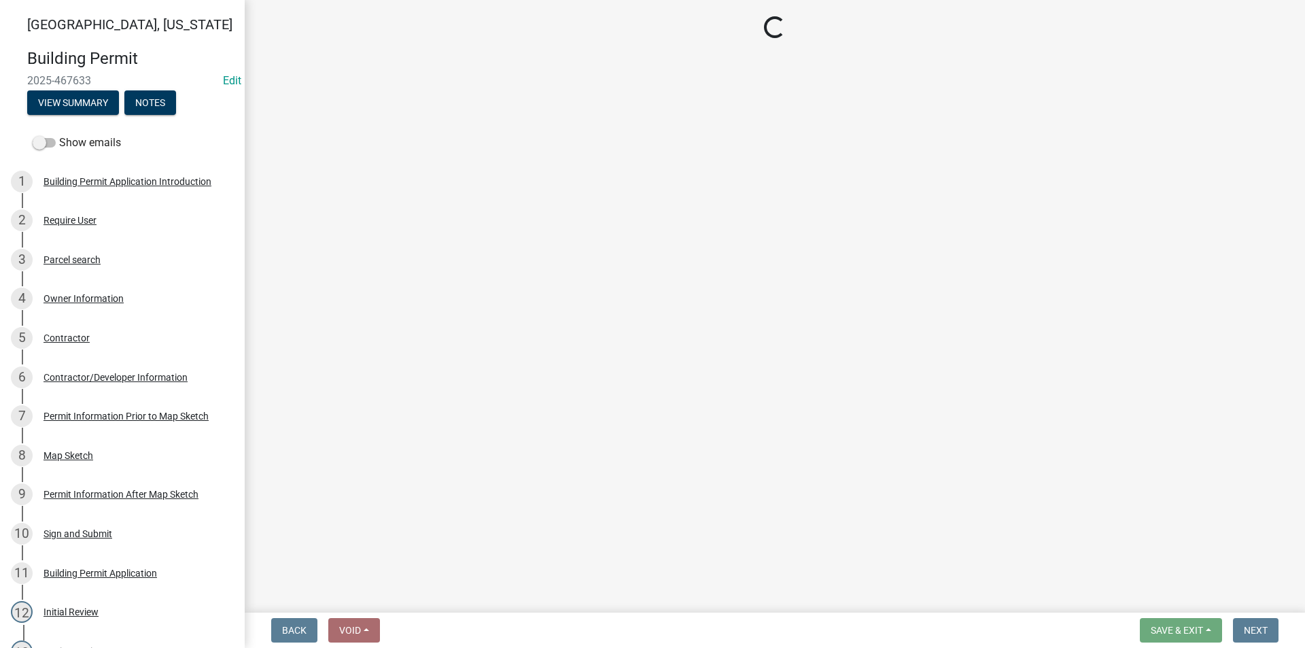
select select "3: 3"
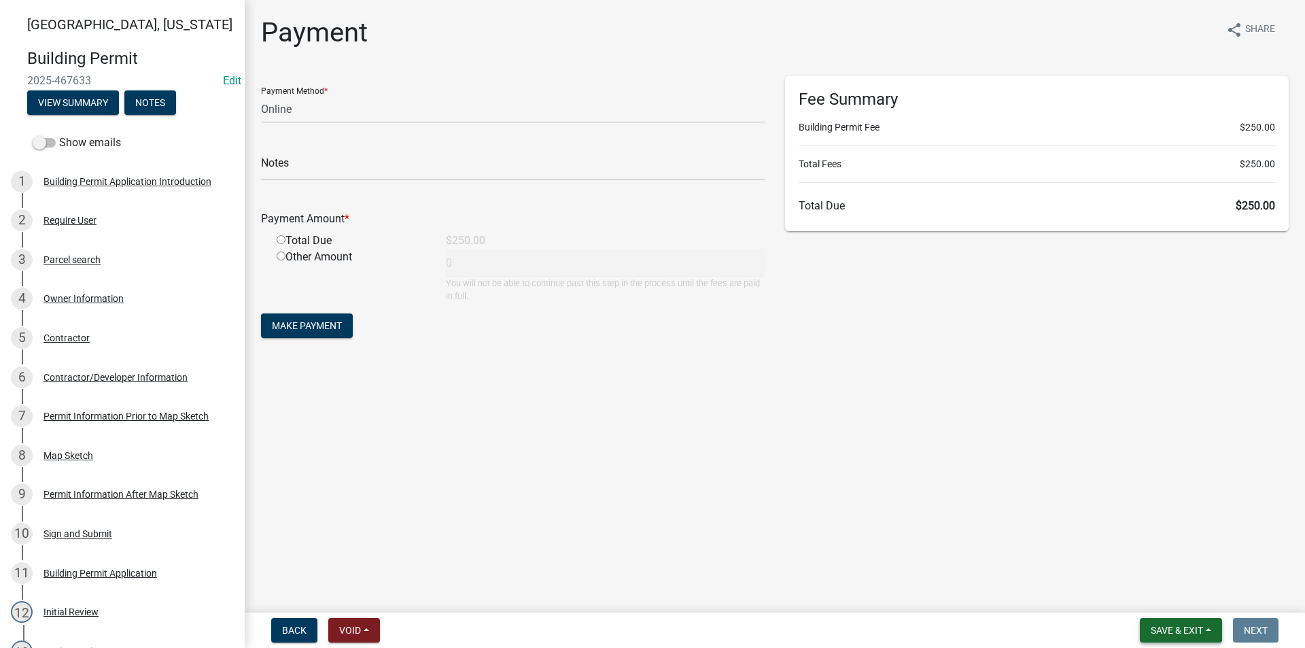
click at [1179, 627] on span "Save & Exit" at bounding box center [1177, 630] width 52 height 11
click at [1161, 594] on button "Save & Exit" at bounding box center [1167, 594] width 109 height 33
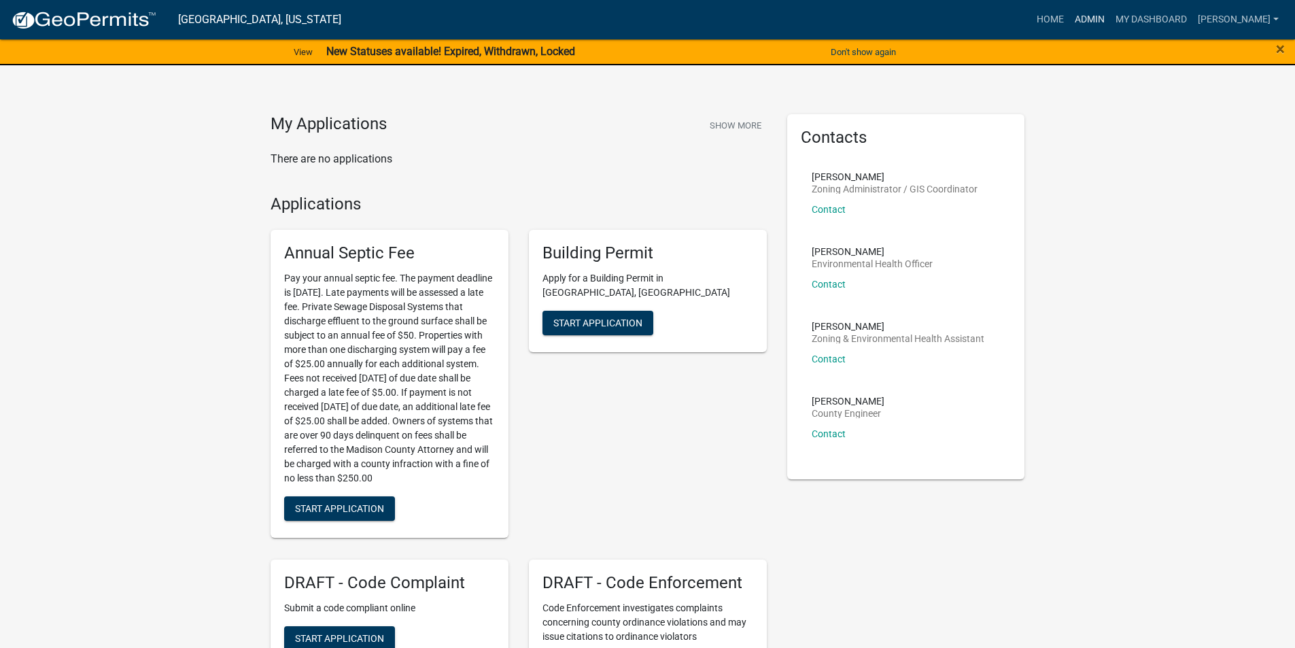
click at [1101, 18] on link "Admin" at bounding box center [1089, 20] width 41 height 26
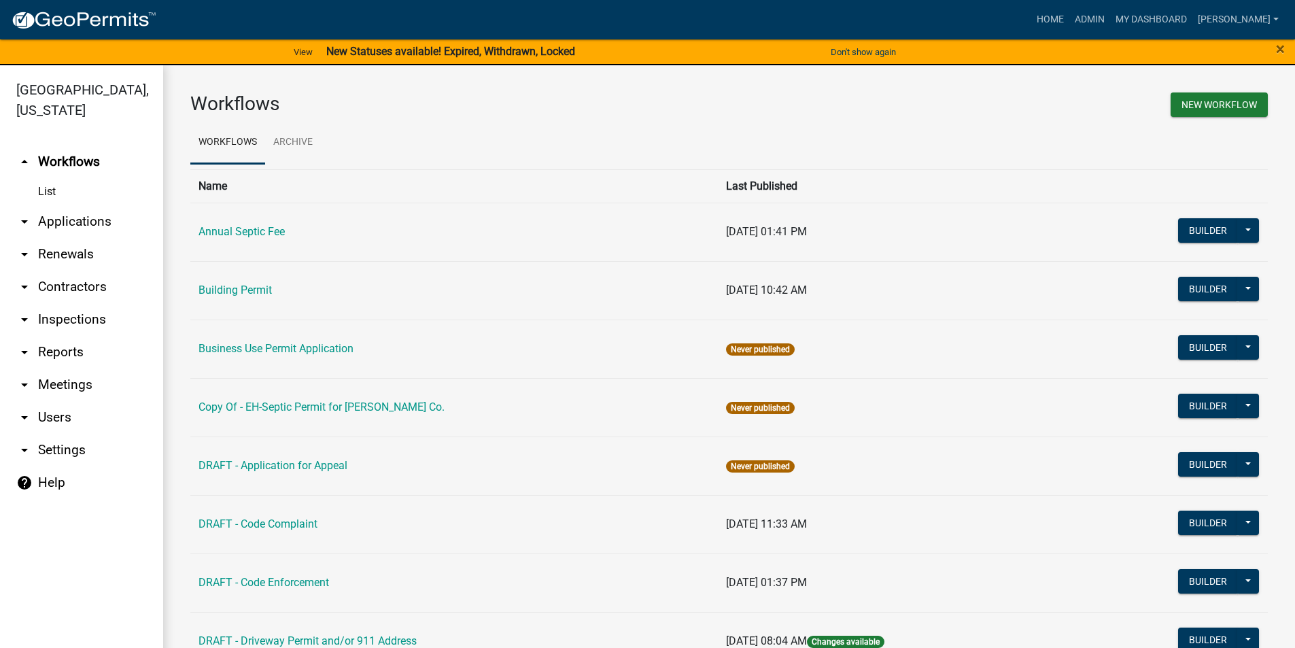
click at [75, 205] on link "arrow_drop_down Applications" at bounding box center [81, 221] width 163 height 33
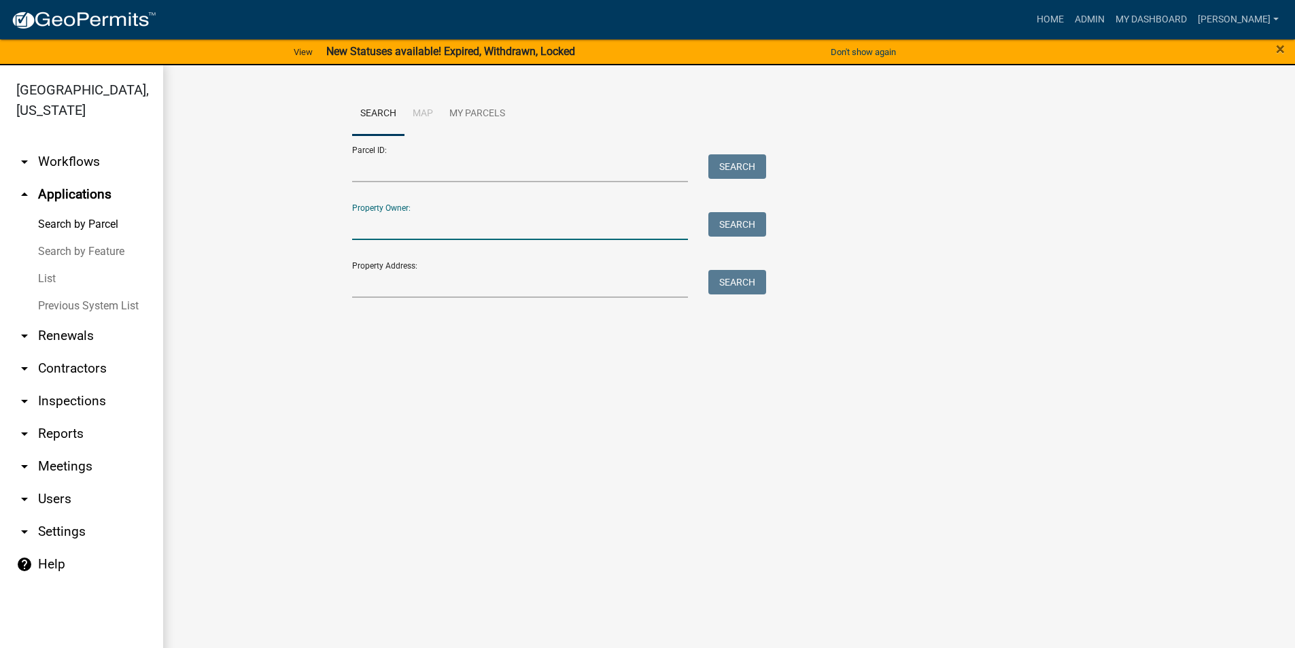
click at [375, 237] on input "Property Owner:" at bounding box center [520, 226] width 336 height 28
type input "e"
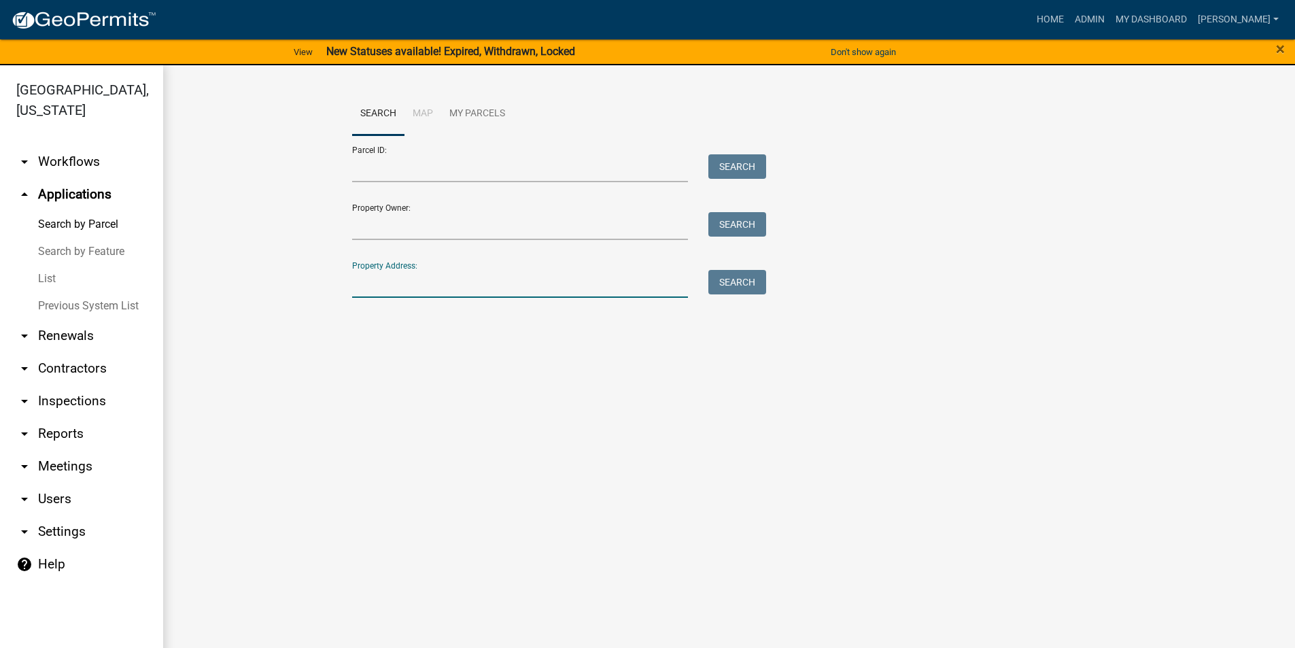
click at [387, 280] on input "Property Address:" at bounding box center [520, 284] width 336 height 28
drag, startPoint x: 452, startPoint y: 284, endPoint x: 256, endPoint y: 271, distance: 196.2
click at [256, 271] on wm-workflow-application-search-view "Search Map My Parcels Parcel ID: Search Property Owner: Search Property Address…" at bounding box center [728, 222] width 1077 height 261
type input "56011186601000"
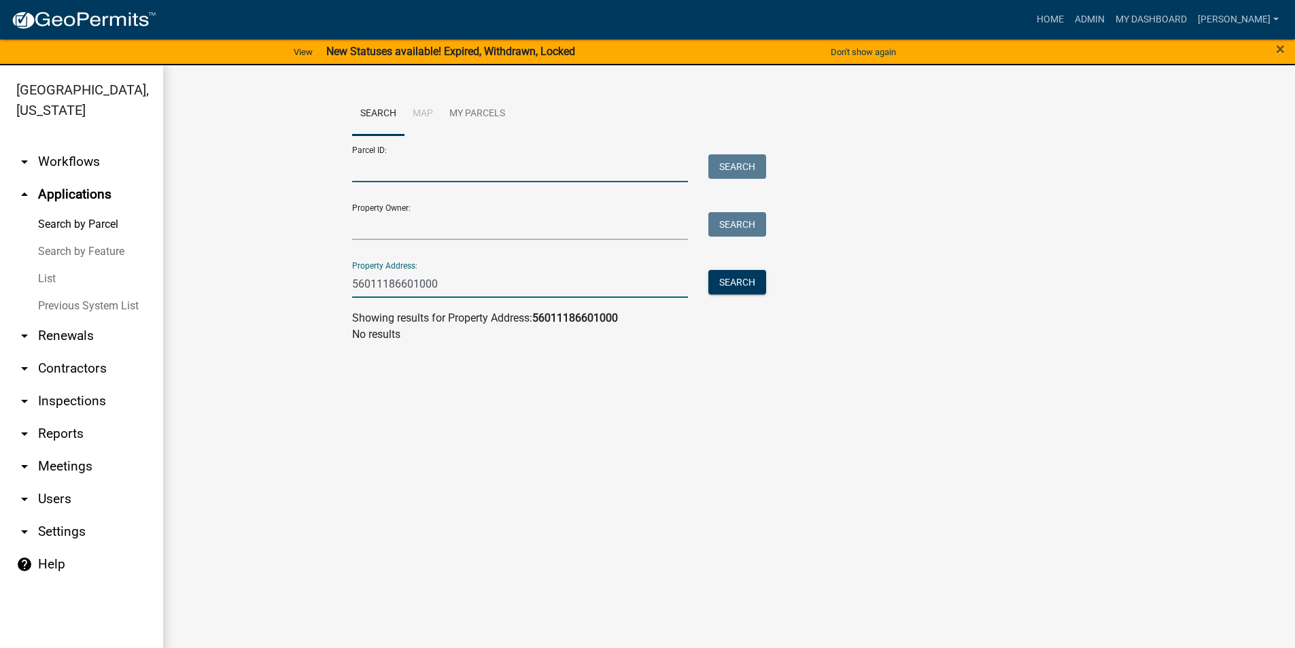
click at [388, 166] on input "Parcel ID:" at bounding box center [520, 168] width 336 height 28
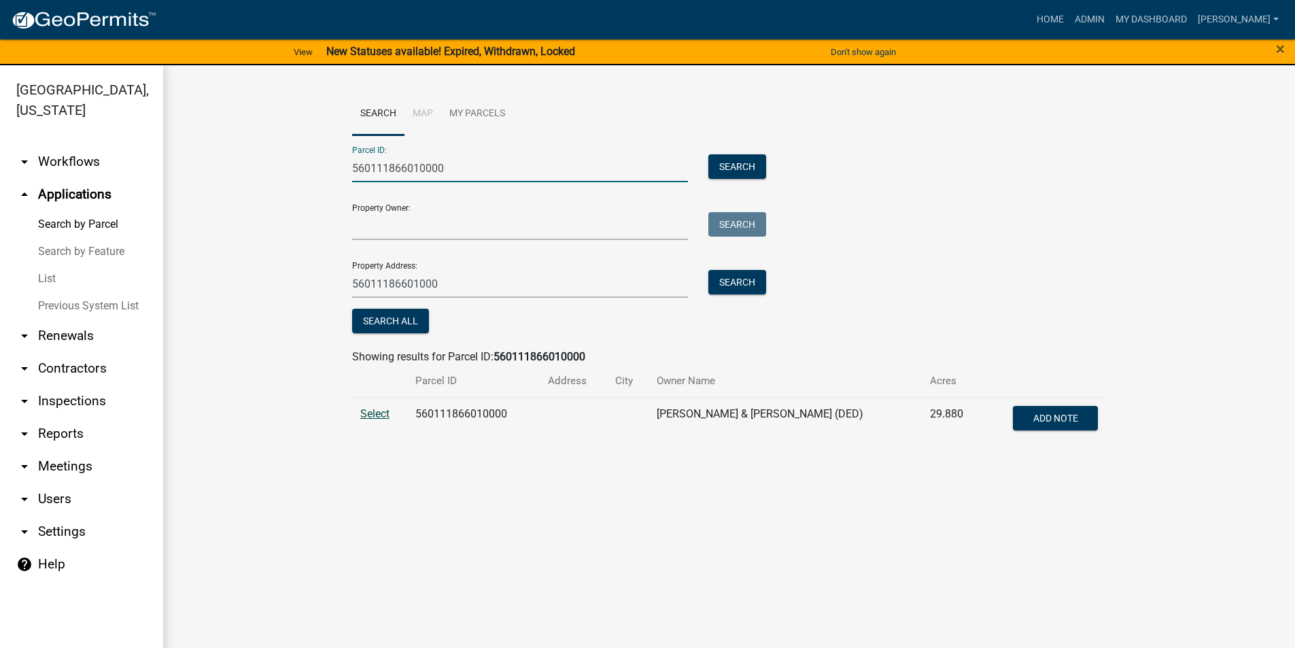
type input "560111866010000"
click at [380, 413] on span "Select" at bounding box center [374, 413] width 29 height 13
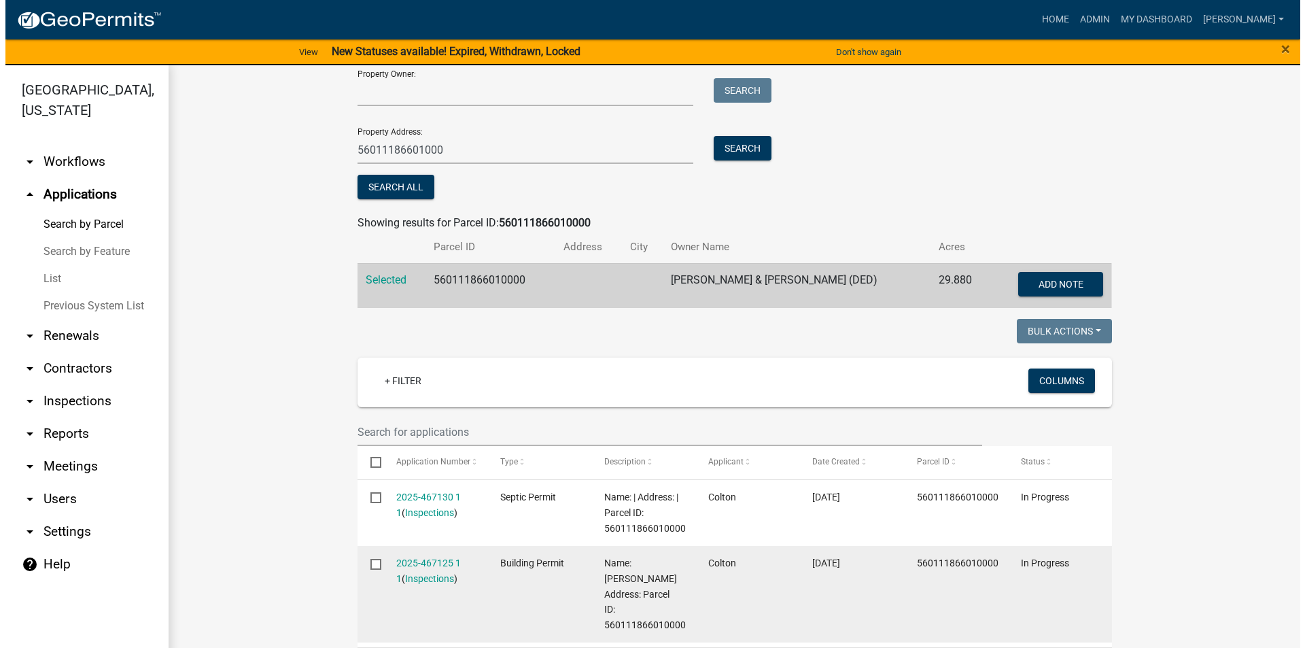
scroll to position [272, 0]
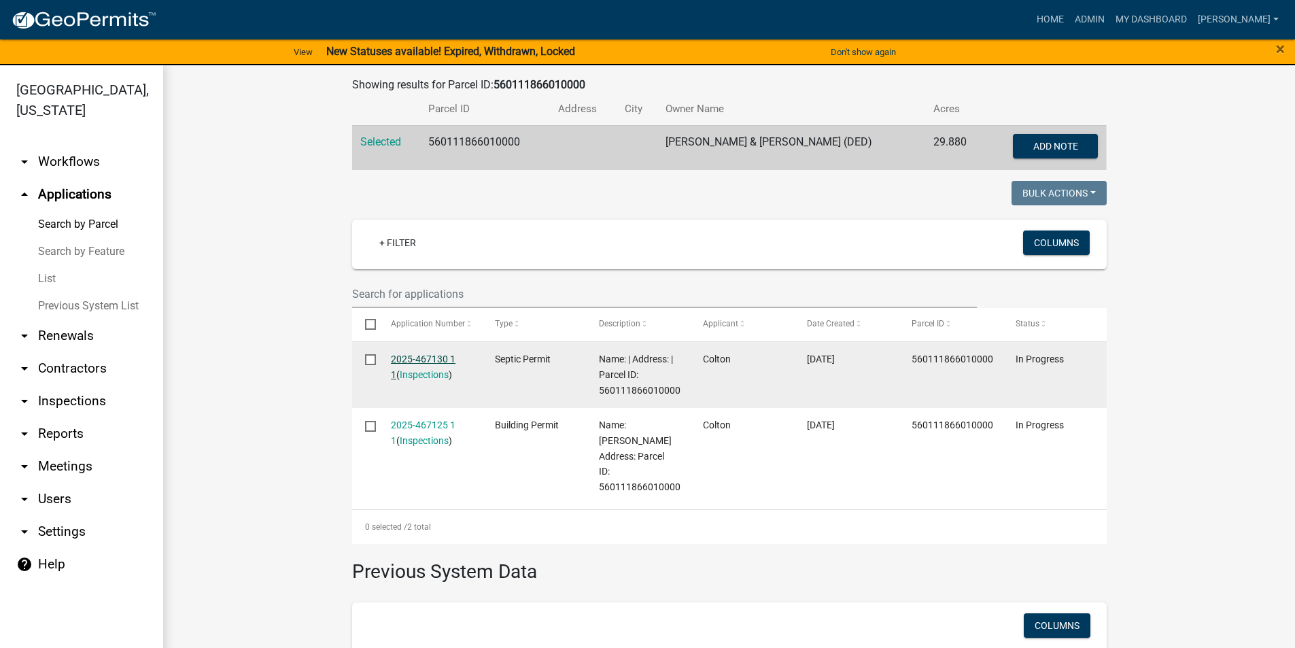
click at [434, 360] on link "2025-467130 1 1" at bounding box center [423, 366] width 65 height 27
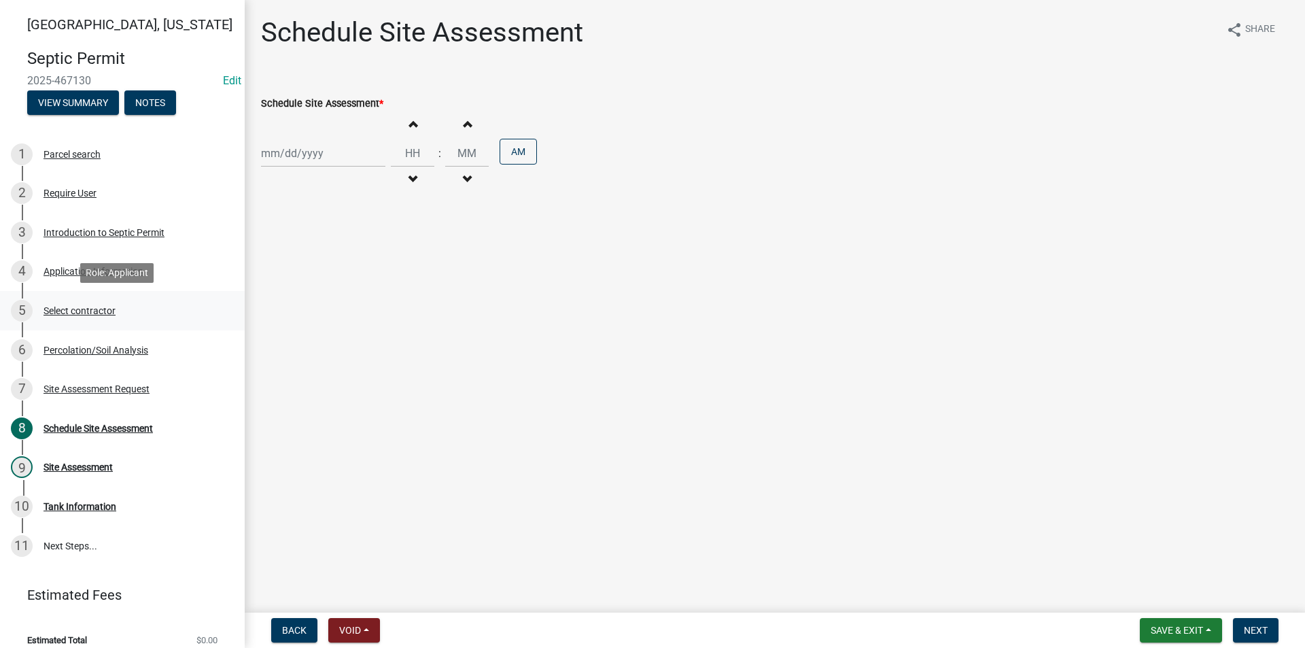
click at [99, 315] on div "Select contractor" at bounding box center [80, 311] width 72 height 10
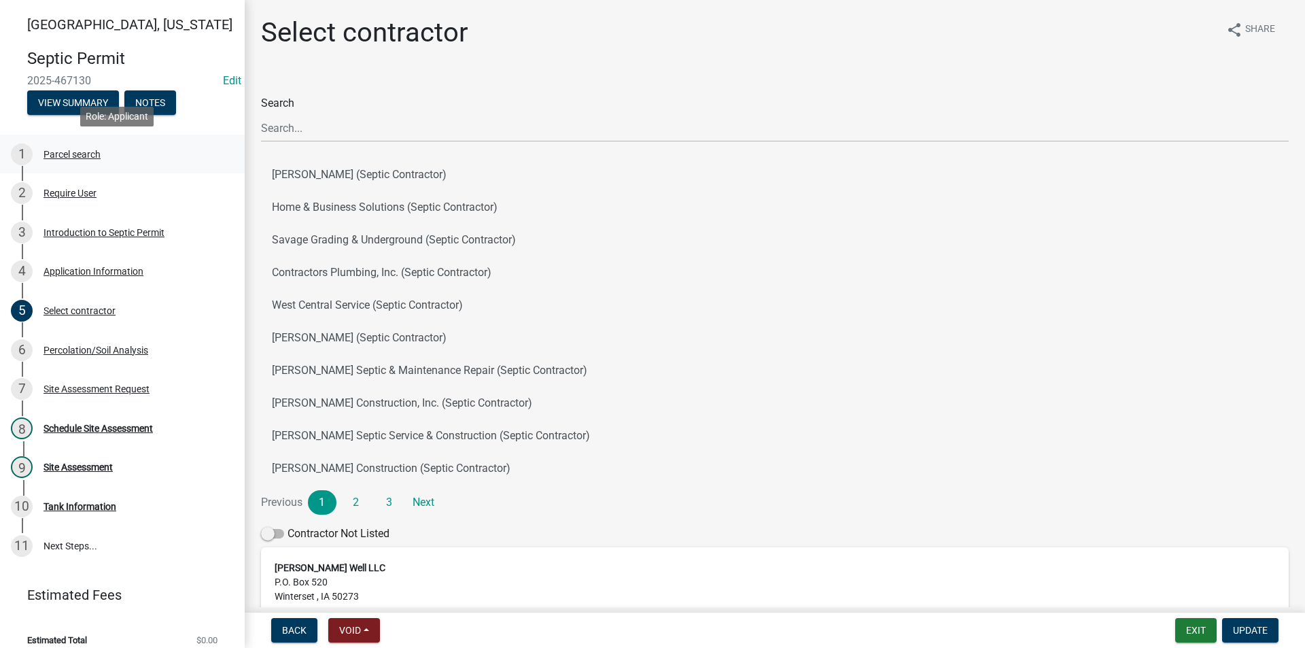
click at [86, 160] on div "1 Parcel search" at bounding box center [117, 154] width 212 height 22
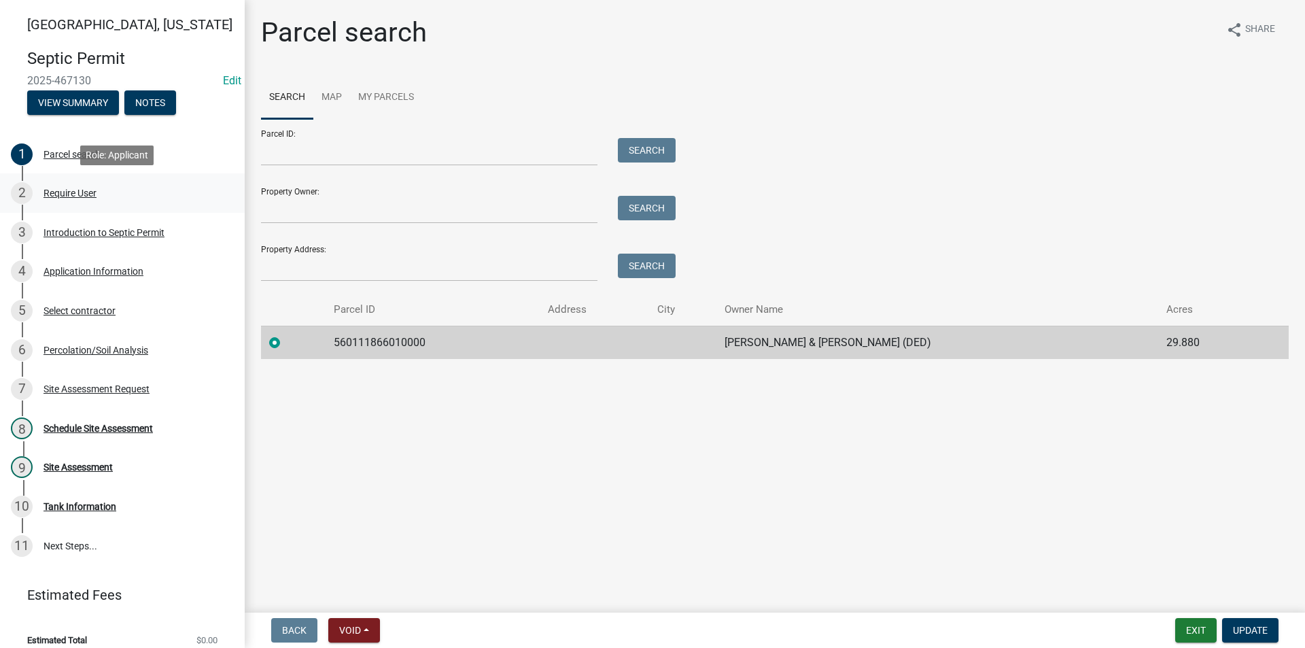
click at [71, 194] on div "Require User" at bounding box center [70, 193] width 53 height 10
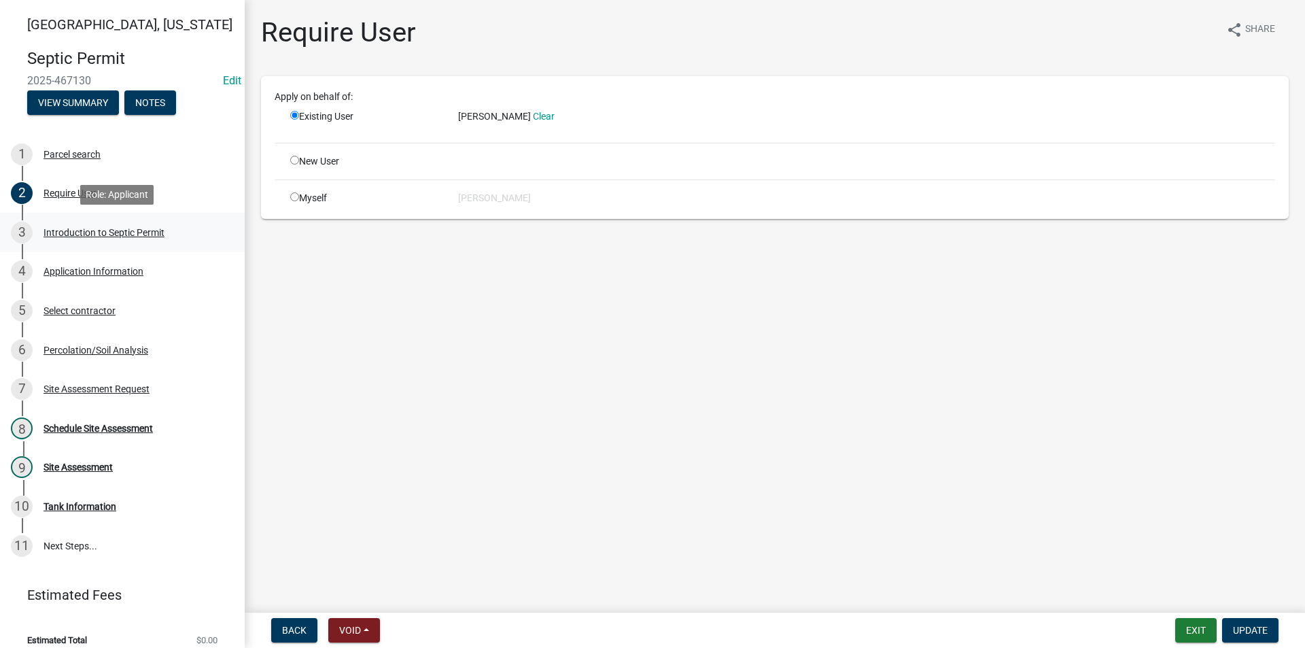
click at [62, 244] on link "3 Introduction to Septic Permit" at bounding box center [122, 232] width 245 height 39
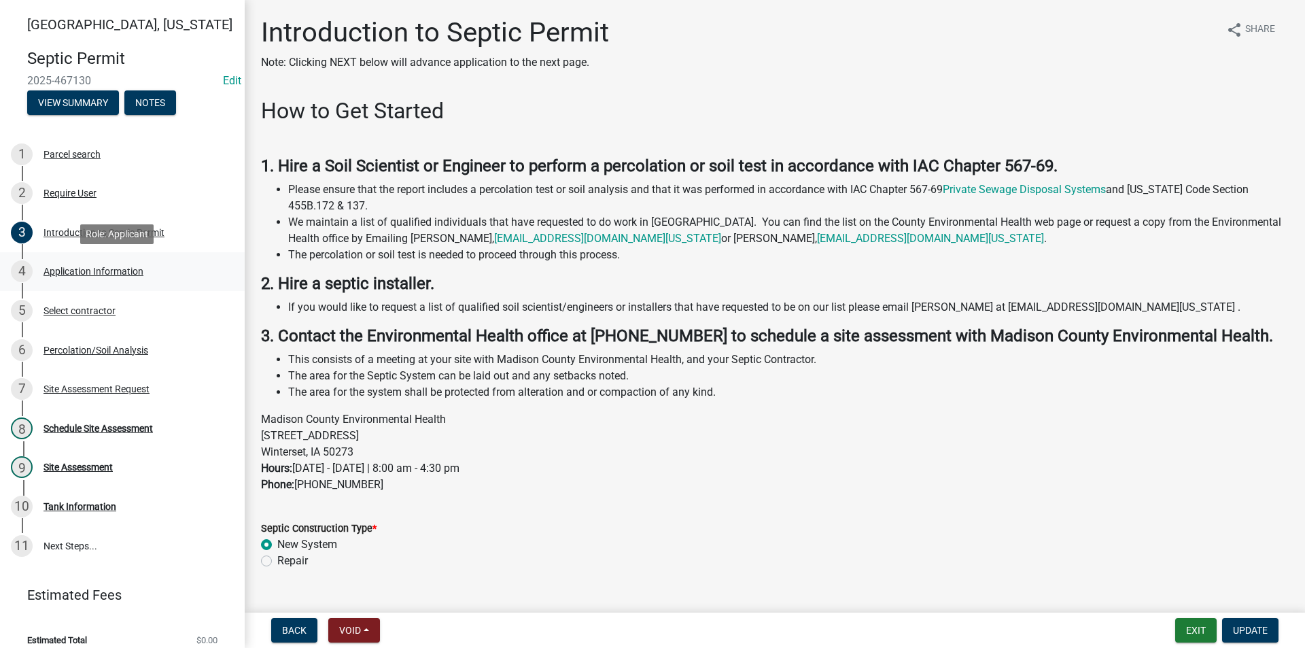
click at [106, 283] on link "4 Application Information" at bounding box center [122, 271] width 245 height 39
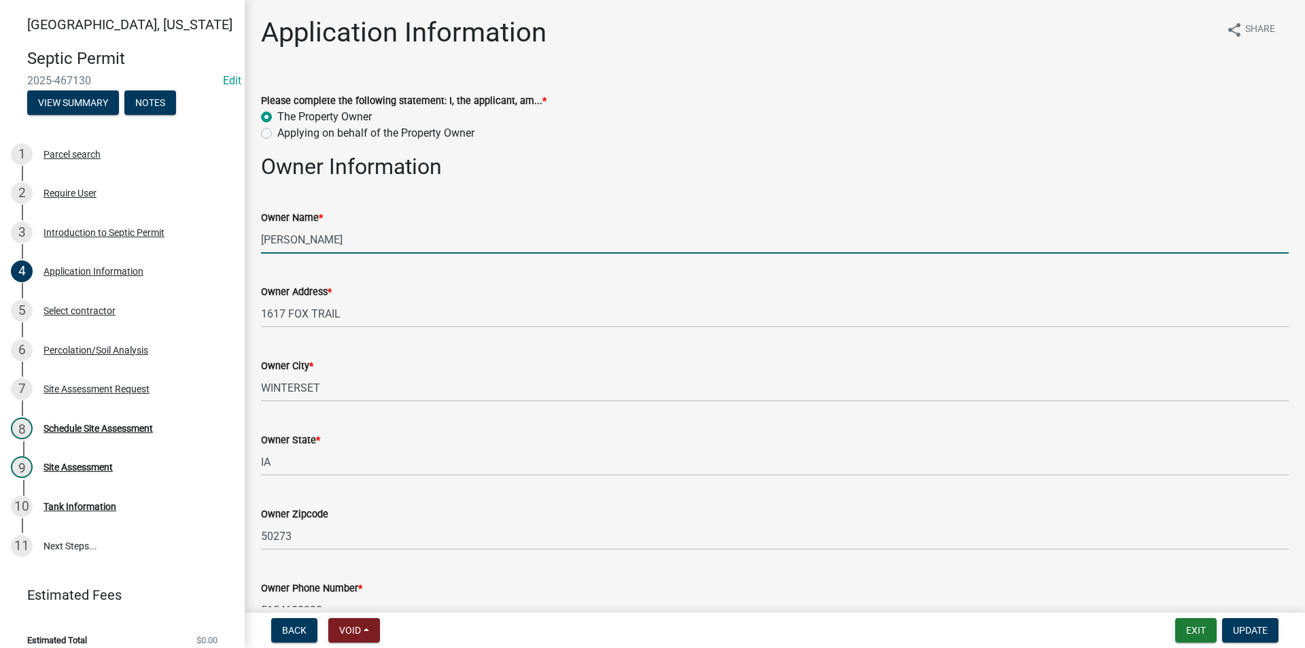
drag, startPoint x: 361, startPoint y: 247, endPoint x: 259, endPoint y: 247, distance: 102.0
click at [259, 247] on div "Owner Name * [PERSON_NAME]" at bounding box center [775, 221] width 1048 height 63
drag, startPoint x: 353, startPoint y: 241, endPoint x: 224, endPoint y: 232, distance: 128.8
click at [224, 232] on div "[GEOGRAPHIC_DATA], [US_STATE] Septic Permit 2025-467130 Edit View Summary Notes…" at bounding box center [652, 324] width 1305 height 648
type input "E"
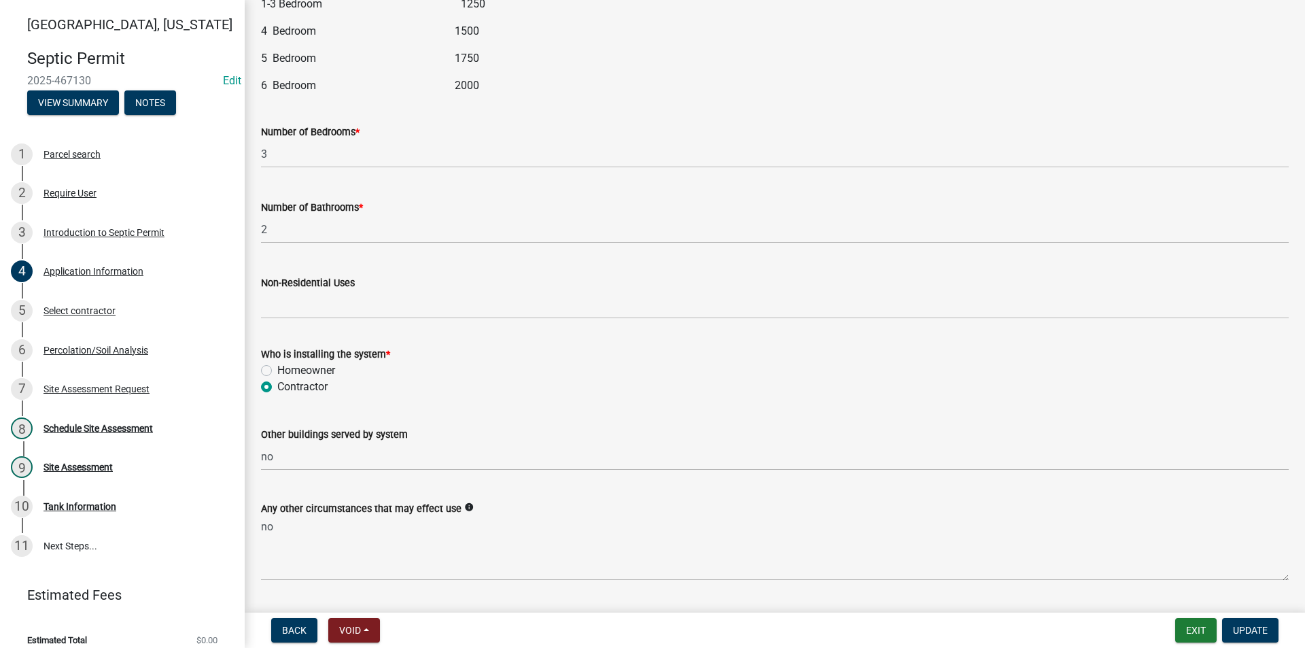
scroll to position [1737, 0]
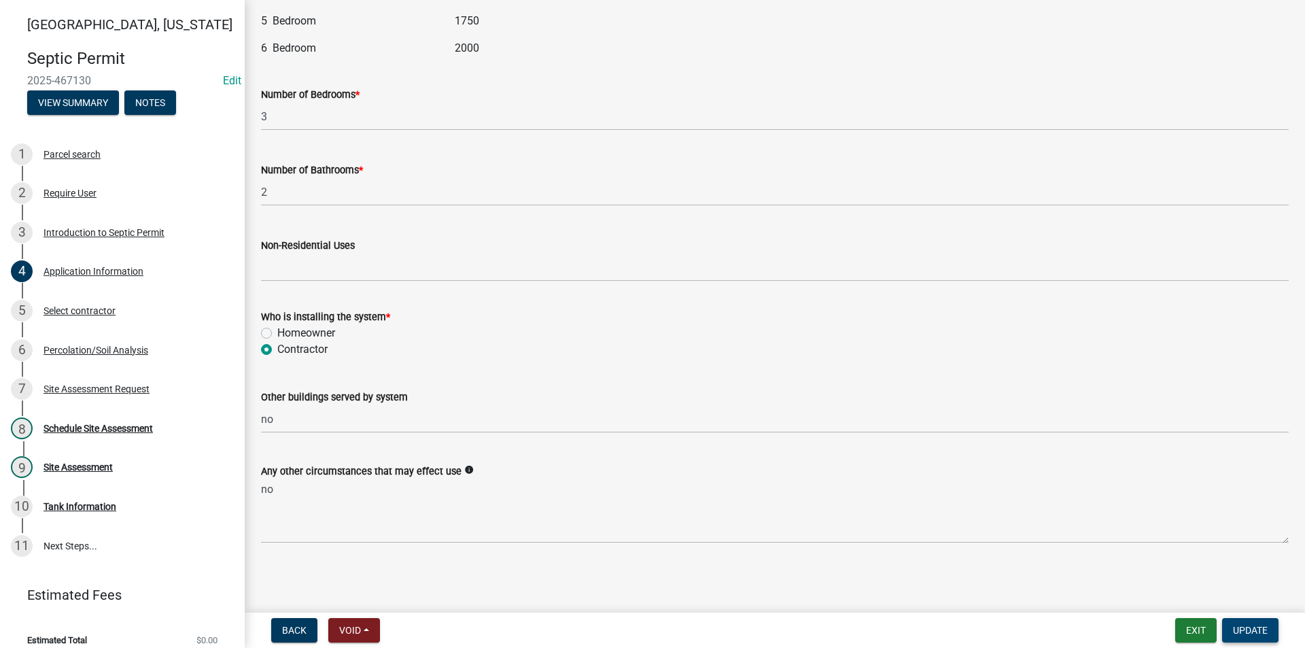
type input "[PERSON_NAME]"
click at [1262, 629] on span "Update" at bounding box center [1250, 630] width 35 height 11
click at [1254, 630] on span "Update" at bounding box center [1250, 630] width 35 height 11
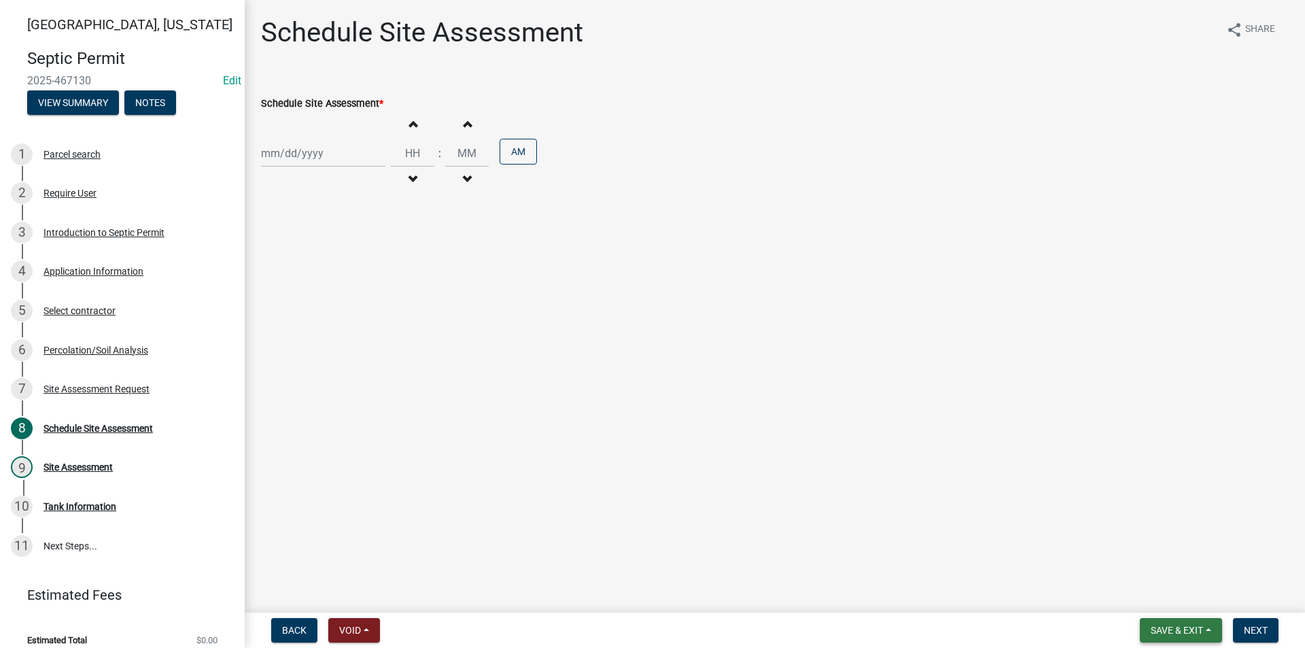
click at [1188, 627] on span "Save & Exit" at bounding box center [1177, 630] width 52 height 11
click at [1162, 570] on button "Save" at bounding box center [1167, 562] width 109 height 33
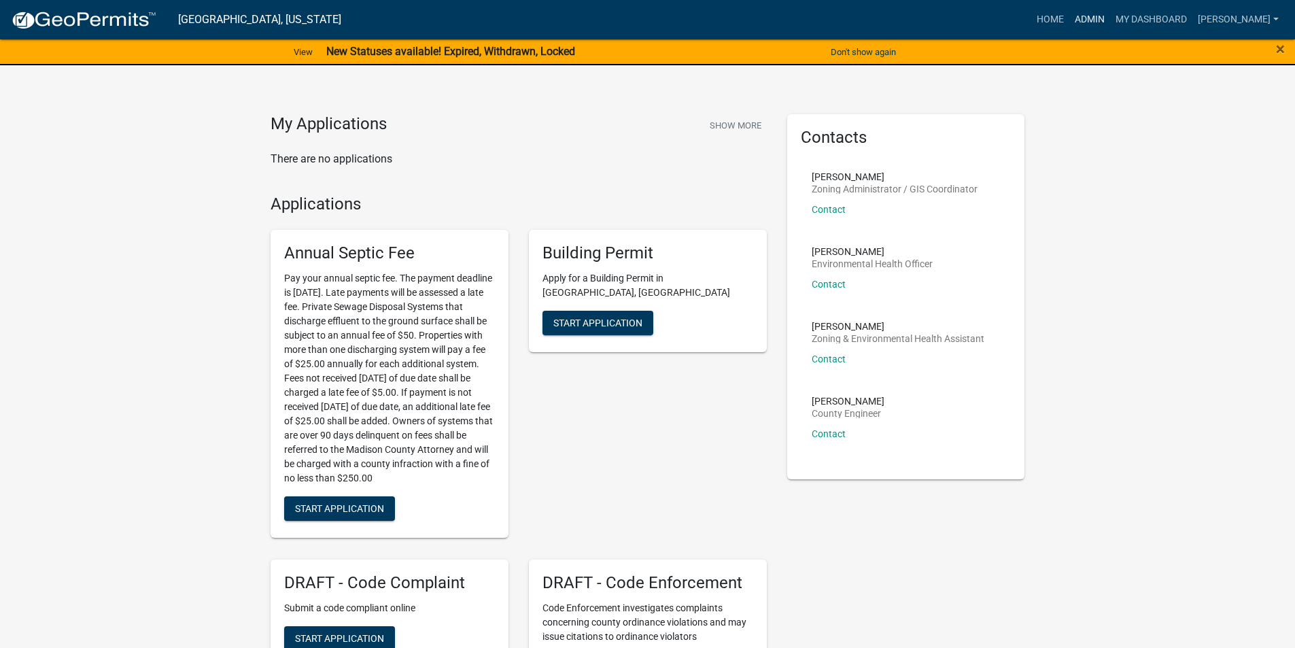
click at [1100, 20] on link "Admin" at bounding box center [1089, 20] width 41 height 26
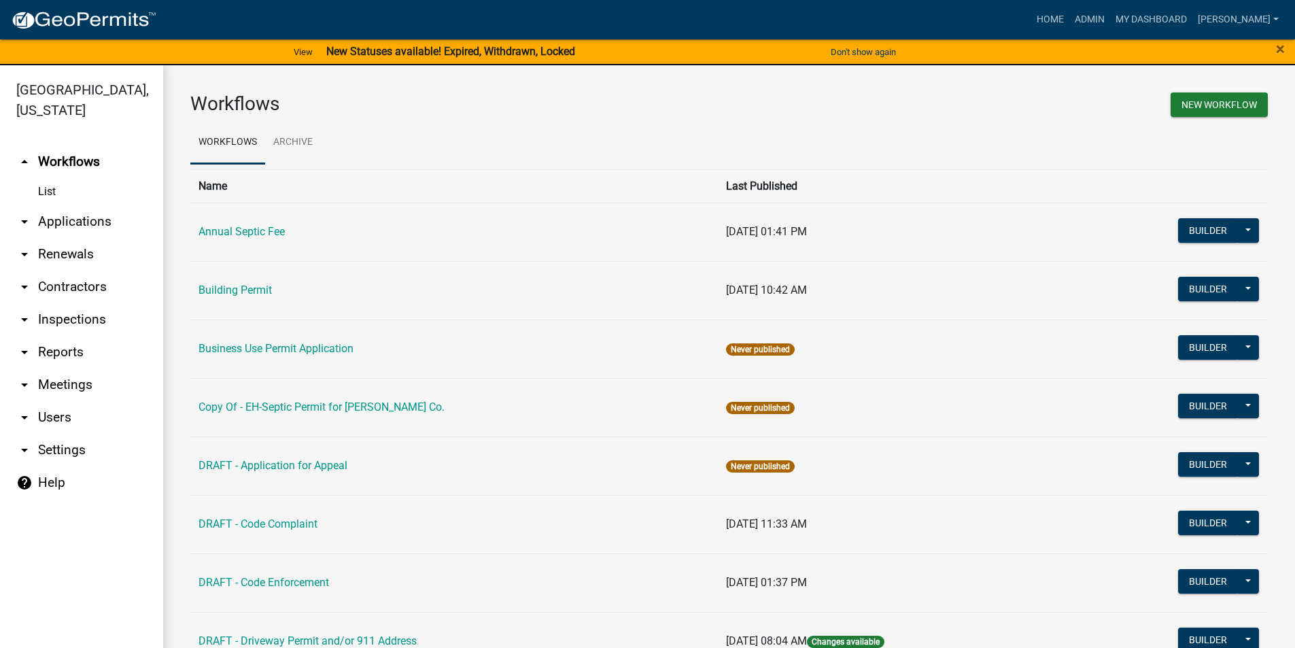
click at [99, 205] on link "arrow_drop_down Applications" at bounding box center [81, 221] width 163 height 33
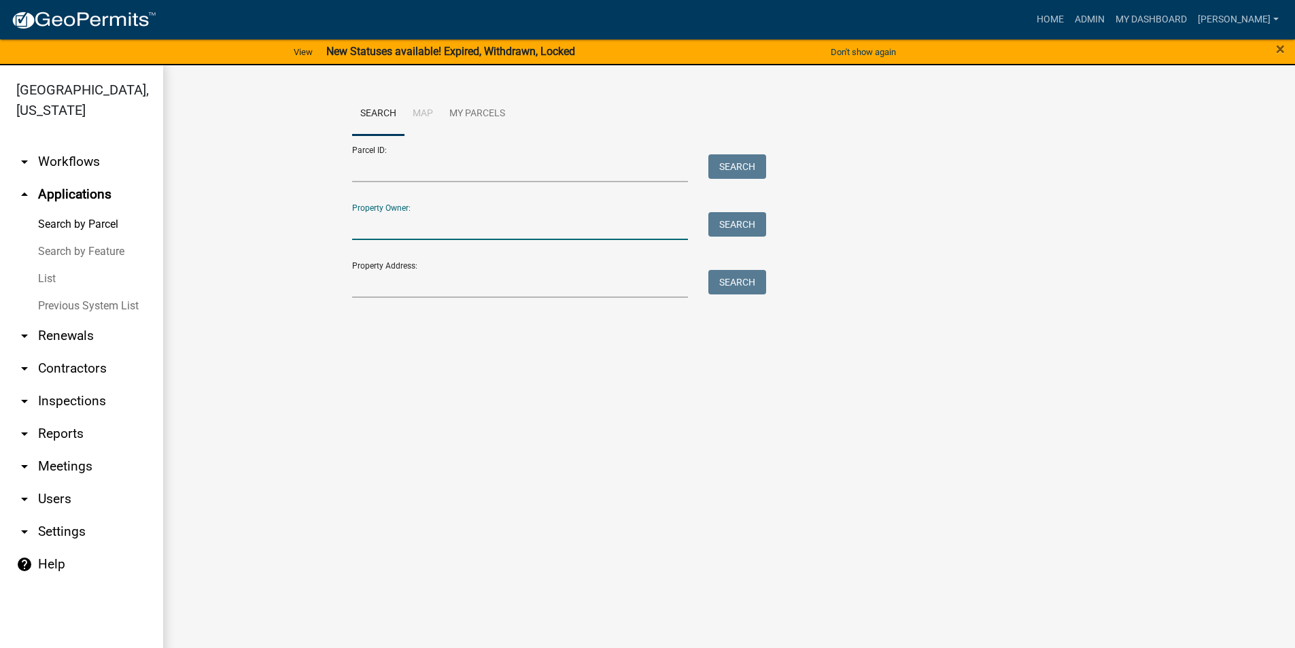
click at [409, 220] on input "Property Owner:" at bounding box center [520, 226] width 336 height 28
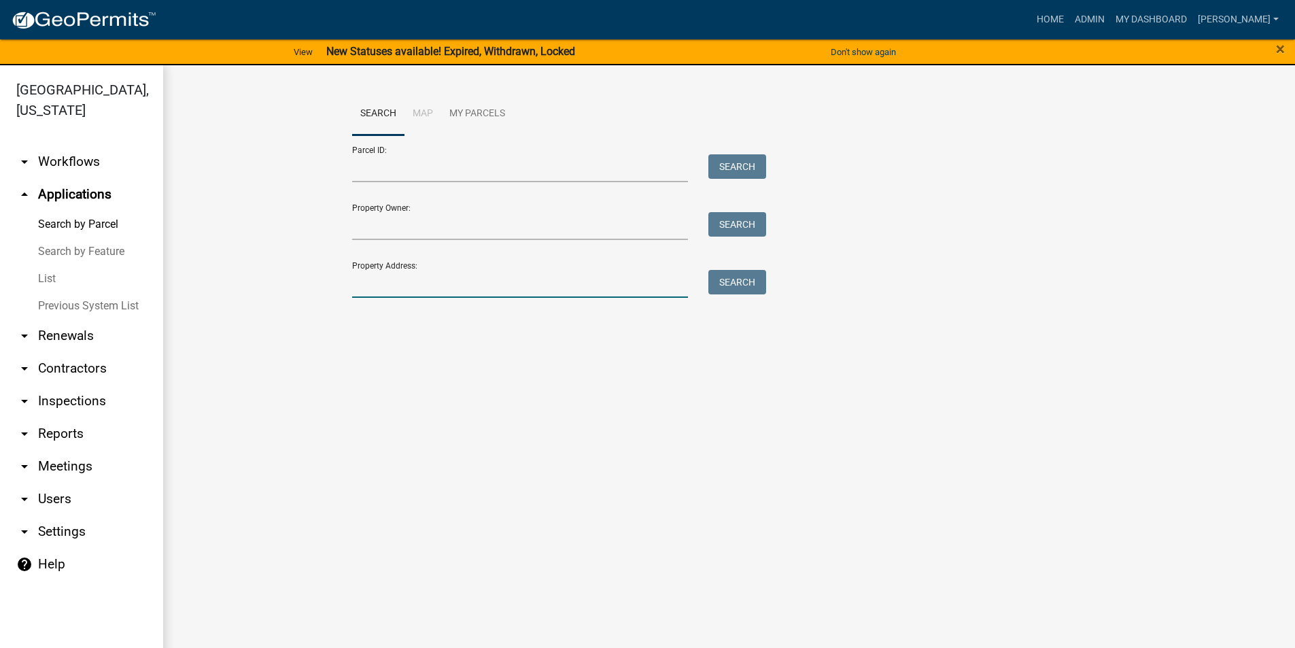
click at [374, 280] on input "Property Address:" at bounding box center [520, 284] width 336 height 28
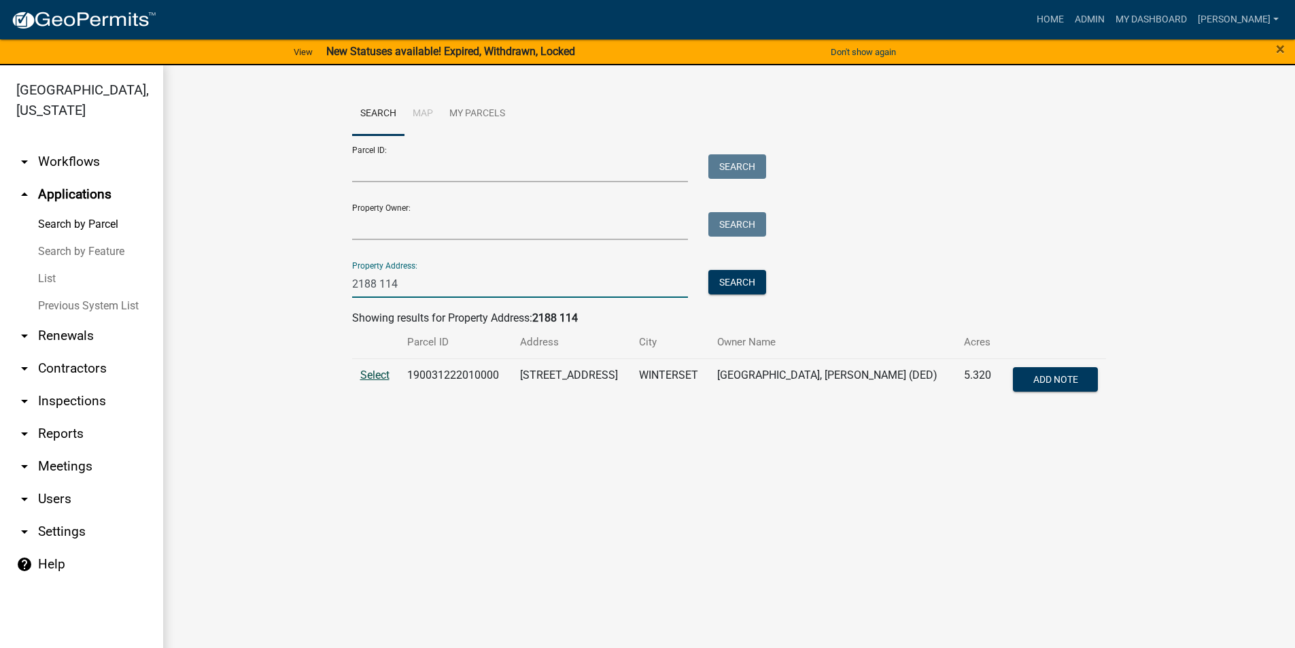
type input "2188 114"
click at [376, 375] on span "Select" at bounding box center [374, 374] width 29 height 13
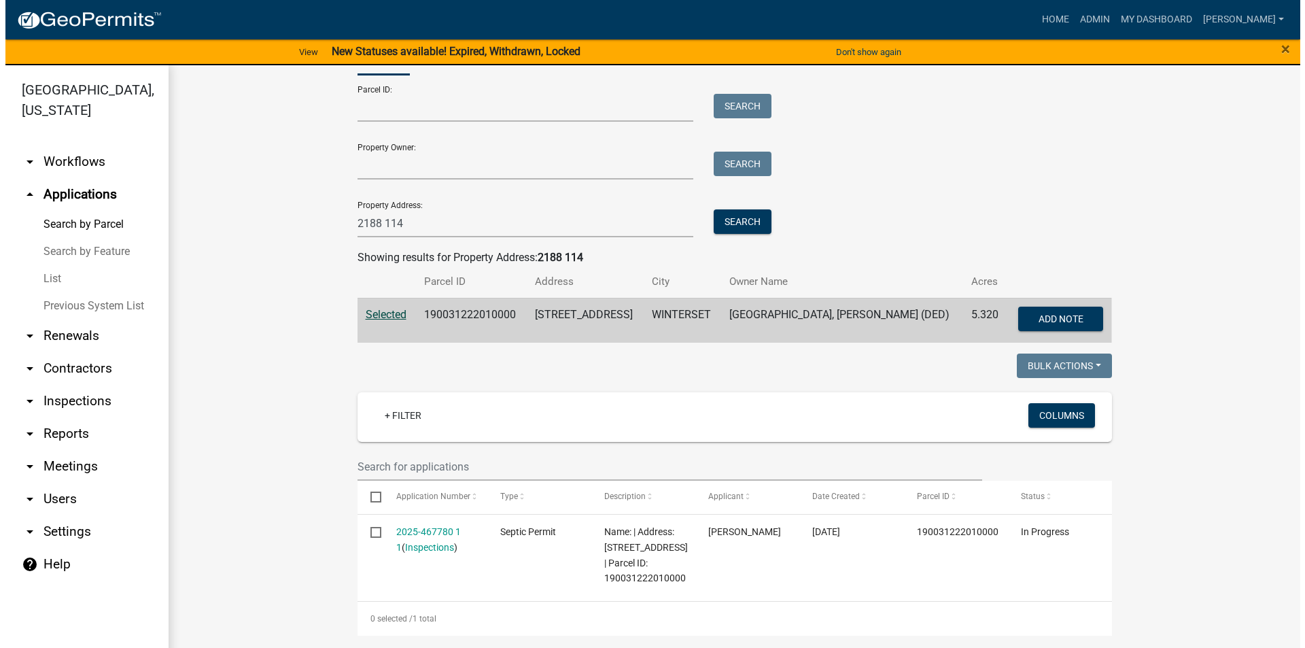
scroll to position [136, 0]
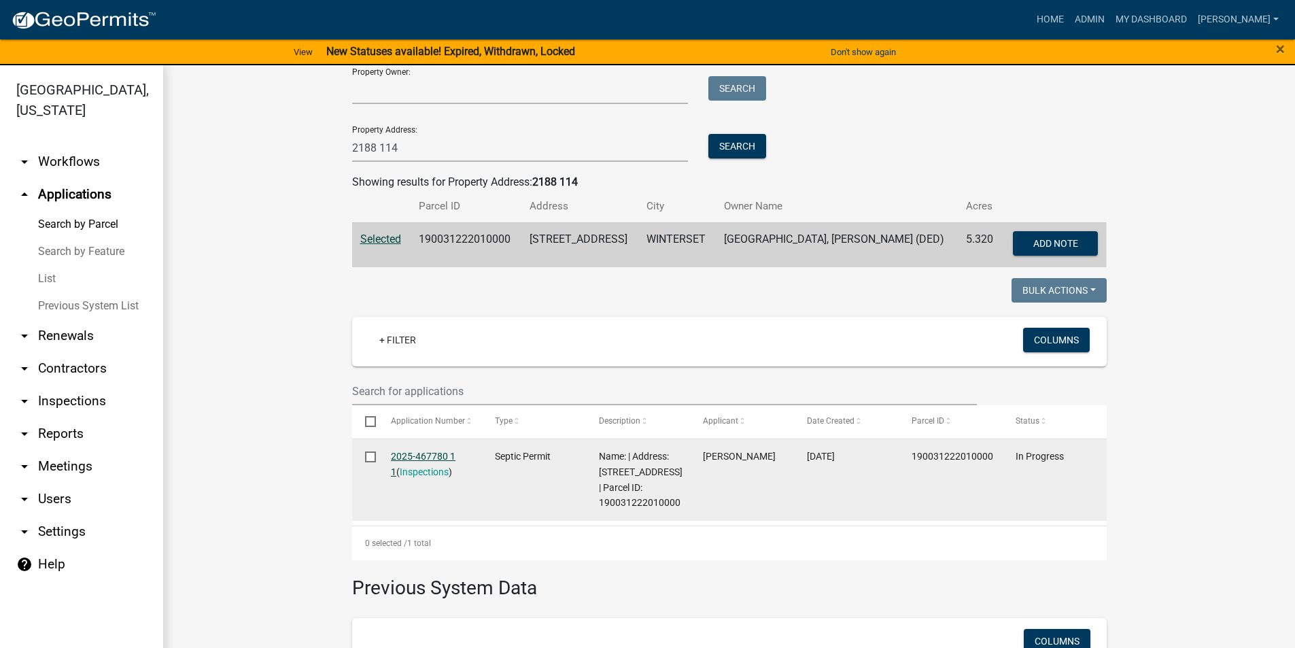
click at [432, 456] on link "2025-467780 1 1" at bounding box center [423, 464] width 65 height 27
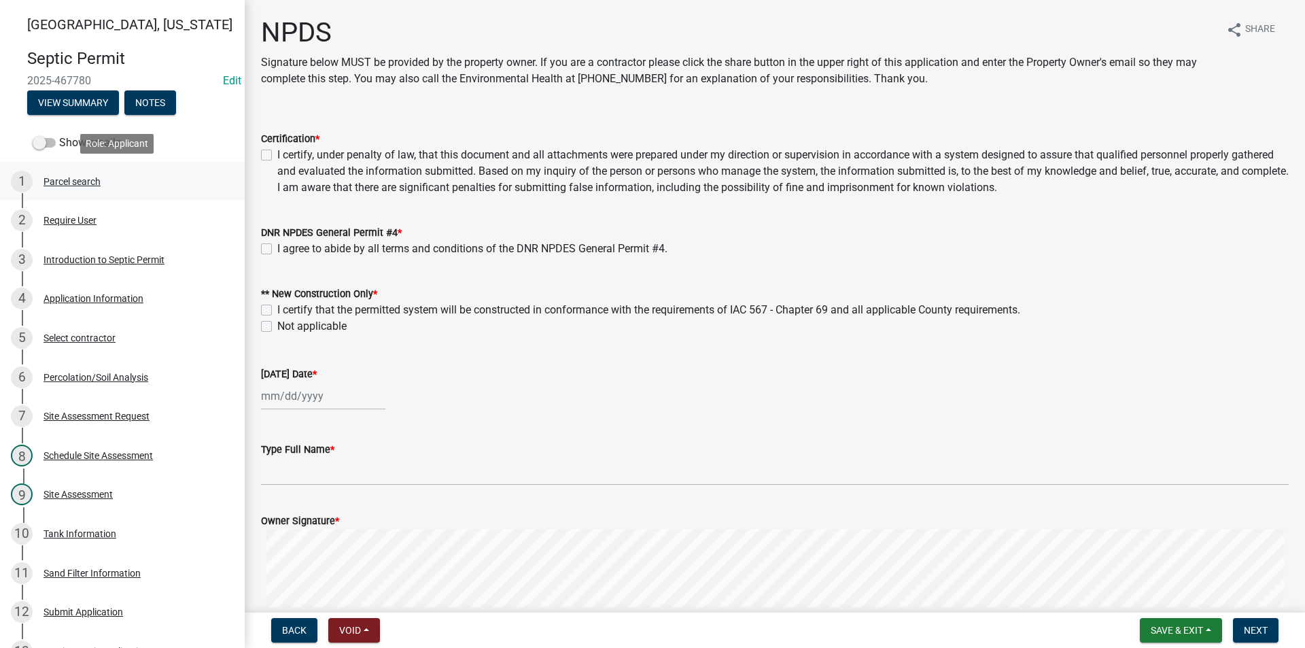
click at [71, 189] on div "1 Parcel search" at bounding box center [117, 182] width 212 height 22
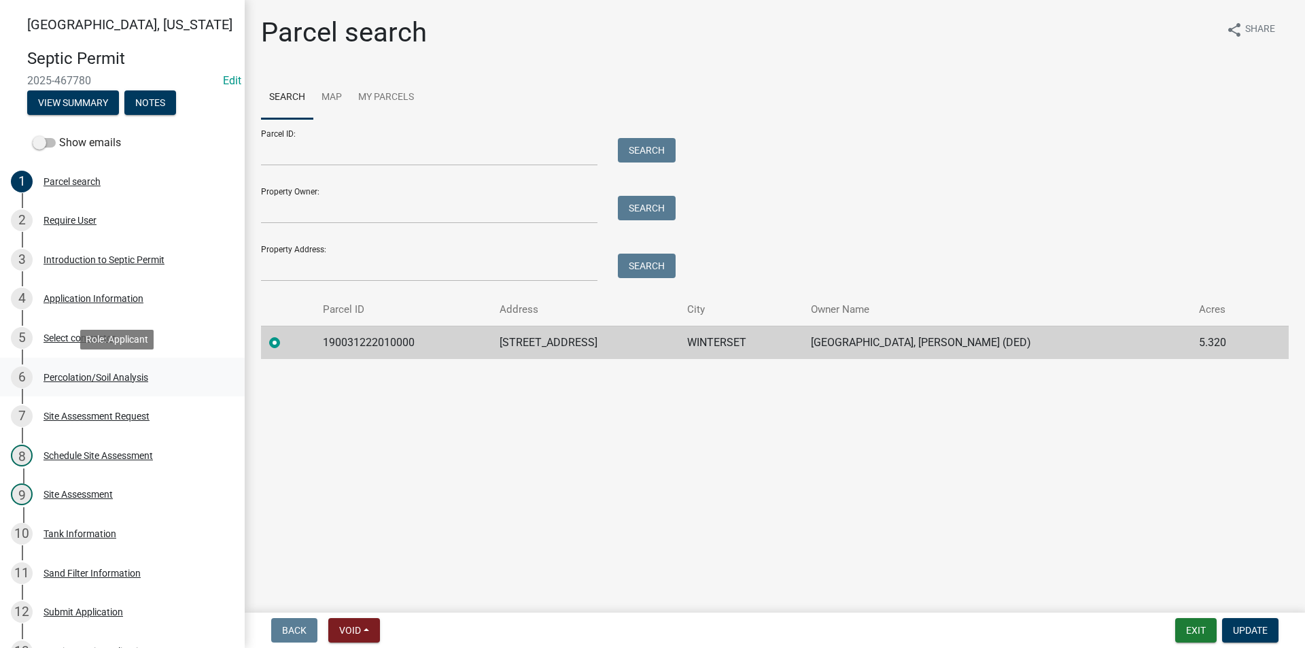
click at [104, 383] on div "6 Percolation/Soil Analysis" at bounding box center [117, 377] width 212 height 22
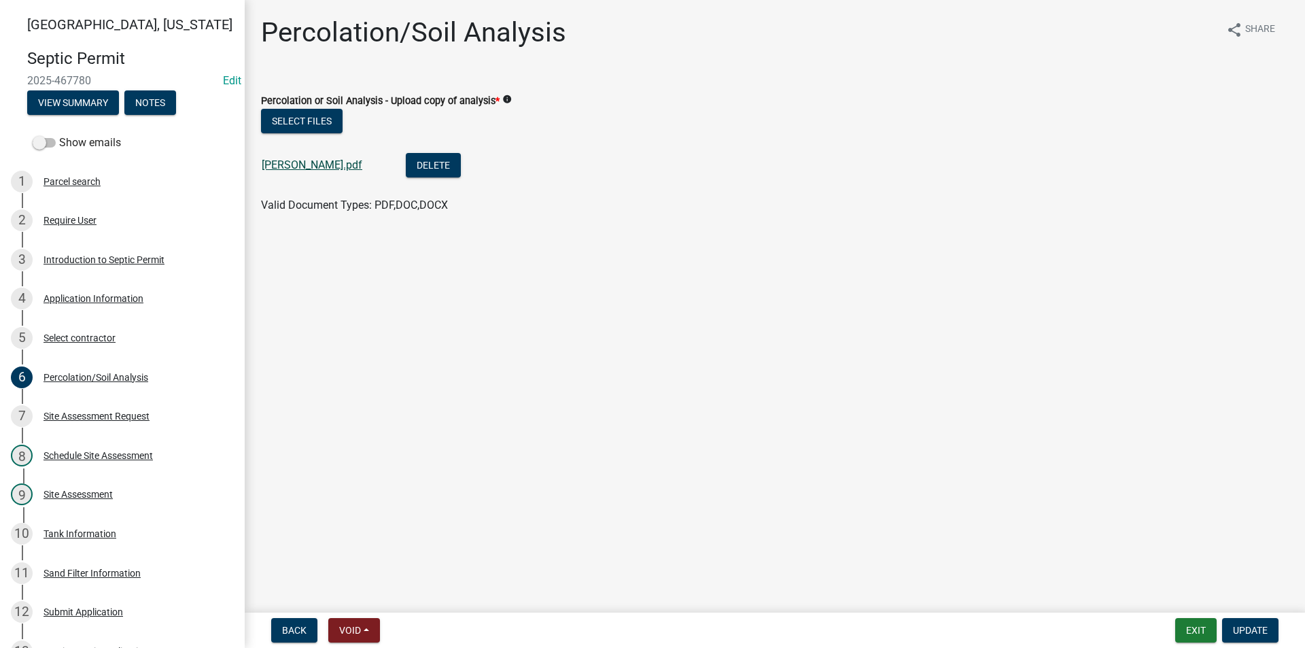
click at [283, 168] on link "Salazar.pdf" at bounding box center [312, 164] width 101 height 13
